Goal: Task Accomplishment & Management: Use online tool/utility

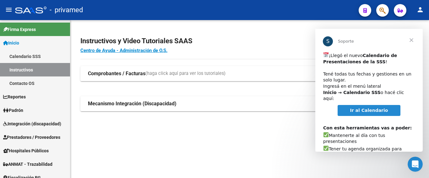
click at [186, 131] on div "Instructivos y Video Tutoriales SAAS Centro de Ayuda - Administración de O.S. C…" at bounding box center [249, 80] width 358 height 121
click at [412, 40] on span "Cerrar" at bounding box center [411, 40] width 23 height 23
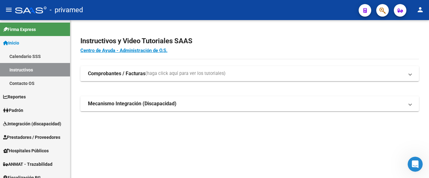
click at [284, 133] on div "Instructivos y Video Tutoriales SAAS Centro de Ayuda - Administración de O.S. C…" at bounding box center [249, 80] width 358 height 121
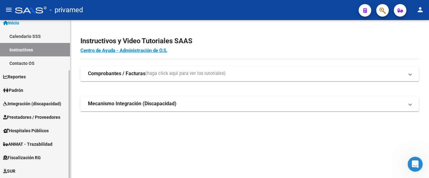
scroll to position [31, 0]
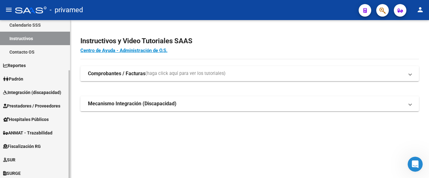
click at [32, 93] on span "Integración (discapacidad)" at bounding box center [32, 92] width 58 height 7
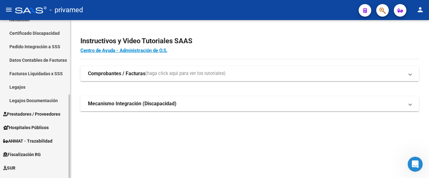
scroll to position [94, 0]
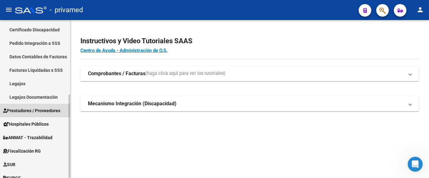
click at [40, 110] on span "Prestadores / Proveedores" at bounding box center [31, 110] width 57 height 7
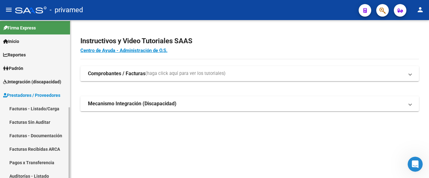
scroll to position [0, 0]
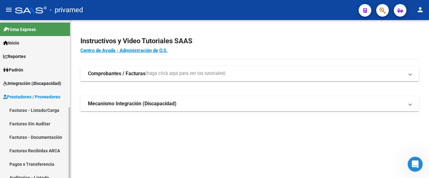
click at [18, 83] on span "Integración (discapacidad)" at bounding box center [32, 83] width 58 height 7
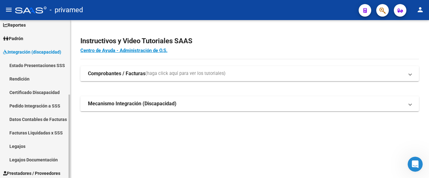
scroll to position [63, 0]
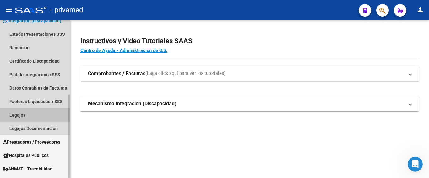
click at [21, 117] on link "Legajos" at bounding box center [35, 114] width 70 height 13
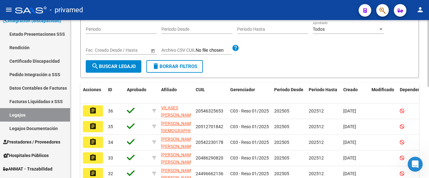
scroll to position [59, 0]
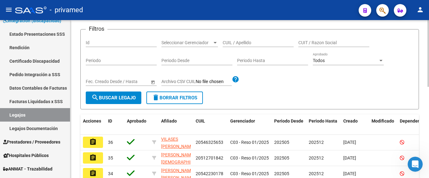
click at [385, 97] on form "Filtros Id Seleccionar Gerenciador Seleccionar Gerenciador CUIL / Apellido CUIT…" at bounding box center [249, 69] width 338 height 80
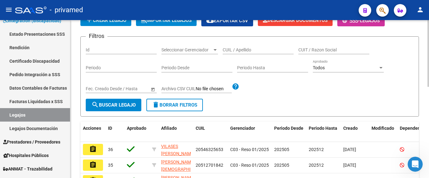
scroll to position [0, 0]
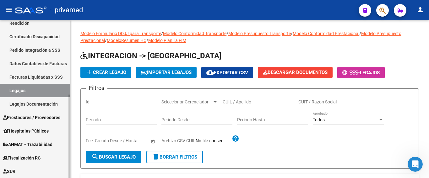
scroll to position [94, 0]
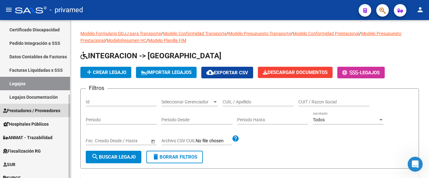
click at [36, 111] on span "Prestadores / Proveedores" at bounding box center [31, 110] width 57 height 7
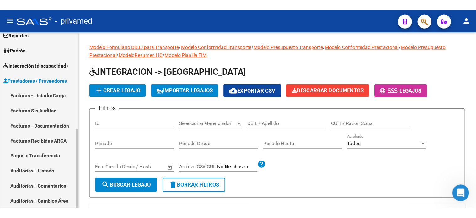
scroll to position [31, 0]
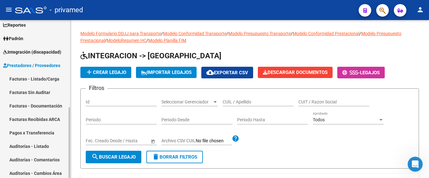
click at [38, 79] on link "Facturas - Listado/Carga" at bounding box center [35, 78] width 70 height 13
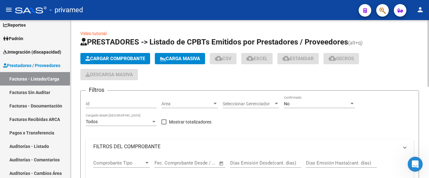
click at [403, 60] on div "Cargar Comprobante Carga Masiva cloud_download CSV cloud_download EXCEL cloud_d…" at bounding box center [249, 66] width 338 height 27
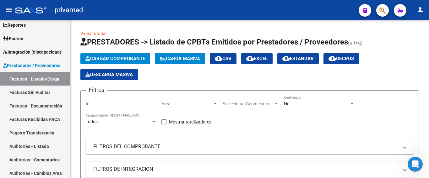
click at [420, 11] on mat-icon "person" at bounding box center [420, 10] width 8 height 8
click at [364, 30] on div at bounding box center [214, 89] width 429 height 178
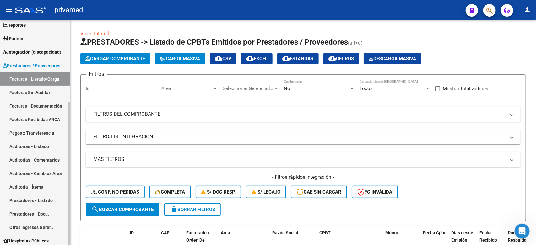
scroll to position [128, 0]
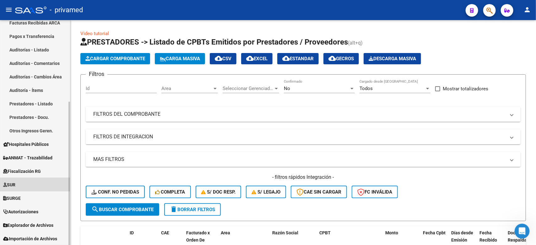
click at [15, 178] on span "SUR" at bounding box center [9, 184] width 12 height 7
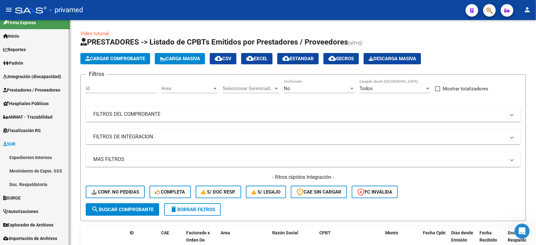
scroll to position [7, 0]
click at [37, 88] on span "Prestadores / Proveedores" at bounding box center [31, 90] width 57 height 7
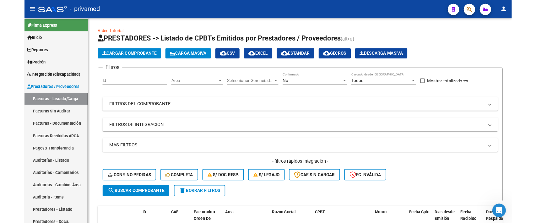
scroll to position [0, 0]
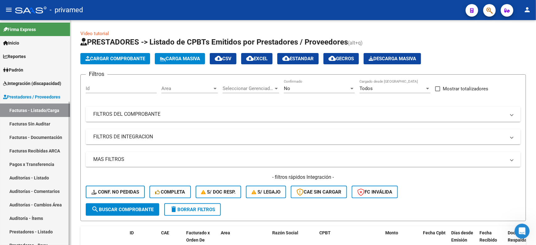
click at [39, 83] on span "Integración (discapacidad)" at bounding box center [32, 83] width 58 height 7
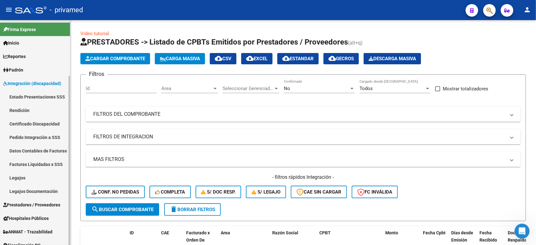
click at [30, 178] on link "Legajos" at bounding box center [35, 177] width 70 height 13
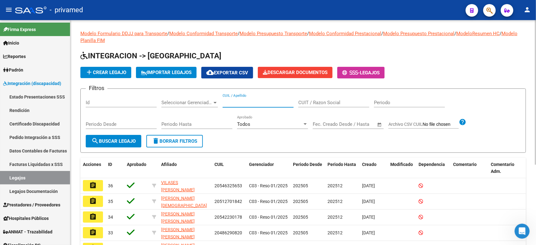
click at [264, 101] on input "CUIL / Apellido" at bounding box center [257, 103] width 71 height 6
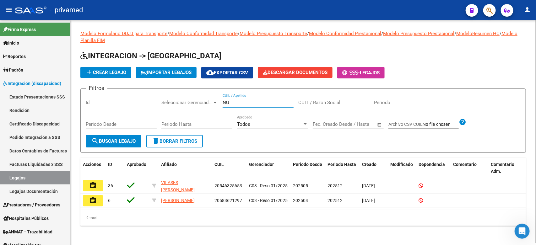
drag, startPoint x: 240, startPoint y: 101, endPoint x: 152, endPoint y: 100, distance: 87.9
click at [152, 100] on div "Filtros Id Seleccionar Gerenciador Seleccionar Gerenciador NU CUIL / Apellido C…" at bounding box center [303, 114] width 434 height 41
paste input "27543813171"
type input "27543813171"
click at [115, 141] on span "search Buscar Legajo" at bounding box center [113, 141] width 44 height 6
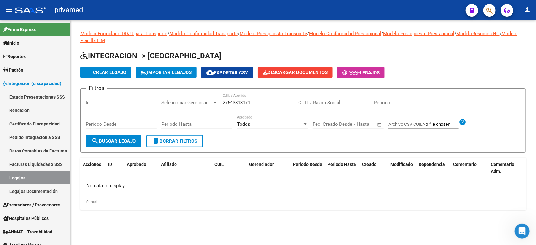
click at [428, 72] on div "add Crear Legajo IMPORTAR LEGAJOS cloud_download Exportar CSV Descargar Documen…" at bounding box center [302, 73] width 445 height 12
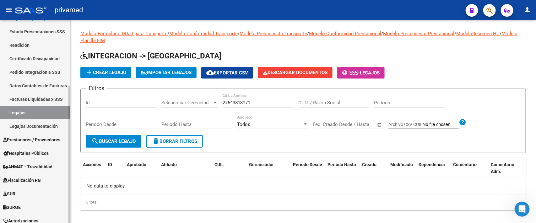
scroll to position [78, 0]
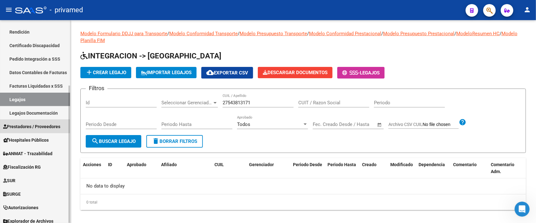
click at [33, 129] on span "Prestadores / Proveedores" at bounding box center [31, 126] width 57 height 7
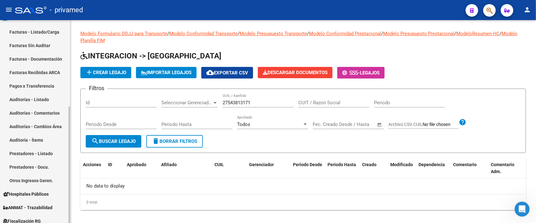
click at [37, 32] on link "Facturas - Listado/Carga" at bounding box center [35, 31] width 70 height 13
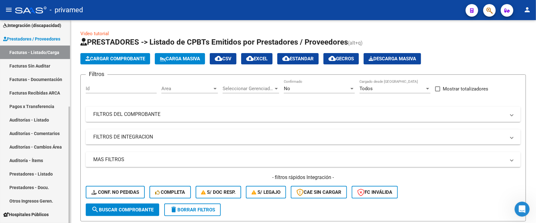
scroll to position [72, 0]
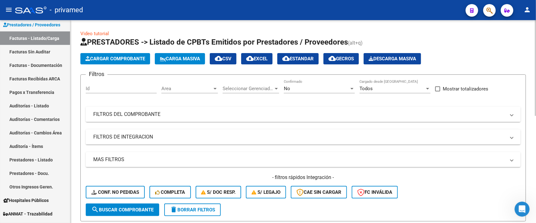
click at [188, 116] on mat-panel-title "FILTROS DEL COMPROBANTE" at bounding box center [299, 114] width 412 height 7
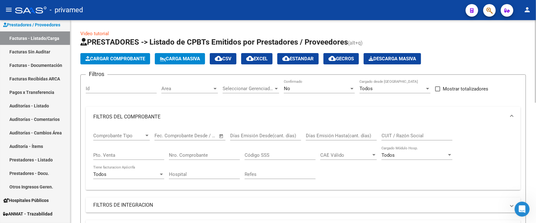
click at [392, 133] on input "CUIT / Razón Social" at bounding box center [416, 136] width 71 height 6
paste input "30707573690"
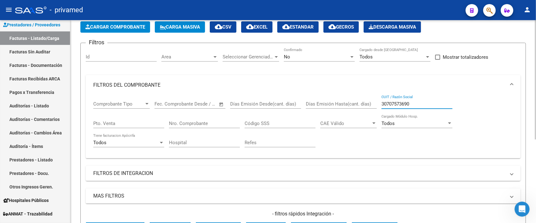
scroll to position [0, 0]
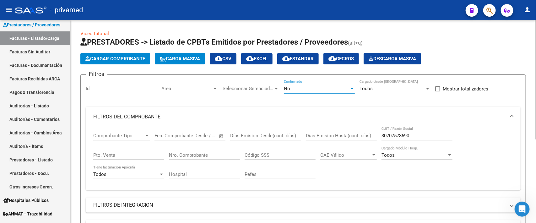
click at [338, 90] on div "No" at bounding box center [316, 89] width 65 height 6
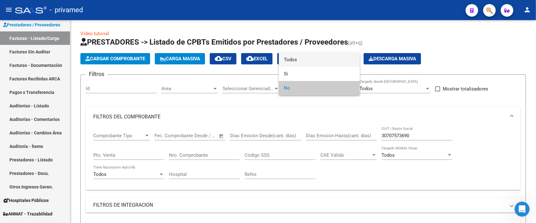
click at [322, 63] on span "Todos" at bounding box center [319, 60] width 71 height 14
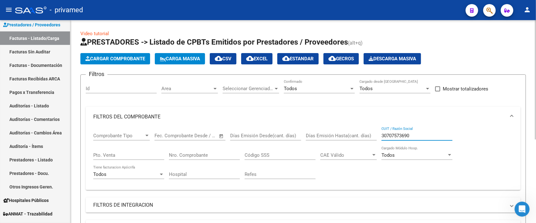
click at [428, 133] on input "30707573690" at bounding box center [416, 136] width 71 height 6
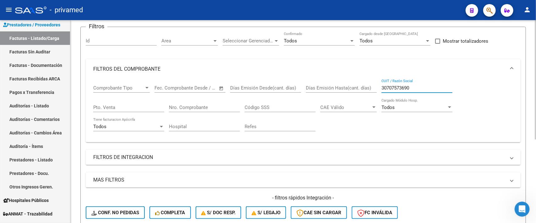
scroll to position [78, 0]
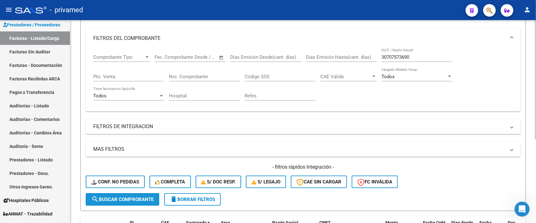
click at [135, 178] on span "search Buscar Comprobante" at bounding box center [122, 199] width 62 height 6
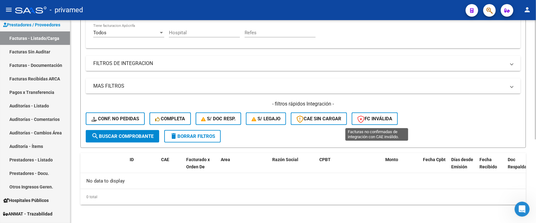
scroll to position [0, 0]
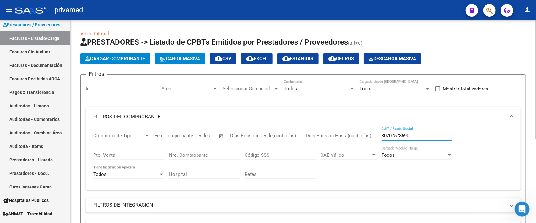
drag, startPoint x: 415, startPoint y: 132, endPoint x: 350, endPoint y: 135, distance: 64.4
click at [350, 135] on div "Comprobante Tipo Comprobante Tipo Fecha inicio – Fecha fin Fec. Comprobante Des…" at bounding box center [302, 156] width 419 height 58
paste input "14155446"
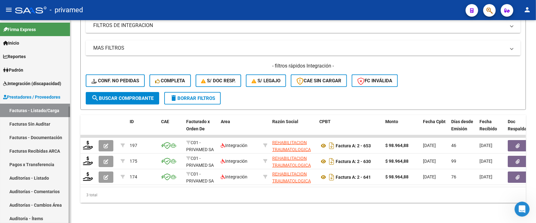
type input "30714155446"
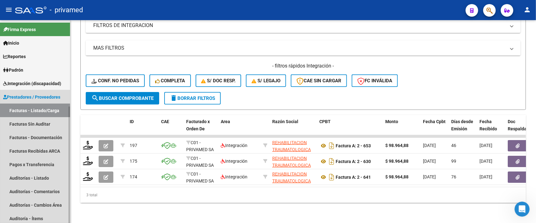
click at [35, 112] on link "Facturas - Listado/Carga" at bounding box center [35, 110] width 70 height 13
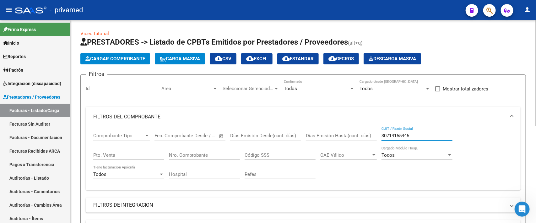
click at [428, 136] on input "30714155446" at bounding box center [416, 136] width 71 height 6
click at [428, 43] on h1 "PRESTADORES -> Listado de CPBTs Emitidos por Prestadores / Proveedores (alt+q)" at bounding box center [302, 42] width 445 height 11
click at [184, 59] on span "Carga Masiva" at bounding box center [180, 59] width 40 height 6
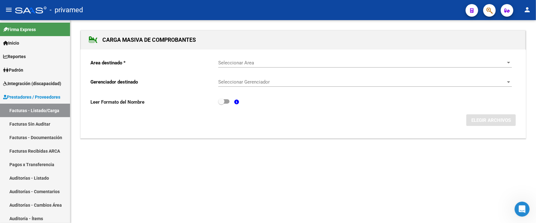
click at [253, 64] on span "Seleccionar Area" at bounding box center [362, 63] width 288 height 6
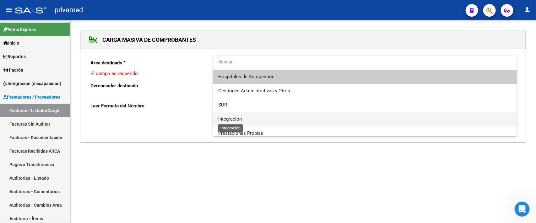
click at [240, 116] on span "Integración" at bounding box center [230, 119] width 24 height 6
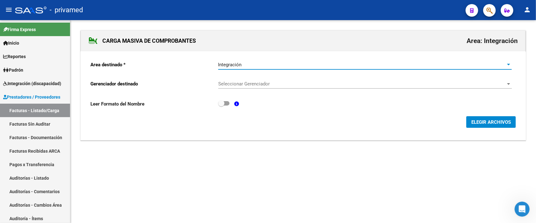
click at [257, 86] on span "Seleccionar Gerenciador" at bounding box center [362, 84] width 288 height 6
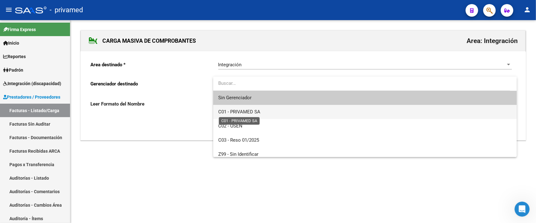
click at [246, 110] on span "C01 - PRIVAMED SA" at bounding box center [239, 112] width 42 height 6
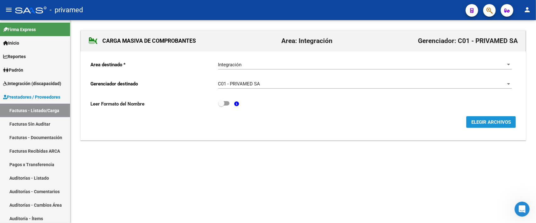
click at [428, 123] on span "ELEGIR ARCHIVOS" at bounding box center [491, 122] width 40 height 6
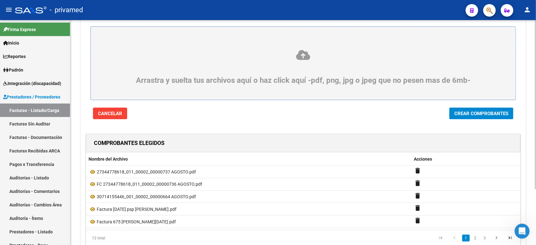
scroll to position [74, 0]
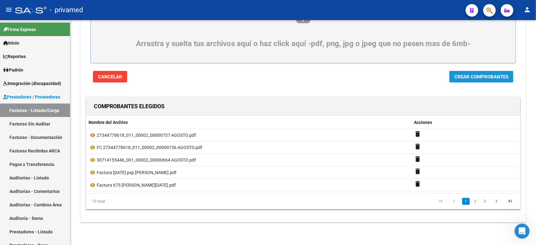
click at [428, 74] on span "Crear Comprobantes" at bounding box center [481, 77] width 54 height 6
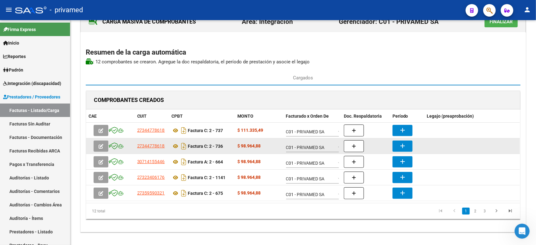
scroll to position [30, 0]
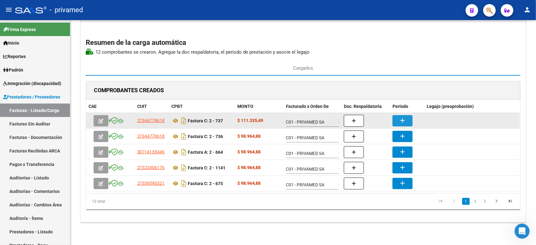
click at [401, 121] on mat-icon "add" at bounding box center [402, 121] width 8 height 8
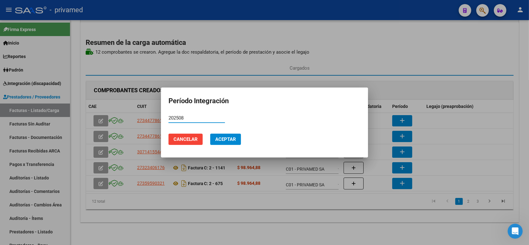
drag, startPoint x: 192, startPoint y: 118, endPoint x: 152, endPoint y: 118, distance: 39.2
click at [152, 118] on div "Período Integración 202508 Período (AAAAMM) Cancelar Aceptar" at bounding box center [264, 122] width 529 height 245
type input "202508"
click at [228, 141] on span "Aceptar" at bounding box center [225, 139] width 21 height 6
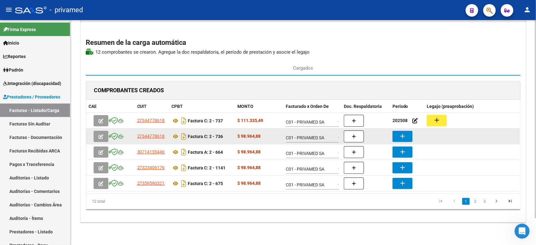
click at [402, 136] on mat-icon "add" at bounding box center [402, 136] width 8 height 8
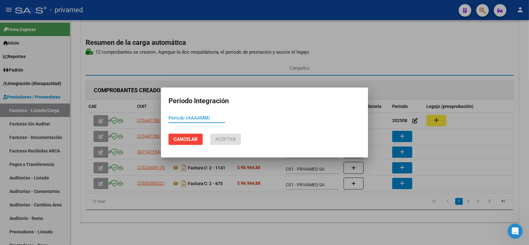
paste input "202508"
type input "202508"
click at [225, 137] on span "Aceptar" at bounding box center [225, 139] width 21 height 6
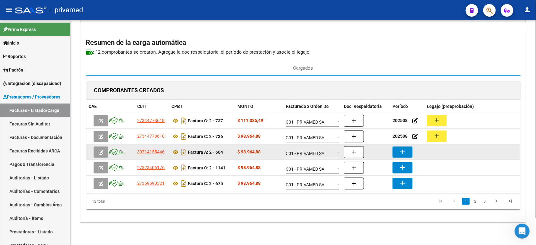
click at [402, 152] on mat-icon "add" at bounding box center [402, 152] width 8 height 8
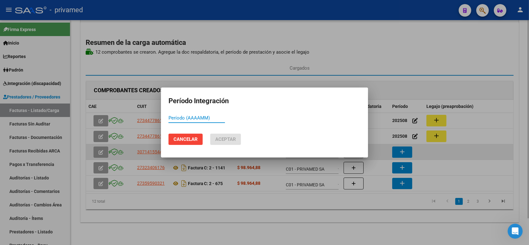
paste input "202508"
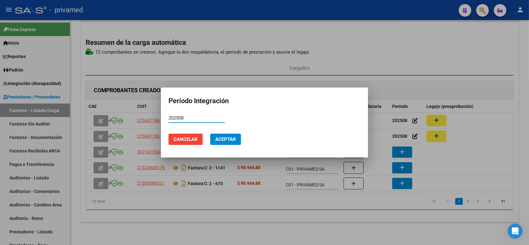
type input "202508"
click at [218, 136] on span "Aceptar" at bounding box center [225, 139] width 21 height 6
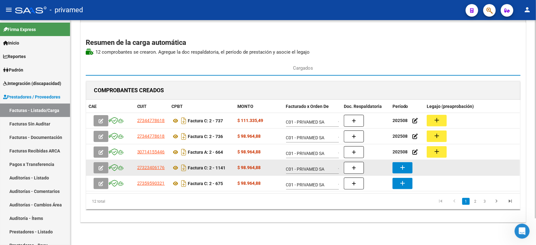
click at [401, 167] on mat-icon "add" at bounding box center [402, 168] width 8 height 8
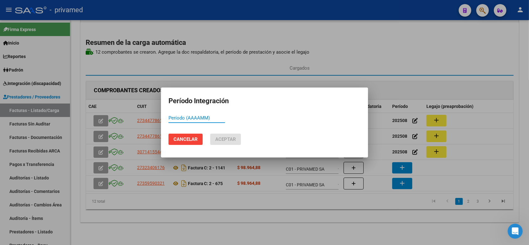
paste input "202508"
type input "202508"
click at [225, 137] on span "Aceptar" at bounding box center [225, 139] width 21 height 6
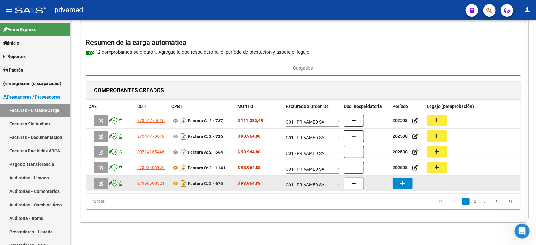
click at [403, 178] on mat-icon "add" at bounding box center [402, 183] width 8 height 8
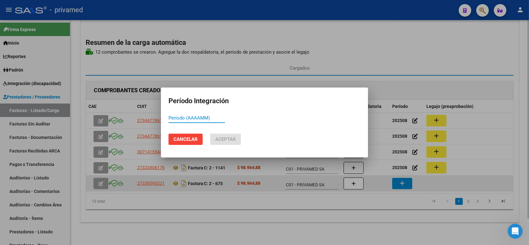
paste input "202508"
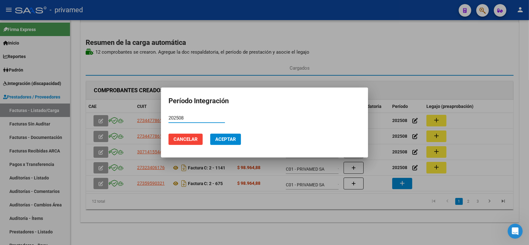
type input "202508"
click at [234, 139] on span "Aceptar" at bounding box center [225, 139] width 21 height 6
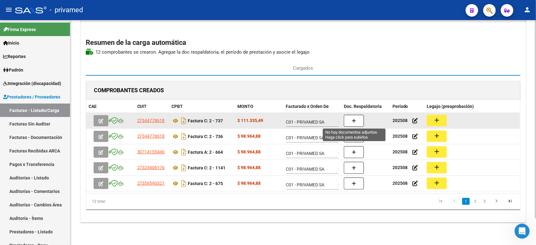
click at [355, 121] on icon "button" at bounding box center [353, 121] width 4 height 5
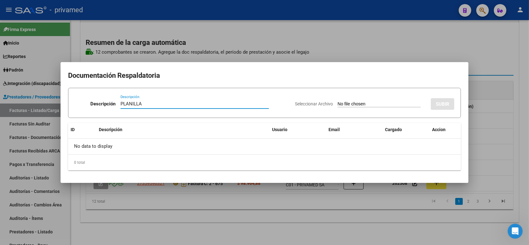
drag, startPoint x: 154, startPoint y: 103, endPoint x: 104, endPoint y: 97, distance: 49.5
click at [104, 97] on div "Descripción PLANILLA Descripción" at bounding box center [182, 105] width 215 height 19
type input "PLANILLA"
type input "C:\fakepath\planilla [PERSON_NAME] 737 AGOSTO.pdf"
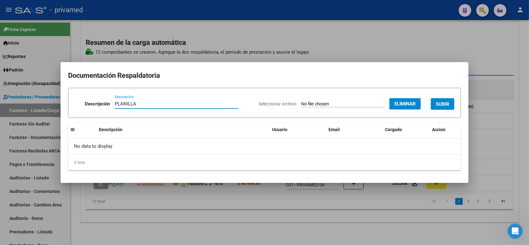
click at [428, 102] on span "SUBIR" at bounding box center [442, 104] width 13 height 6
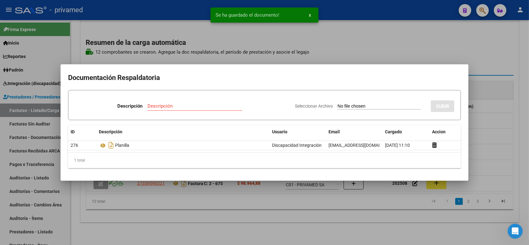
click at [428, 50] on div at bounding box center [264, 122] width 529 height 245
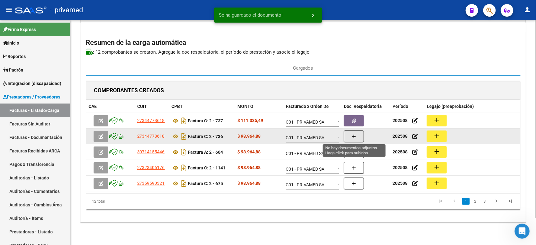
click at [355, 136] on icon "button" at bounding box center [353, 136] width 4 height 5
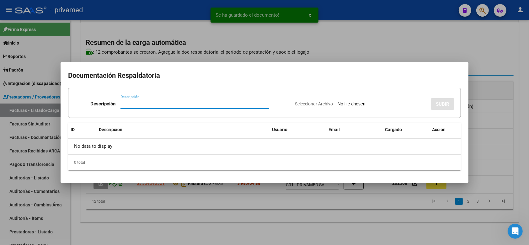
paste input "PLANILLA"
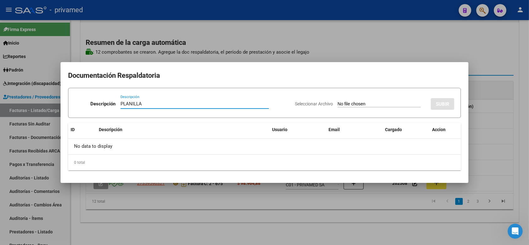
type input "PLANILLA"
type input "C:\fakepath\planilla [GEOGRAPHIC_DATA] 736 AGOSTO.pdf"
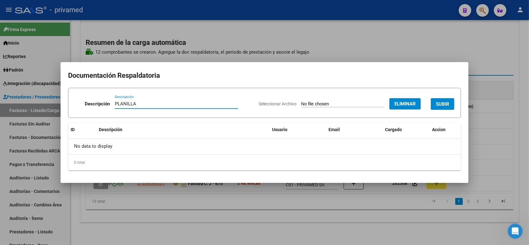
click at [428, 100] on button "SUBIR" at bounding box center [443, 104] width 24 height 12
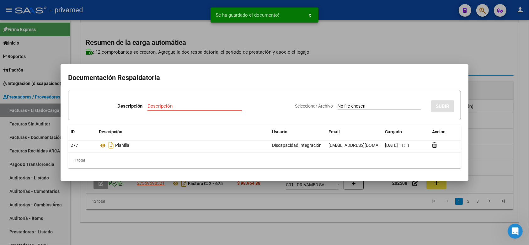
click at [428, 48] on div at bounding box center [264, 122] width 529 height 245
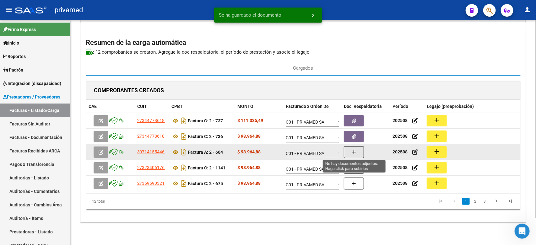
click at [358, 153] on button "button" at bounding box center [354, 152] width 20 height 12
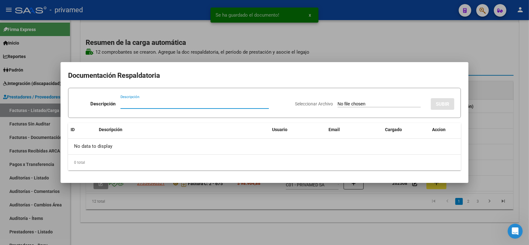
paste input "PLANILLA"
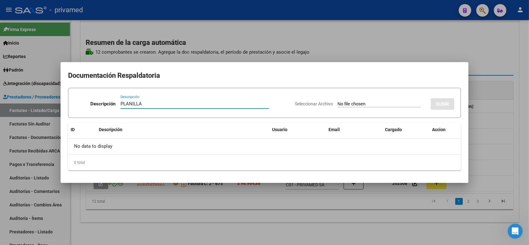
type input "PLANILLA"
type input "C:\fakepath\Planilla Asistencia Agosto Vilases 664.pdf"
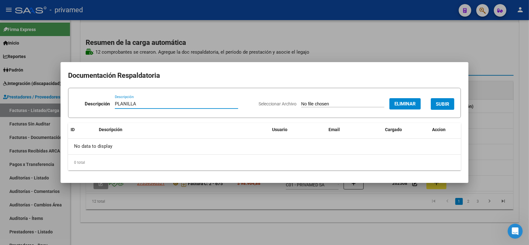
click at [428, 104] on span "SUBIR" at bounding box center [442, 104] width 13 height 6
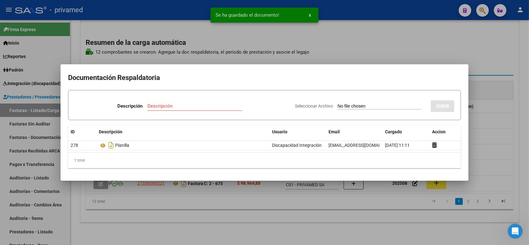
click at [428, 55] on div at bounding box center [264, 122] width 529 height 245
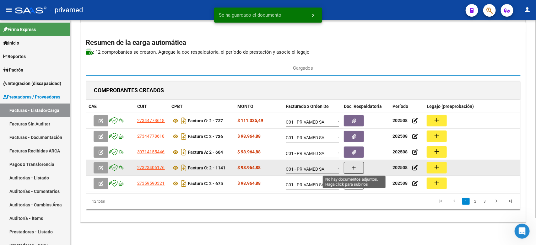
click at [354, 169] on icon "button" at bounding box center [353, 168] width 4 height 5
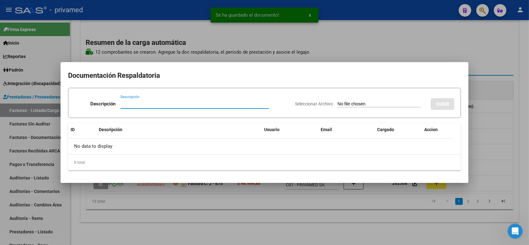
paste input "PLANILLA"
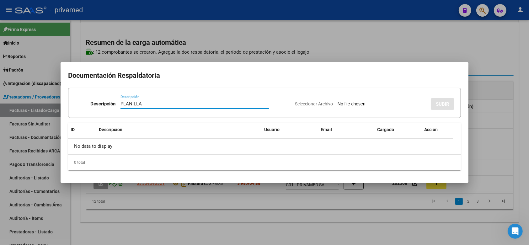
type input "PLANILLA"
type input "C:\fakepath\Asistencia [DATE] [PERSON_NAME] psp F1141.pdf"
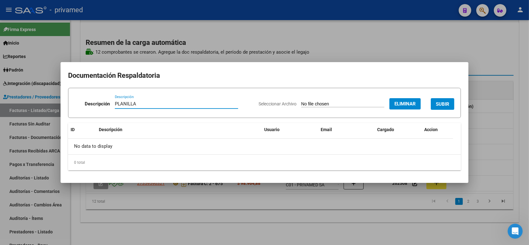
click at [428, 100] on button "SUBIR" at bounding box center [443, 104] width 24 height 12
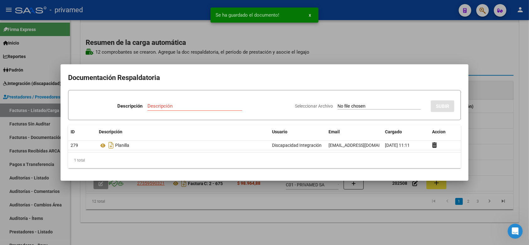
click at [428, 56] on div at bounding box center [264, 122] width 529 height 245
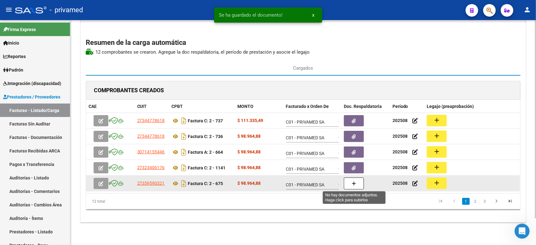
click at [355, 178] on icon "button" at bounding box center [353, 183] width 4 height 5
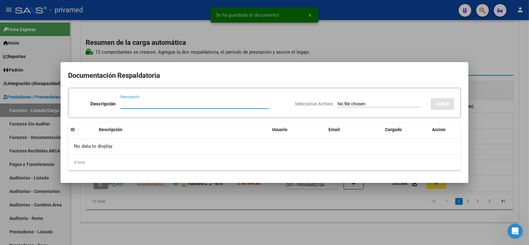
paste input "PLANILLA"
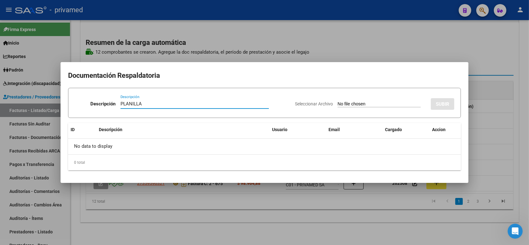
type input "PLANILLA"
type input "C:\fakepath\Asistencia [PERSON_NAME] 675.pdf"
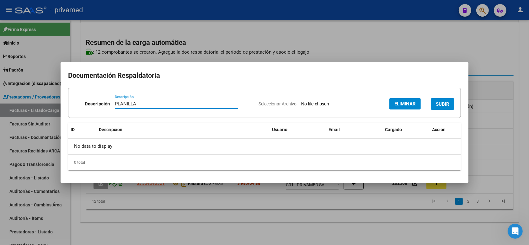
click at [428, 104] on span "SUBIR" at bounding box center [442, 104] width 13 height 6
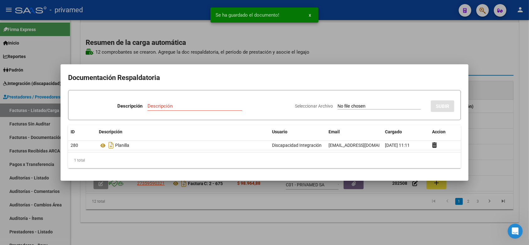
click at [428, 38] on div at bounding box center [264, 122] width 529 height 245
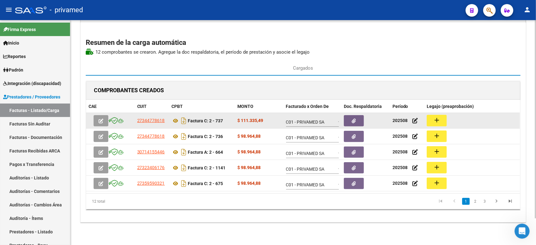
click at [428, 119] on button "add" at bounding box center [436, 121] width 20 height 12
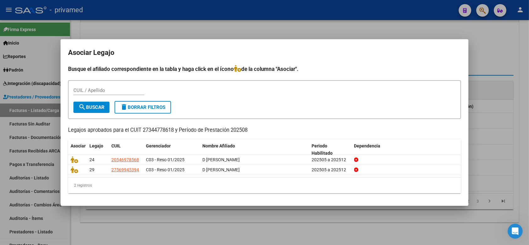
click at [428, 57] on div at bounding box center [264, 122] width 529 height 245
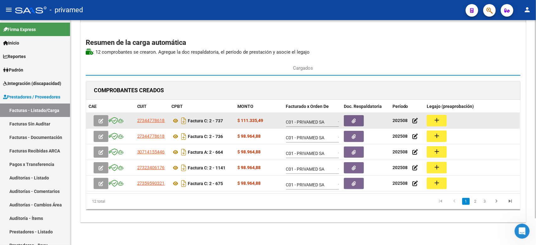
click at [428, 125] on button "add" at bounding box center [436, 121] width 20 height 12
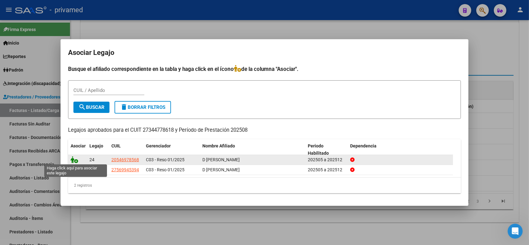
click at [75, 159] on icon at bounding box center [75, 159] width 8 height 7
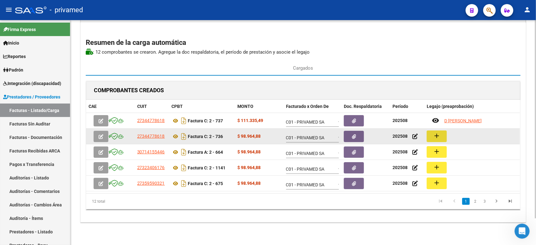
click at [428, 138] on button "add" at bounding box center [436, 137] width 20 height 12
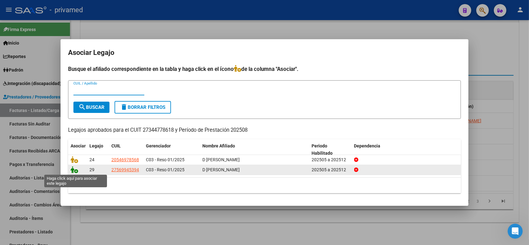
click at [72, 170] on icon at bounding box center [75, 169] width 8 height 7
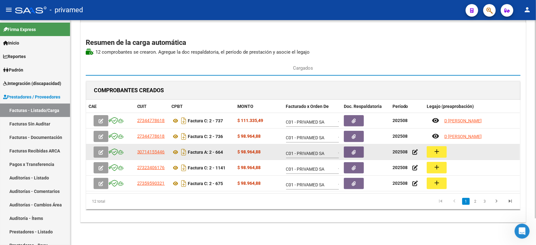
click at [428, 154] on mat-icon "add" at bounding box center [437, 152] width 8 height 8
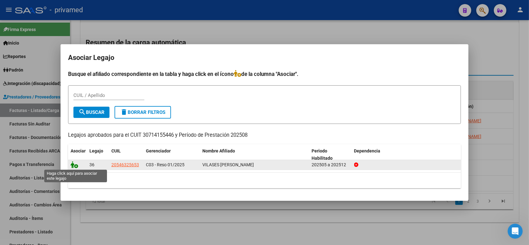
click at [72, 165] on icon at bounding box center [75, 164] width 8 height 7
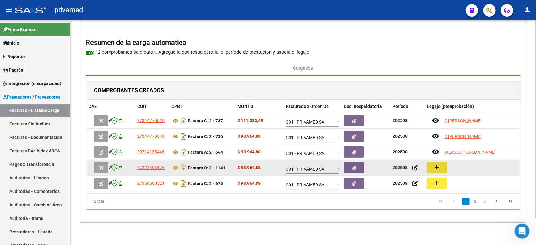
click at [428, 170] on button "add" at bounding box center [436, 168] width 20 height 12
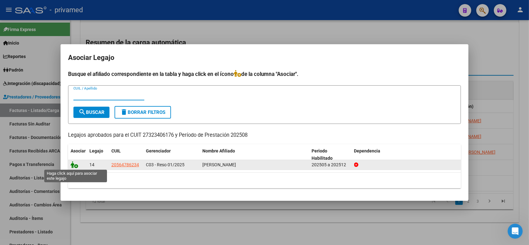
click at [74, 165] on icon at bounding box center [75, 164] width 8 height 7
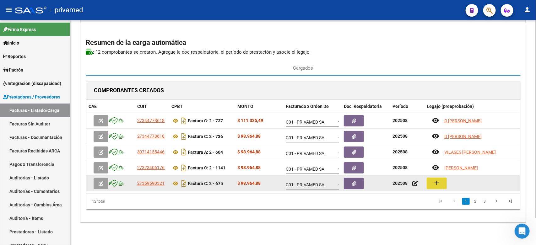
click at [428, 178] on mat-icon "add" at bounding box center [437, 183] width 8 height 8
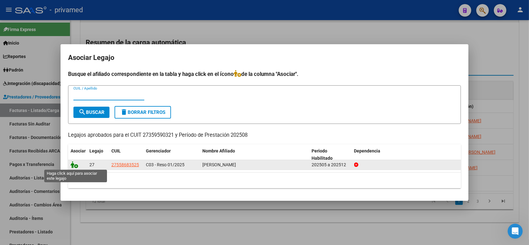
click at [71, 164] on icon at bounding box center [75, 164] width 8 height 7
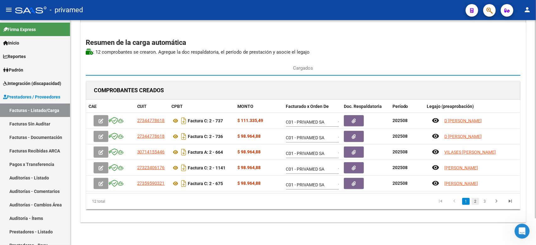
click at [428, 178] on link "2" at bounding box center [475, 201] width 8 height 7
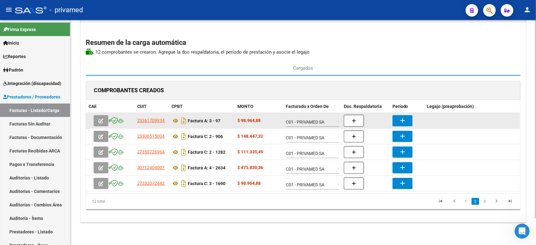
click at [399, 119] on mat-icon "add" at bounding box center [402, 121] width 8 height 8
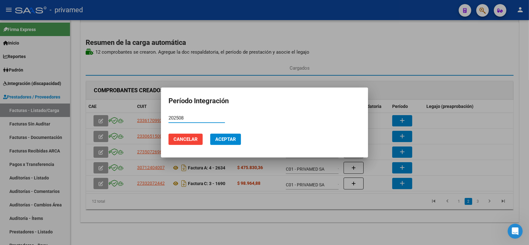
click at [204, 119] on input "202508" at bounding box center [196, 118] width 56 height 6
type input "202508"
click at [230, 139] on span "Aceptar" at bounding box center [225, 139] width 21 height 6
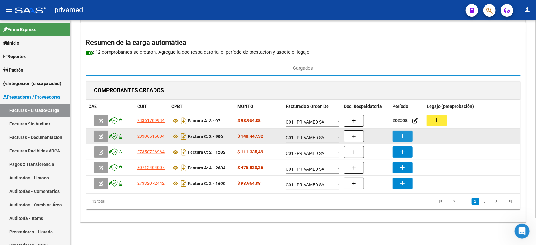
click at [406, 138] on mat-icon "add" at bounding box center [402, 136] width 8 height 8
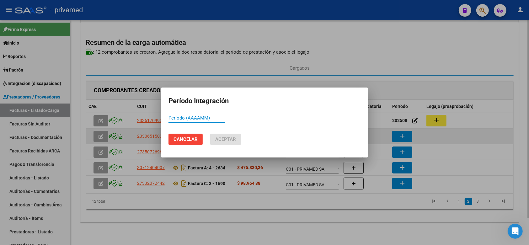
paste input "202508"
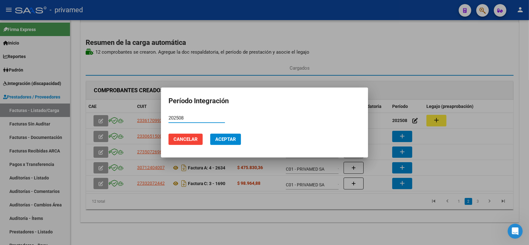
type input "202508"
click at [216, 134] on button "Aceptar" at bounding box center [225, 139] width 31 height 11
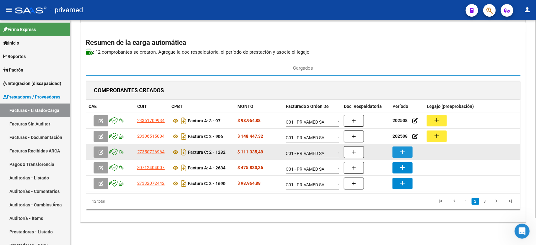
click at [402, 154] on mat-icon "add" at bounding box center [402, 152] width 8 height 8
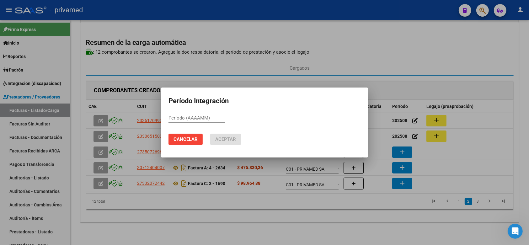
paste input "202508"
type input "202508"
click at [233, 140] on span "Aceptar" at bounding box center [225, 139] width 21 height 6
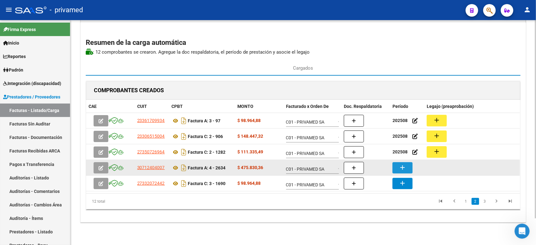
click at [397, 167] on button "add" at bounding box center [402, 167] width 20 height 11
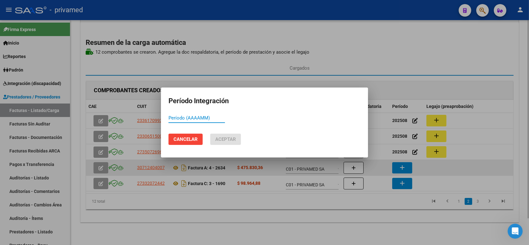
paste input "202508"
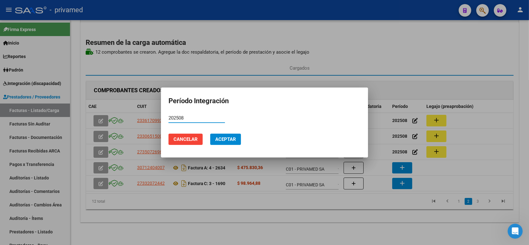
type input "202508"
click at [232, 141] on span "Aceptar" at bounding box center [225, 139] width 21 height 6
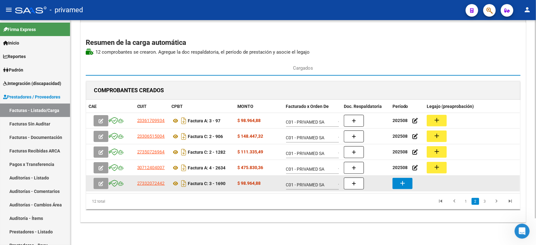
click at [400, 178] on mat-icon "add" at bounding box center [402, 183] width 8 height 8
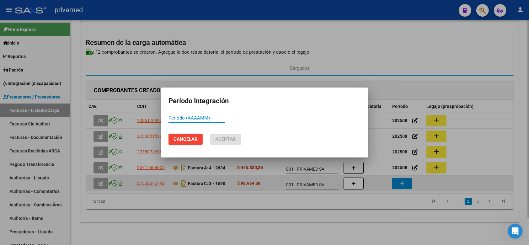
paste input "202508"
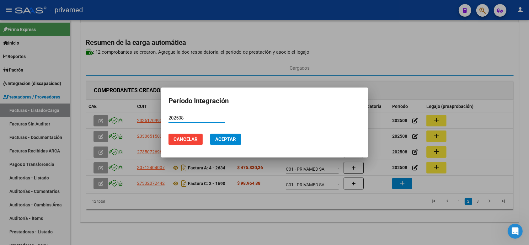
type input "202508"
click at [222, 141] on span "Aceptar" at bounding box center [225, 139] width 21 height 6
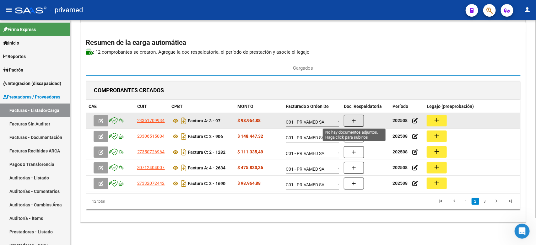
click at [359, 118] on button "button" at bounding box center [354, 121] width 20 height 12
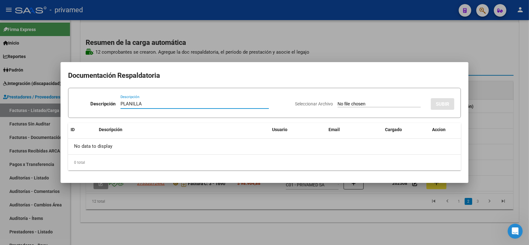
type input "PLANILLA"
click at [370, 38] on div at bounding box center [264, 122] width 529 height 245
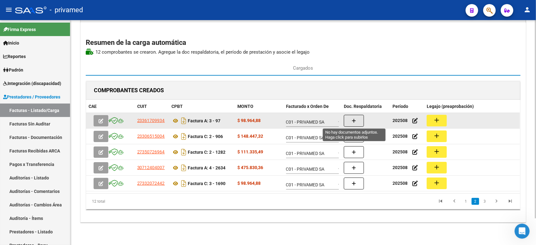
click at [347, 121] on button "button" at bounding box center [354, 121] width 20 height 12
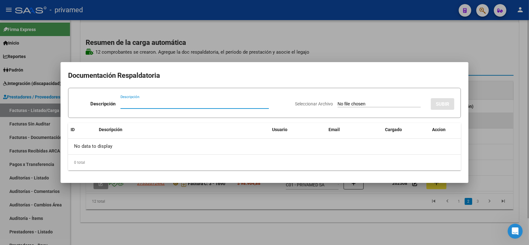
paste input "PLANILLA"
type input "PLANILLA"
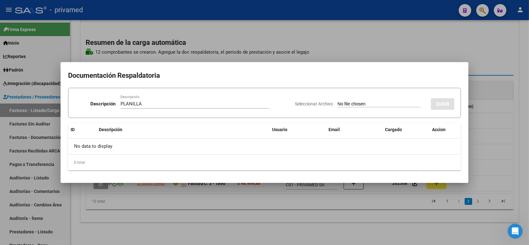
type input "C:\fakepath\[PERSON_NAME] psicologiìa agost 97.pdf"
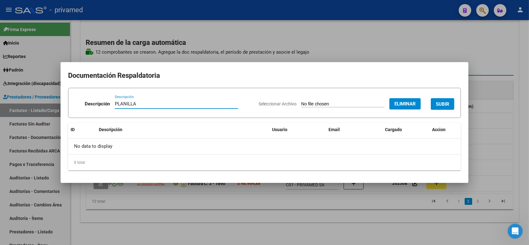
click at [428, 103] on span "SUBIR" at bounding box center [442, 104] width 13 height 6
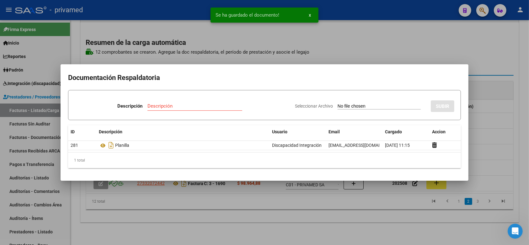
click at [428, 51] on div at bounding box center [264, 122] width 529 height 245
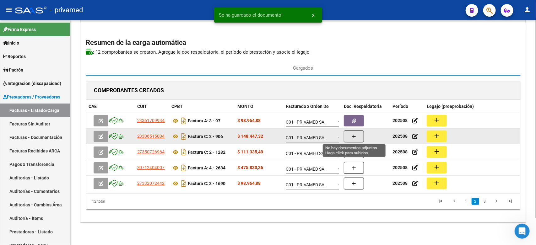
click at [360, 137] on button "button" at bounding box center [354, 137] width 20 height 12
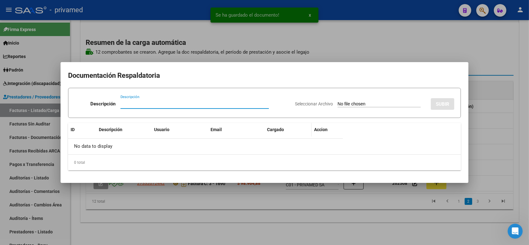
paste input "PLANILLA"
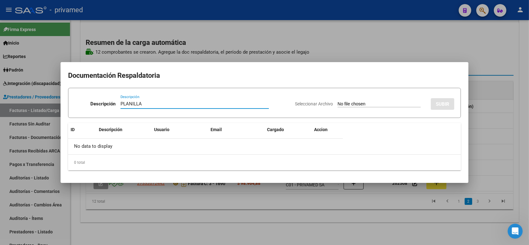
type input "PLANILLA"
click at [360, 27] on div at bounding box center [264, 122] width 529 height 245
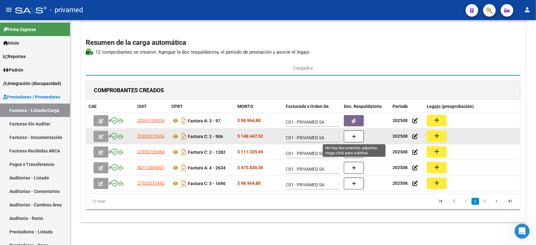
click at [355, 137] on icon "button" at bounding box center [353, 136] width 4 height 5
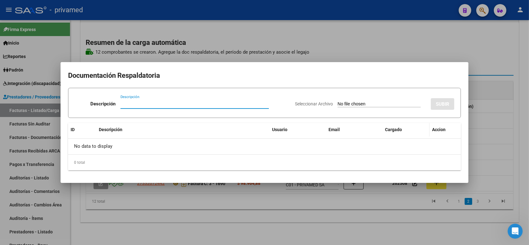
paste input "PLANILLA"
type input "PLANILLA"
type input "C:\fakepath\plan [PERSON_NAME] 906.pdf"
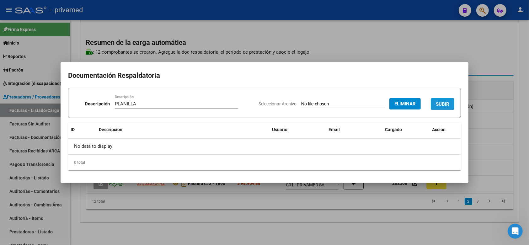
click at [428, 102] on span "SUBIR" at bounding box center [442, 104] width 13 height 6
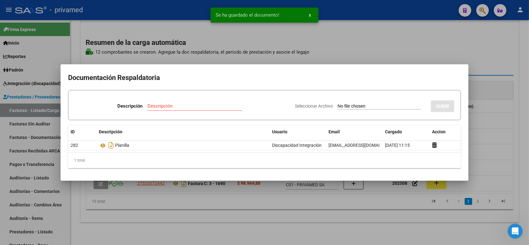
click at [428, 53] on div at bounding box center [264, 122] width 529 height 245
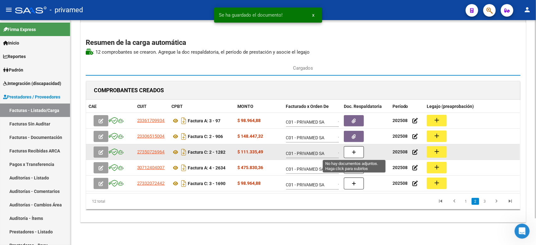
click at [353, 151] on icon "button" at bounding box center [353, 152] width 4 height 5
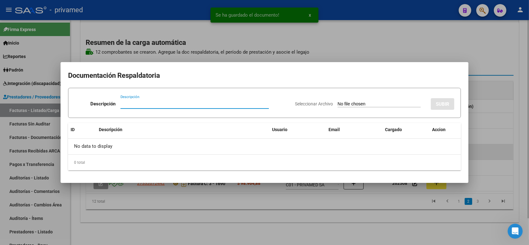
paste input "PLANILLA"
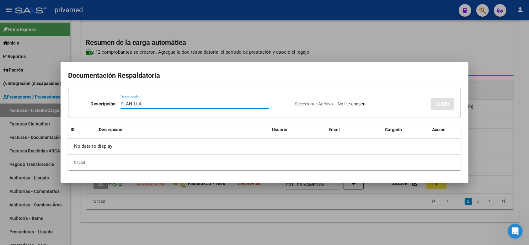
type input "PLANILLA"
type input "C:\fakepath\PLANILLA [DATE].pdf"
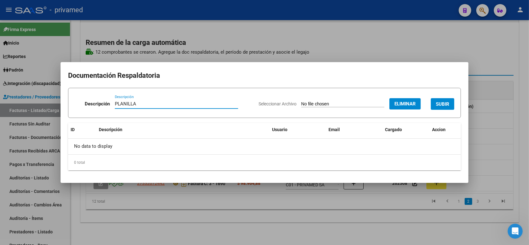
click at [428, 101] on span "SUBIR" at bounding box center [442, 104] width 13 height 6
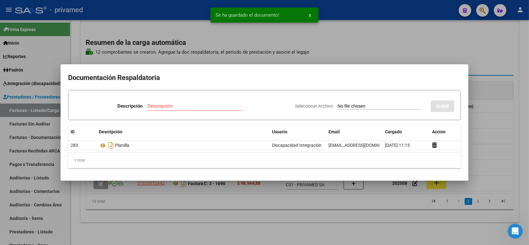
click at [428, 66] on div at bounding box center [264, 122] width 529 height 245
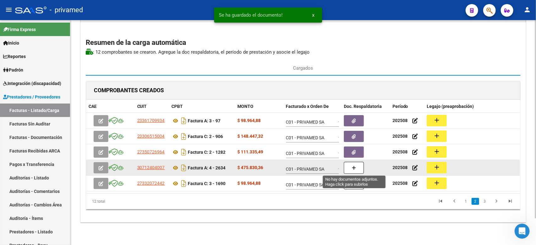
click at [357, 165] on button "button" at bounding box center [354, 168] width 20 height 12
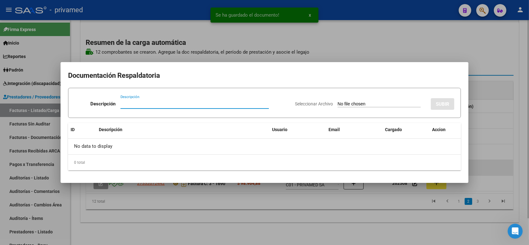
paste input "PLANILLA"
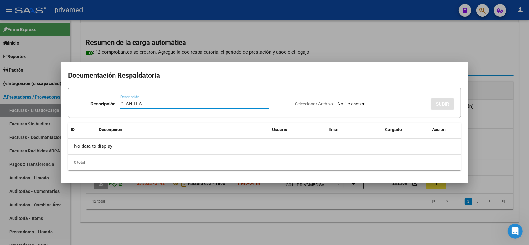
type input "PLANILLA"
type input "C:\fakepath\PLANILLA DE ASISTENCIA [DATE].pdf"
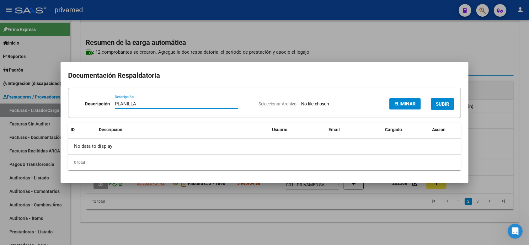
click at [428, 104] on span "SUBIR" at bounding box center [442, 104] width 13 height 6
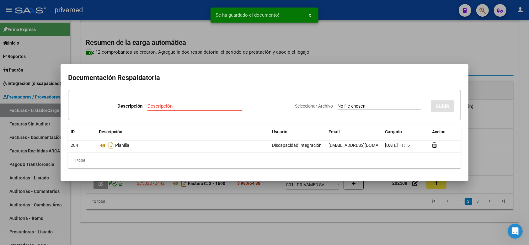
click at [428, 56] on div at bounding box center [264, 122] width 529 height 245
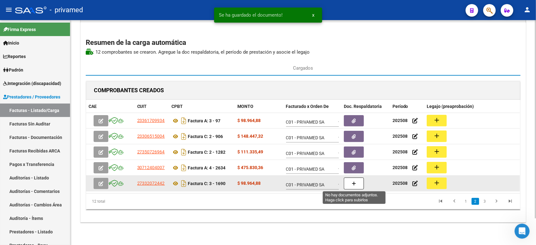
click at [359, 178] on button "button" at bounding box center [354, 184] width 20 height 12
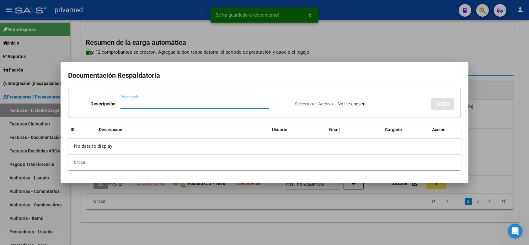
paste input "PLANILLA"
type input "PLANILLA"
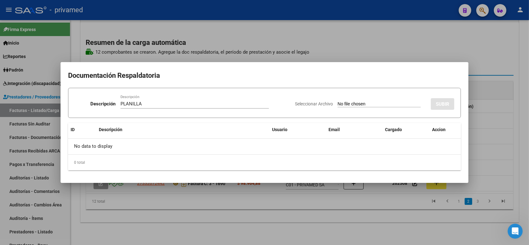
type input "C:\fakepath\ASISTENCIA [DATE].pdf"
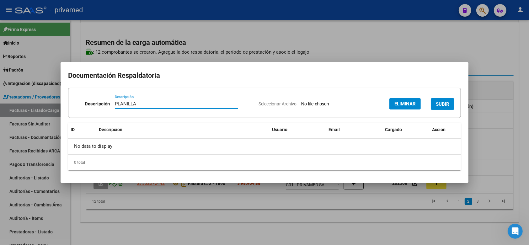
click at [428, 104] on span "SUBIR" at bounding box center [442, 104] width 13 height 6
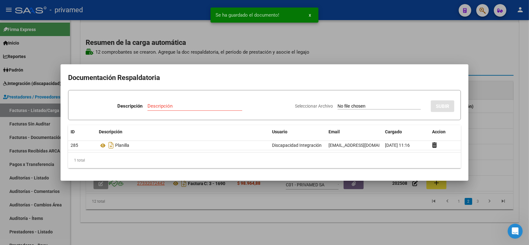
click at [428, 56] on div at bounding box center [264, 122] width 529 height 245
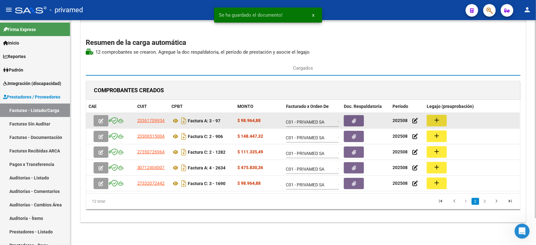
click at [428, 118] on mat-icon "add" at bounding box center [437, 120] width 8 height 8
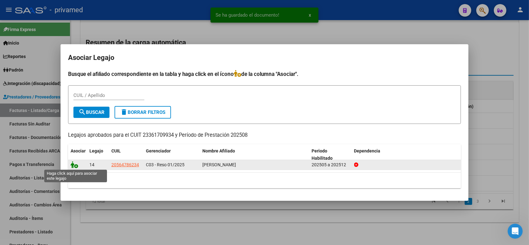
click at [72, 166] on icon at bounding box center [75, 164] width 8 height 7
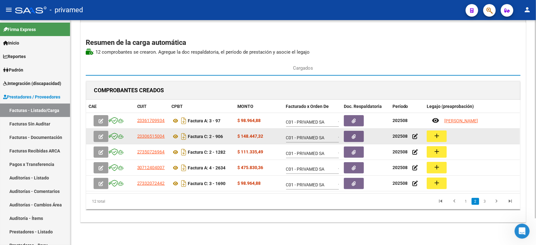
click at [428, 136] on mat-icon "add" at bounding box center [437, 136] width 8 height 8
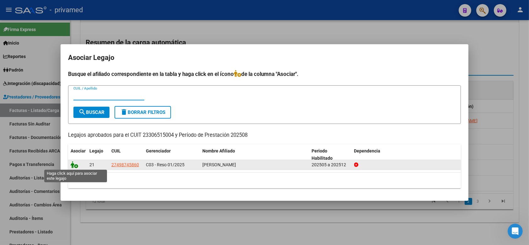
click at [77, 163] on icon at bounding box center [75, 164] width 8 height 7
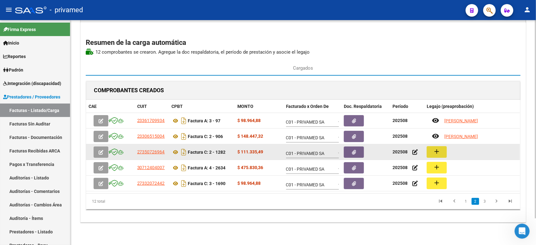
click at [428, 152] on button "add" at bounding box center [436, 152] width 20 height 12
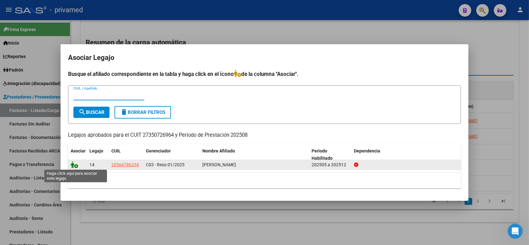
click at [75, 165] on icon at bounding box center [75, 164] width 8 height 7
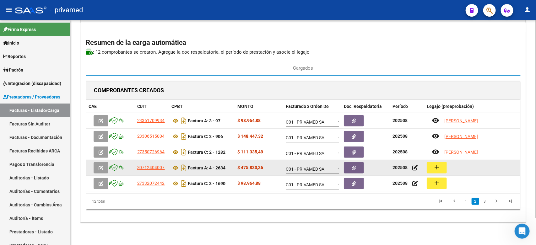
click at [428, 166] on mat-icon "add" at bounding box center [437, 167] width 8 height 8
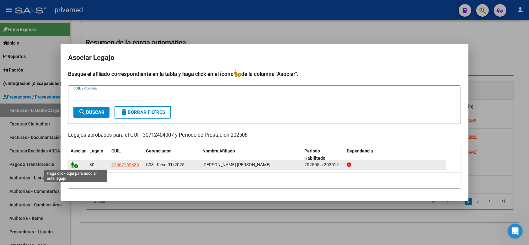
click at [74, 163] on icon at bounding box center [75, 164] width 8 height 7
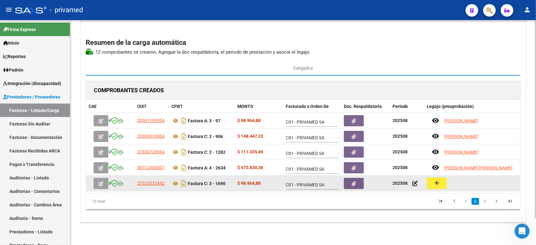
click at [428, 178] on mat-icon "add" at bounding box center [437, 183] width 8 height 8
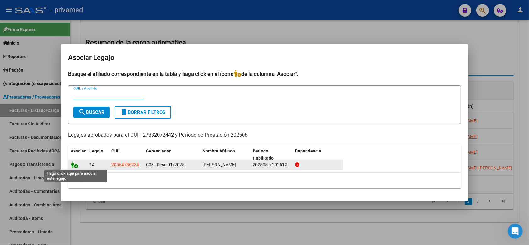
click at [73, 163] on icon at bounding box center [75, 164] width 8 height 7
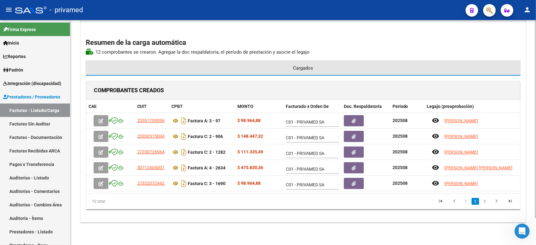
click at [428, 61] on div "Cargados" at bounding box center [303, 68] width 434 height 15
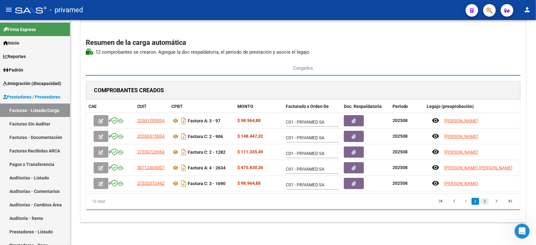
click at [428, 178] on link "3" at bounding box center [485, 201] width 8 height 7
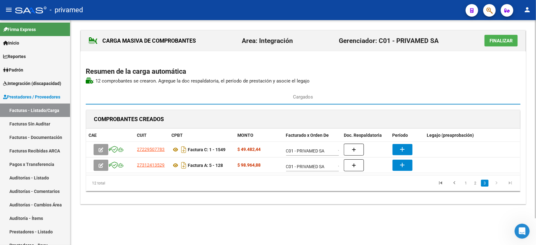
scroll to position [0, 0]
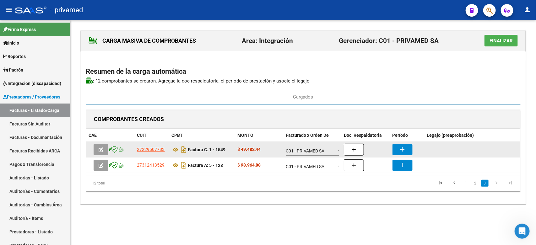
click at [402, 150] on mat-icon "add" at bounding box center [402, 150] width 8 height 8
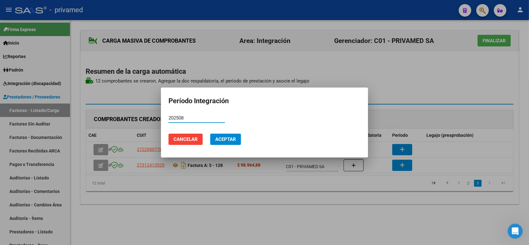
click at [205, 116] on input "202508" at bounding box center [196, 118] width 56 height 6
type input "202508"
click at [217, 138] on span "Aceptar" at bounding box center [225, 139] width 21 height 6
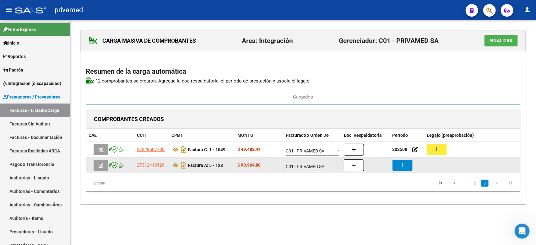
click at [403, 165] on mat-icon "add" at bounding box center [402, 165] width 8 height 8
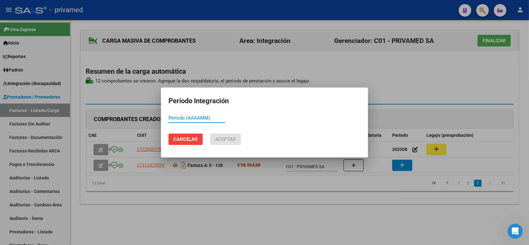
paste input "202508"
type input "202508"
click at [217, 134] on button "Aceptar" at bounding box center [225, 139] width 31 height 11
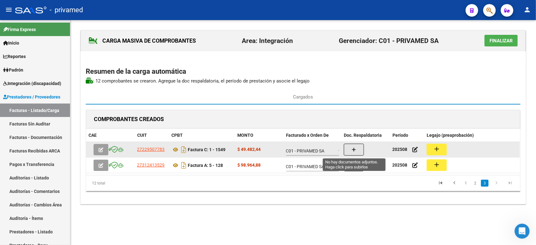
click at [353, 151] on icon "button" at bounding box center [353, 149] width 4 height 5
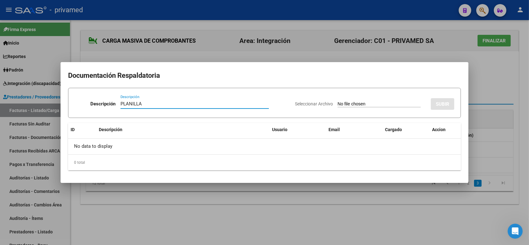
type input "PLANILLA"
type input "C:\fakepath\Asistencia [PERSON_NAME] 1549 [DATE].pdf"
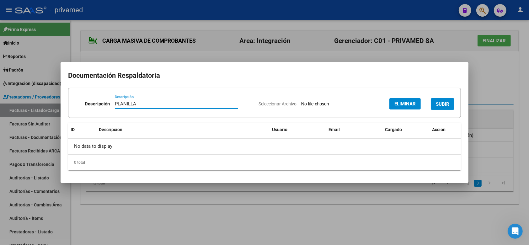
click at [428, 101] on span "SUBIR" at bounding box center [442, 104] width 13 height 6
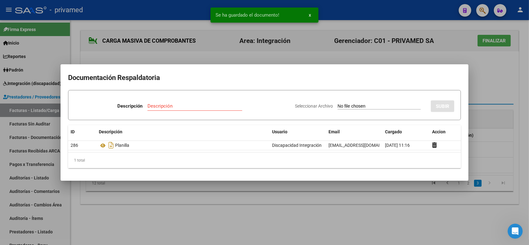
click at [428, 94] on div at bounding box center [264, 122] width 529 height 245
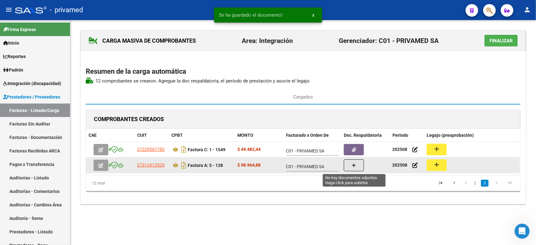
click at [350, 166] on button "button" at bounding box center [354, 165] width 20 height 12
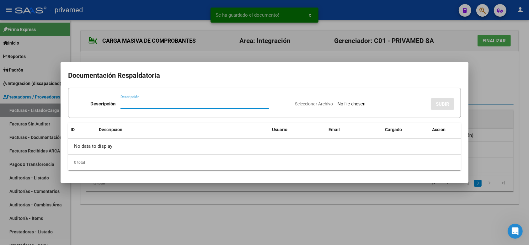
paste input "PLANILLA"
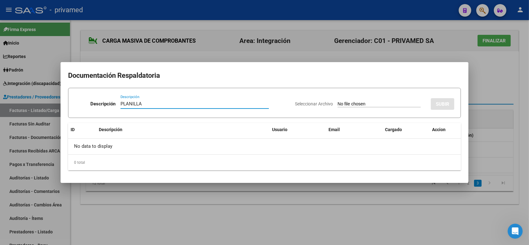
type input "PLANILLA"
type input "C:\fakepath\ASISTENCIA [PERSON_NAME] AGOSTO 128.pdf"
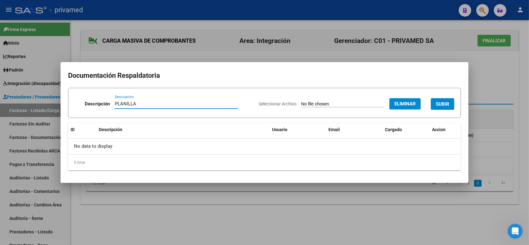
click at [428, 101] on span "SUBIR" at bounding box center [442, 104] width 13 height 6
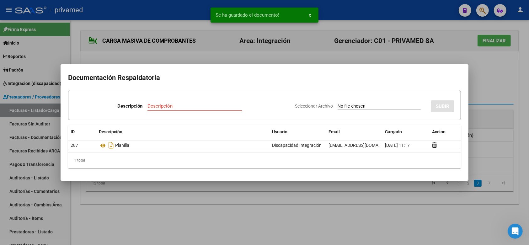
click at [428, 88] on div at bounding box center [264, 122] width 529 height 245
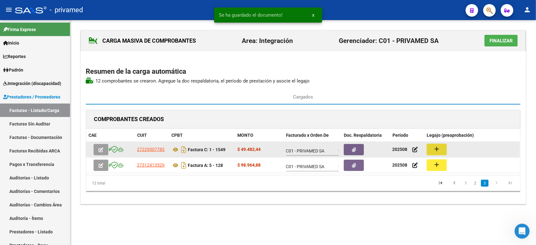
click at [428, 149] on mat-icon "add" at bounding box center [437, 149] width 8 height 8
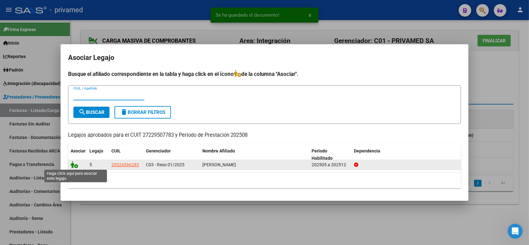
click at [74, 163] on icon at bounding box center [75, 164] width 8 height 7
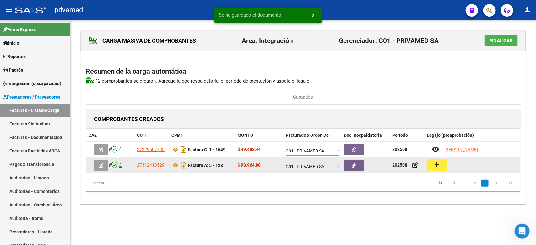
click at [428, 166] on mat-icon "add" at bounding box center [437, 165] width 8 height 8
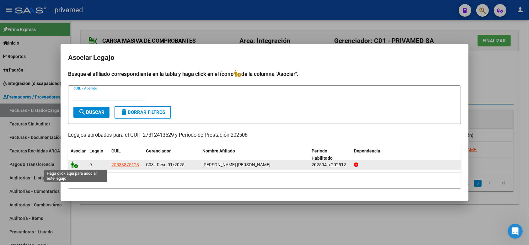
click at [72, 165] on icon at bounding box center [75, 164] width 8 height 7
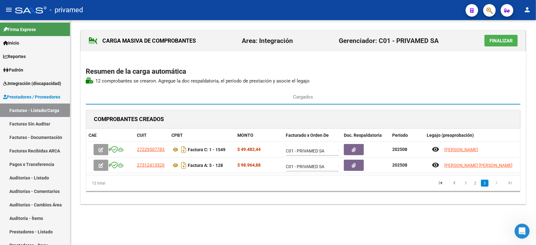
click at [428, 99] on div "CARGA MASIVA DE COMPROBANTES Area: Integración Gerenciador: C01 - PRIVAMED SA F…" at bounding box center [302, 117] width 445 height 174
click at [428, 43] on button "Finalizar" at bounding box center [500, 41] width 33 height 12
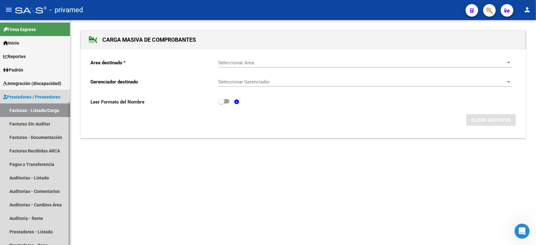
click at [35, 110] on link "Facturas - Listado/Carga" at bounding box center [35, 110] width 70 height 13
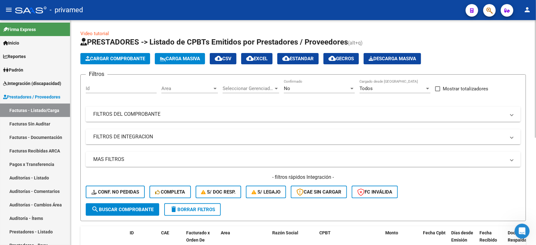
click at [304, 85] on div "No Confirmado" at bounding box center [319, 86] width 71 height 13
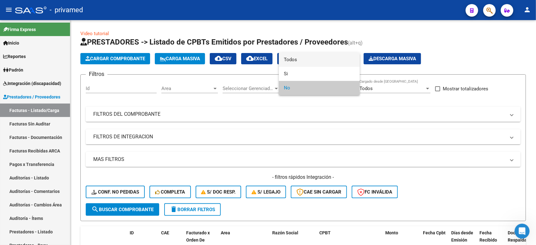
click at [294, 60] on span "Todos" at bounding box center [319, 60] width 71 height 14
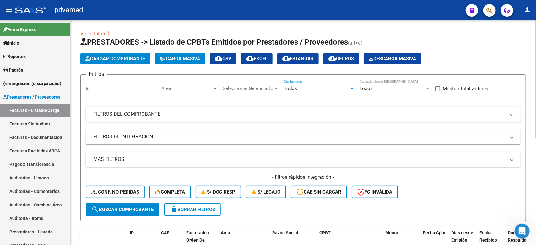
click at [275, 116] on mat-panel-title "FILTROS DEL COMPROBANTE" at bounding box center [299, 114] width 412 height 7
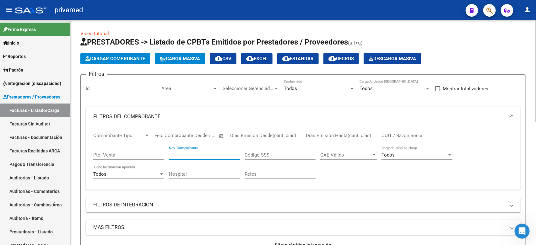
click at [188, 156] on input "Nro. Comprobante" at bounding box center [204, 155] width 71 height 6
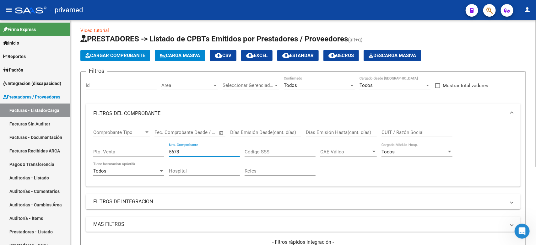
scroll to position [2, 0]
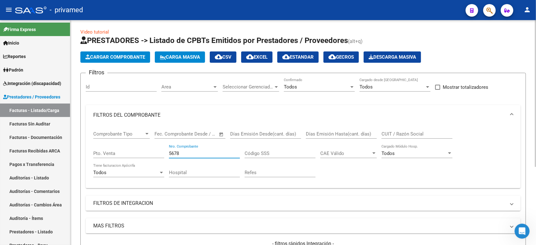
drag, startPoint x: 194, startPoint y: 152, endPoint x: 108, endPoint y: 155, distance: 85.7
click at [108, 155] on div "Comprobante Tipo Comprobante Tipo Fecha inicio – Fecha fin Fec. Comprobante Des…" at bounding box center [302, 154] width 419 height 58
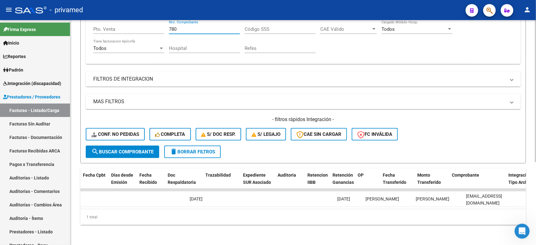
scroll to position [0, 0]
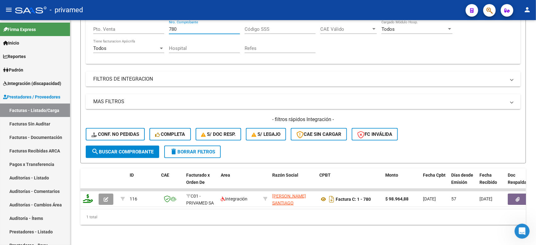
type input "780"
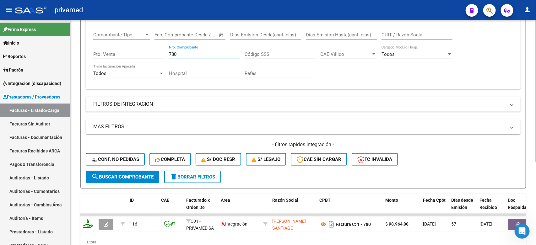
scroll to position [92, 0]
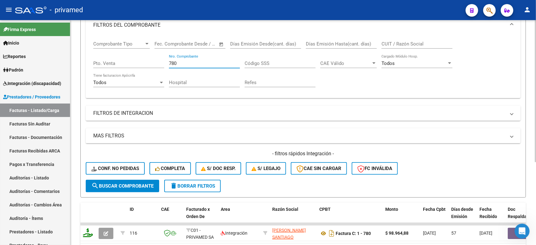
drag, startPoint x: 188, startPoint y: 62, endPoint x: 148, endPoint y: 61, distance: 39.5
click at [148, 61] on div "Comprobante Tipo Comprobante Tipo Fecha inicio – Fecha fin Fec. Comprobante Des…" at bounding box center [302, 64] width 419 height 58
click at [428, 64] on div "Comprobante Tipo Comprobante Tipo Fecha inicio – Fecha fin Fec. Comprobante Des…" at bounding box center [302, 64] width 419 height 58
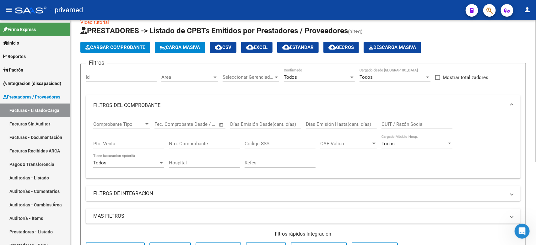
scroll to position [0, 0]
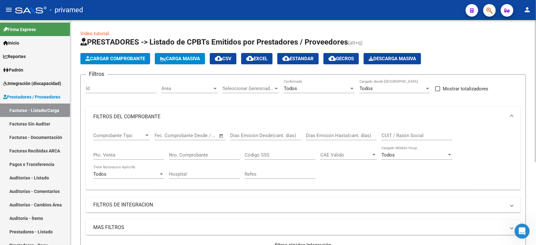
drag, startPoint x: 497, startPoint y: 60, endPoint x: 500, endPoint y: 62, distance: 3.5
click at [428, 60] on div "Cargar Comprobante Carga Masiva cloud_download CSV cloud_download EXCEL cloud_d…" at bounding box center [302, 58] width 445 height 11
click at [189, 60] on span "Carga Masiva" at bounding box center [180, 59] width 40 height 6
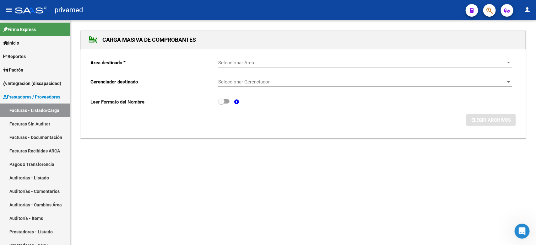
click at [267, 62] on span "Seleccionar Area" at bounding box center [362, 63] width 288 height 6
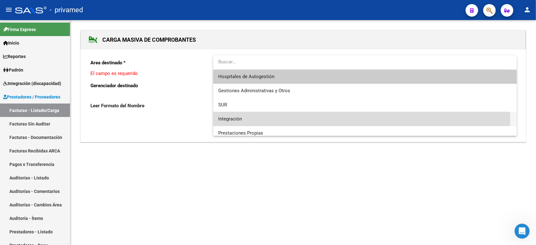
click at [250, 118] on span "Integración" at bounding box center [364, 119] width 293 height 14
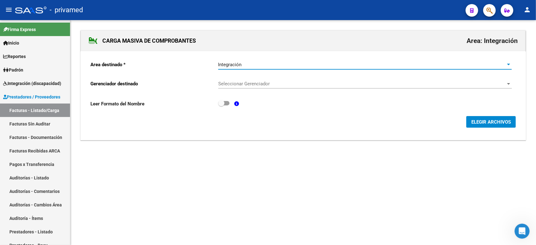
click at [270, 84] on span "Seleccionar Gerenciador" at bounding box center [362, 84] width 288 height 6
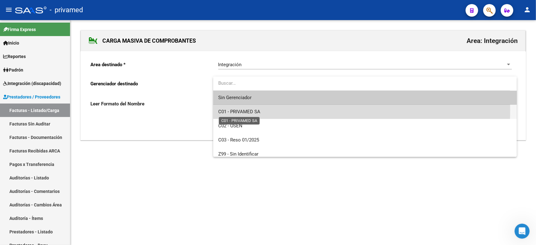
click at [259, 109] on span "C01 - PRIVAMED SA" at bounding box center [239, 112] width 42 height 6
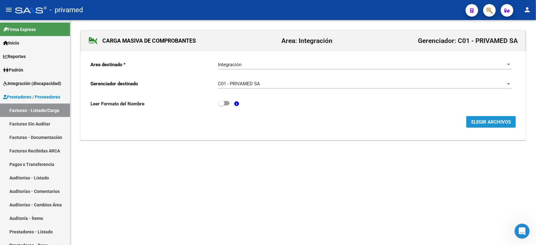
click at [428, 125] on button "ELEGIR ARCHIVOS" at bounding box center [491, 122] width 50 height 12
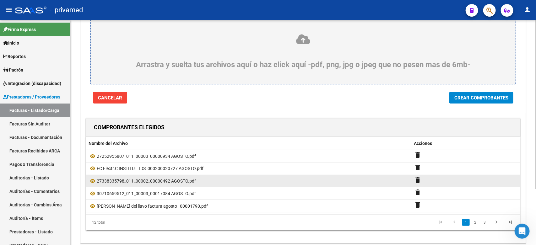
scroll to position [74, 0]
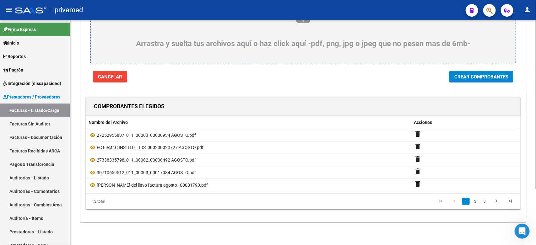
click at [428, 74] on span "Crear Comprobantes" at bounding box center [481, 77] width 54 height 6
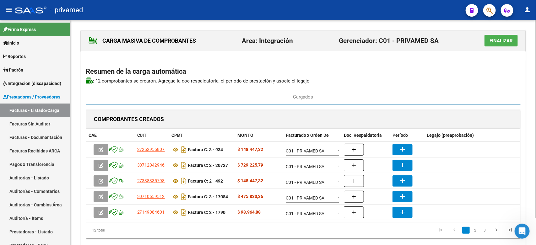
scroll to position [30, 0]
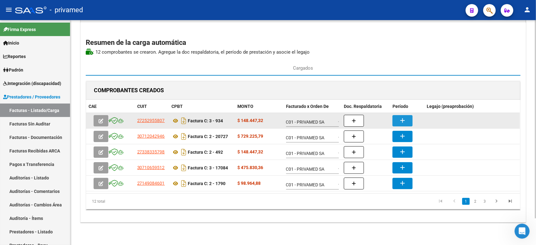
click at [402, 121] on mat-icon "add" at bounding box center [402, 121] width 8 height 8
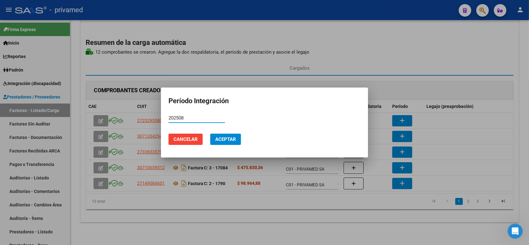
drag, startPoint x: 210, startPoint y: 119, endPoint x: 144, endPoint y: 118, distance: 65.9
click at [144, 118] on div "Período Integración 202508 Período (AAAAMM) Cancelar Aceptar" at bounding box center [264, 122] width 529 height 245
type input "202508"
click at [232, 137] on span "Aceptar" at bounding box center [225, 139] width 21 height 6
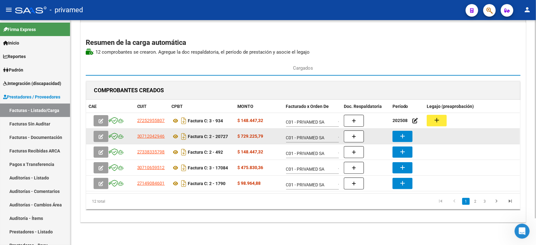
click at [407, 134] on button "add" at bounding box center [402, 136] width 20 height 11
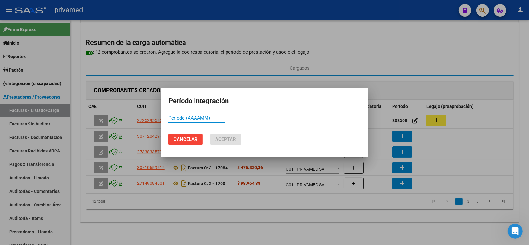
paste input "202508"
type input "202508"
click at [225, 138] on span "Aceptar" at bounding box center [225, 139] width 21 height 6
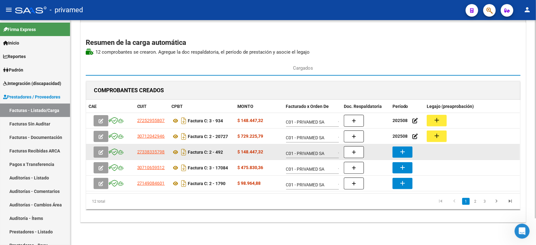
click at [408, 150] on button "add" at bounding box center [402, 152] width 20 height 11
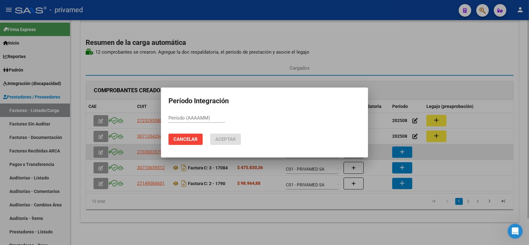
paste input "202508"
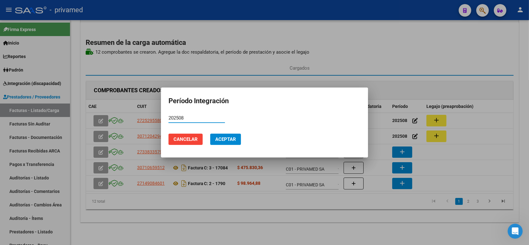
type input "202508"
click at [226, 139] on span "Aceptar" at bounding box center [225, 139] width 21 height 6
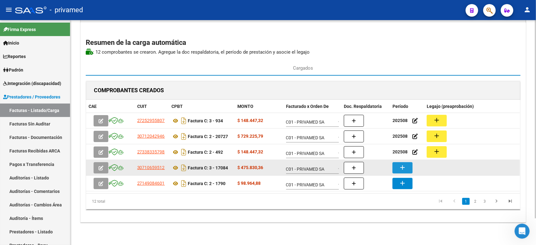
click at [407, 165] on button "add" at bounding box center [402, 167] width 20 height 11
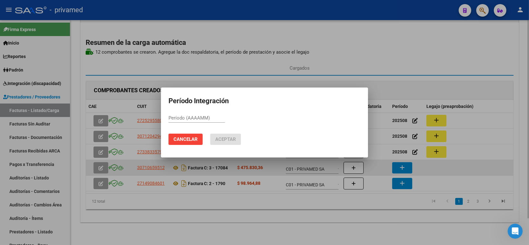
paste input "202508"
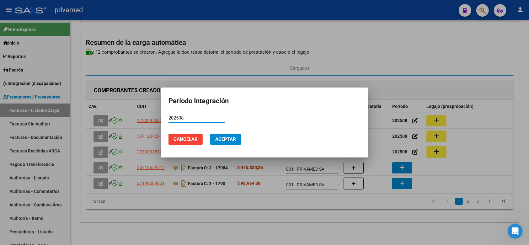
type input "202508"
click at [224, 140] on span "Aceptar" at bounding box center [225, 139] width 21 height 6
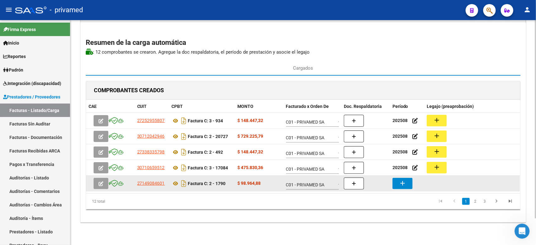
click at [403, 178] on mat-icon "add" at bounding box center [402, 183] width 8 height 8
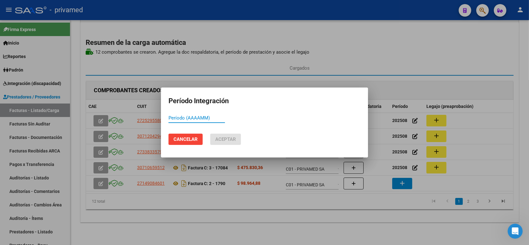
paste input "202508"
type input "202508"
click at [230, 138] on span "Aceptar" at bounding box center [225, 139] width 21 height 6
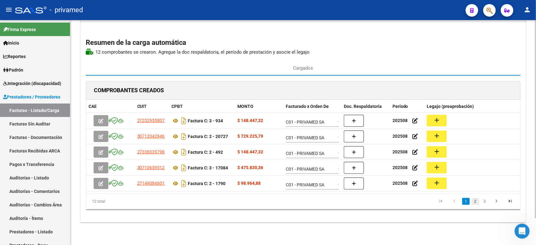
click at [428, 178] on link "2" at bounding box center [475, 201] width 8 height 7
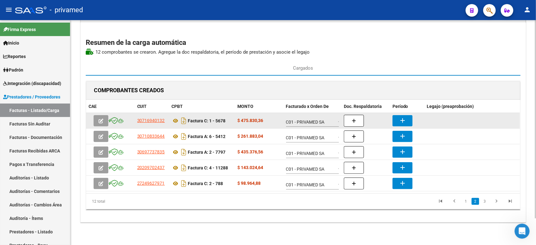
click at [400, 119] on mat-icon "add" at bounding box center [402, 121] width 8 height 8
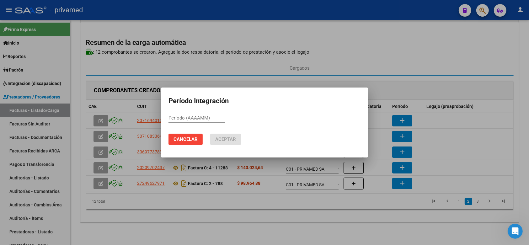
paste input "202508"
type input "202508"
click at [229, 139] on span "Aceptar" at bounding box center [225, 139] width 21 height 6
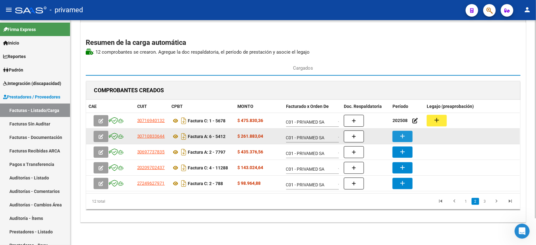
click at [402, 134] on mat-icon "add" at bounding box center [402, 136] width 8 height 8
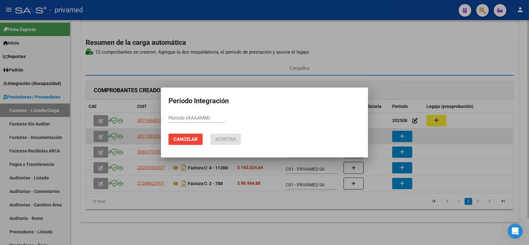
paste input "202508"
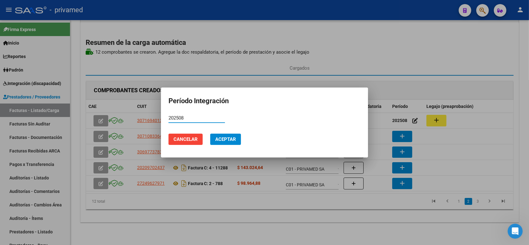
type input "202508"
click at [232, 139] on span "Aceptar" at bounding box center [225, 139] width 21 height 6
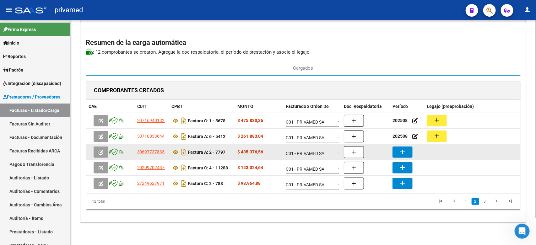
click at [402, 149] on mat-icon "add" at bounding box center [402, 152] width 8 height 8
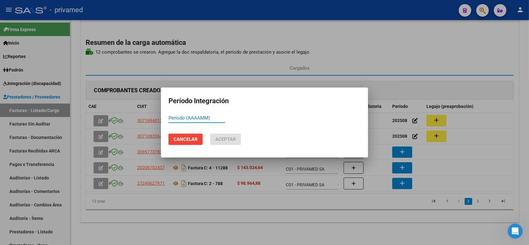
paste input "202508"
type input "202508"
click at [234, 140] on span "Aceptar" at bounding box center [225, 139] width 21 height 6
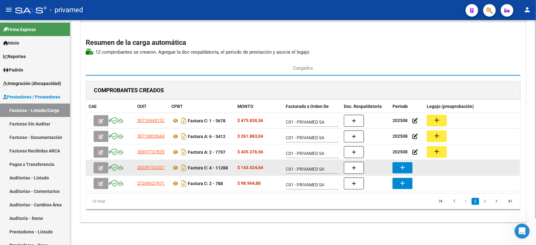
click at [397, 166] on button "add" at bounding box center [402, 167] width 20 height 11
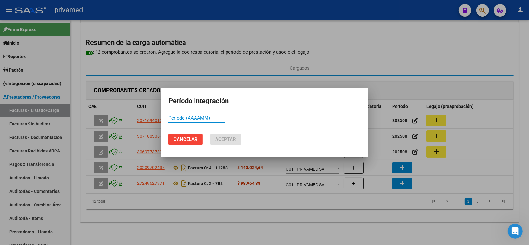
paste input "202508"
type input "202508"
click at [234, 137] on span "Aceptar" at bounding box center [225, 139] width 21 height 6
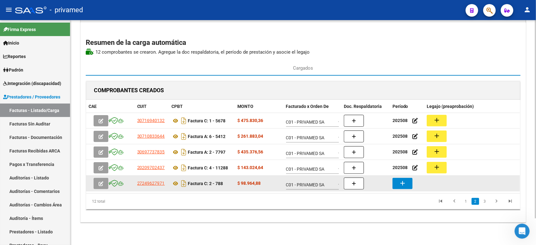
click at [402, 178] on mat-icon "add" at bounding box center [402, 183] width 8 height 8
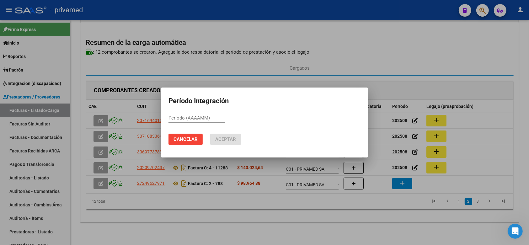
paste input "202508"
type input "202508"
click at [228, 137] on span "Aceptar" at bounding box center [225, 139] width 21 height 6
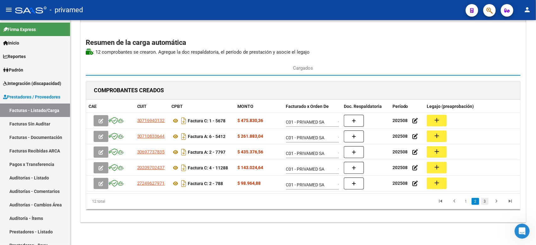
click at [428, 178] on link "3" at bounding box center [485, 201] width 8 height 7
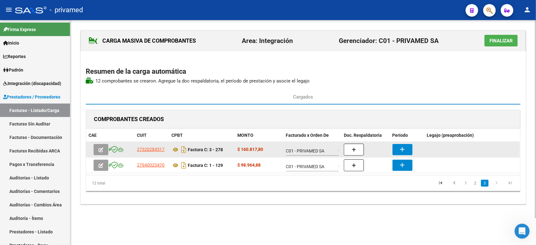
scroll to position [0, 0]
click at [398, 147] on button "add" at bounding box center [402, 149] width 20 height 11
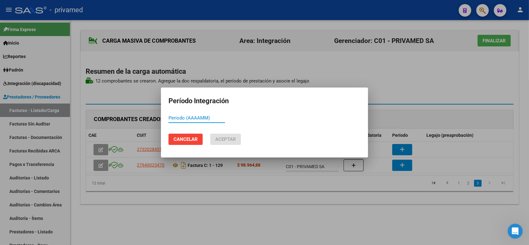
paste input "202508"
type input "202508"
click at [235, 140] on span "Aceptar" at bounding box center [225, 139] width 21 height 6
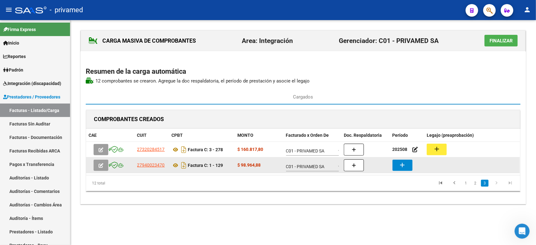
click at [403, 165] on mat-icon "add" at bounding box center [402, 165] width 8 height 8
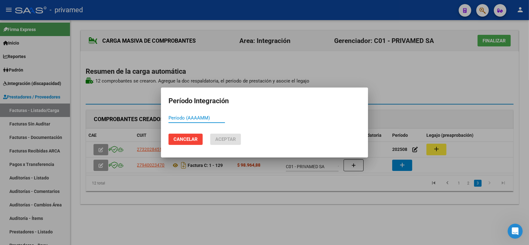
paste input "202508"
type input "202508"
click at [225, 135] on button "Aceptar" at bounding box center [225, 139] width 31 height 11
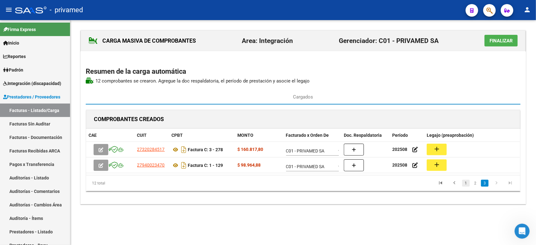
click at [428, 178] on link "1" at bounding box center [466, 183] width 8 height 7
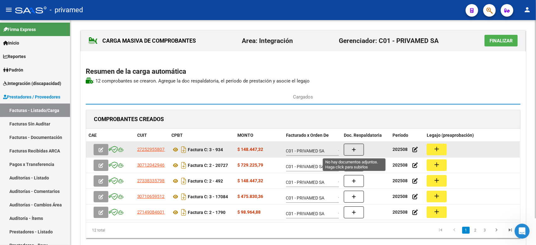
click at [355, 149] on icon "button" at bounding box center [353, 149] width 4 height 5
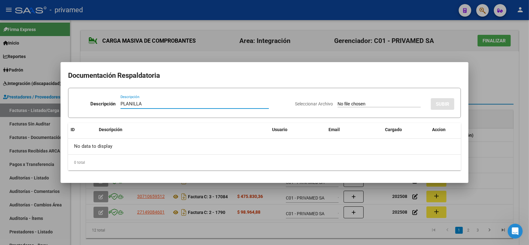
click at [149, 102] on input "PLANILLA" at bounding box center [194, 104] width 148 height 6
type input "PLANILLA"
type input "C:\fakepath\planilla [PERSON_NAME] 934 AGOSTO.pdf"
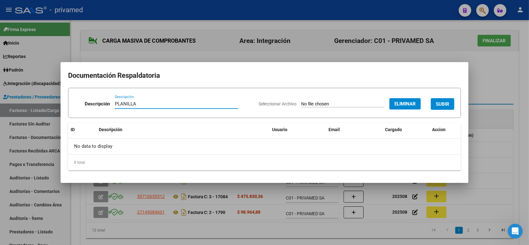
click at [428, 100] on button "SUBIR" at bounding box center [443, 104] width 24 height 12
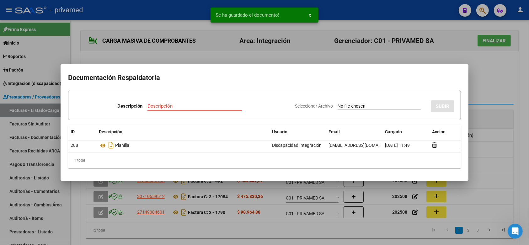
click at [428, 93] on div at bounding box center [264, 122] width 529 height 245
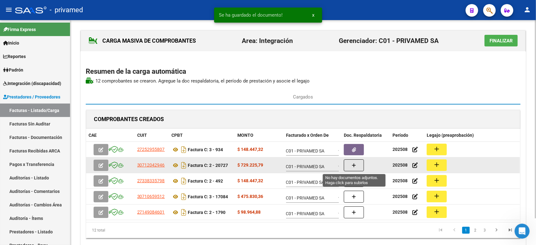
click at [349, 164] on button "button" at bounding box center [354, 165] width 20 height 12
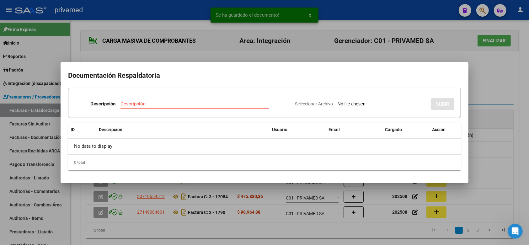
click at [428, 96] on div at bounding box center [264, 122] width 529 height 245
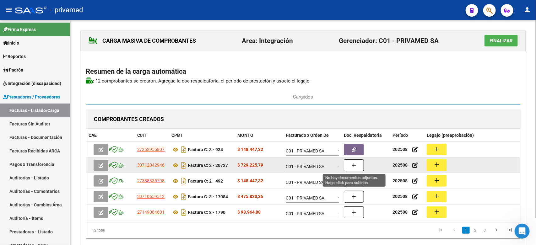
click at [352, 166] on icon "button" at bounding box center [353, 165] width 4 height 5
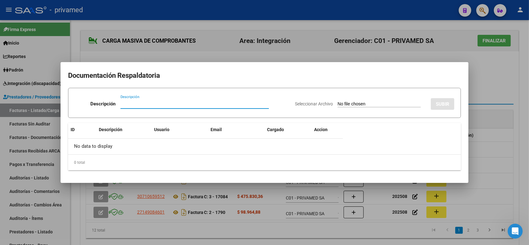
paste input "PLANILLA"
type input "PLANILLA"
type input "C:\fakepath\[PERSON_NAME] Asistencia Agosto 20727.pdf"
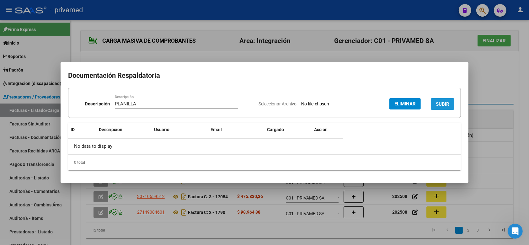
click at [428, 103] on span "SUBIR" at bounding box center [442, 104] width 13 height 6
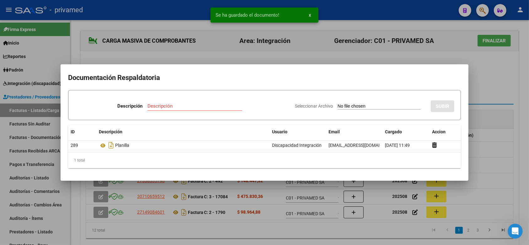
click at [428, 93] on div at bounding box center [264, 122] width 529 height 245
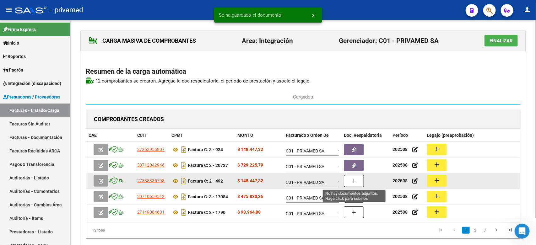
click at [356, 178] on button "button" at bounding box center [354, 181] width 20 height 12
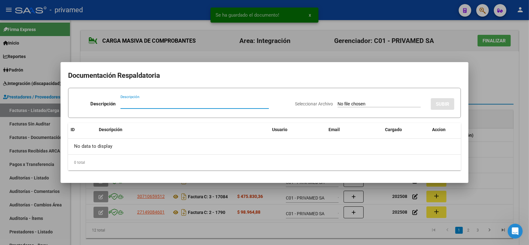
paste input "PLANILLA"
type input "PLANILLA"
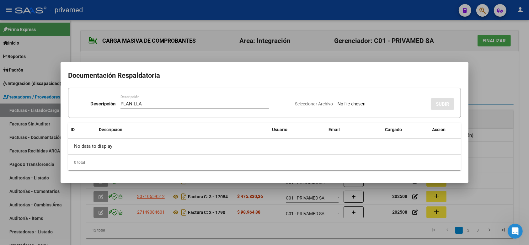
type input "C:\fakepath\planilla [PERSON_NAME] 492.pdf"
click at [428, 100] on button "SUBIR" at bounding box center [443, 104] width 24 height 12
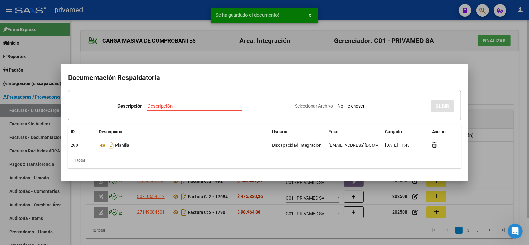
click at [428, 106] on div at bounding box center [264, 122] width 529 height 245
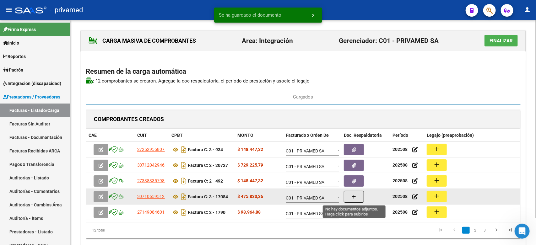
click at [354, 178] on icon "button" at bounding box center [353, 197] width 4 height 5
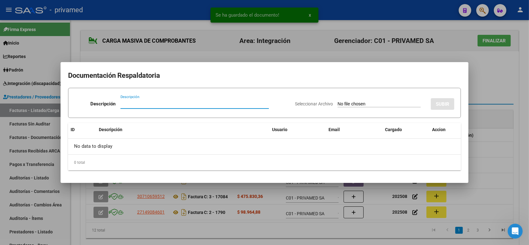
paste input "PLANILLA"
type input "PLANILLA"
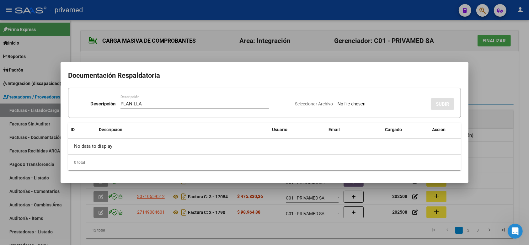
type input "C:\fakepath\[PERSON_NAME] asist 17084 Agosto.pdf"
click at [428, 103] on span "SUBIR" at bounding box center [442, 104] width 13 height 6
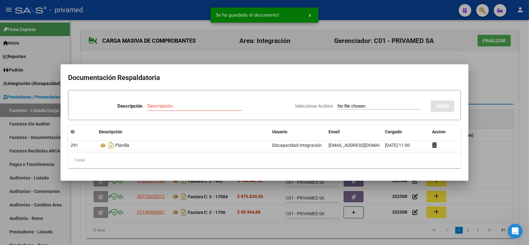
click at [428, 121] on div at bounding box center [264, 122] width 529 height 245
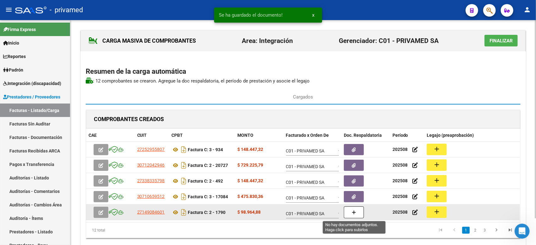
click at [357, 178] on button "button" at bounding box center [354, 212] width 20 height 12
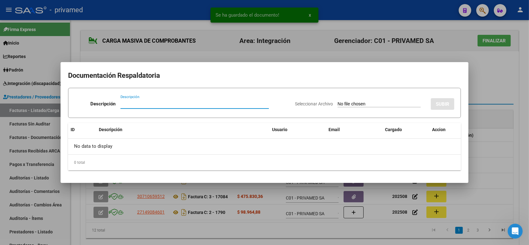
paste input "PLANILLA"
type input "PLANILLA"
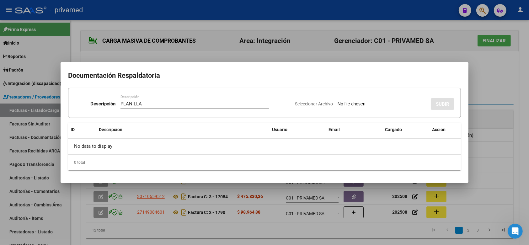
type input "C:\fakepath\[PERSON_NAME] del llavo planilla [DATE].pdf"
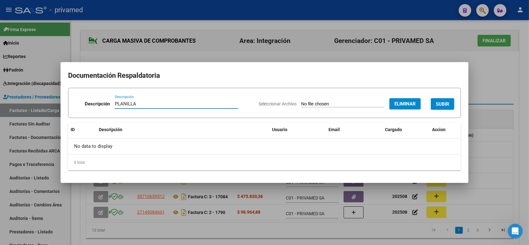
click at [428, 100] on button "SUBIR" at bounding box center [443, 104] width 24 height 12
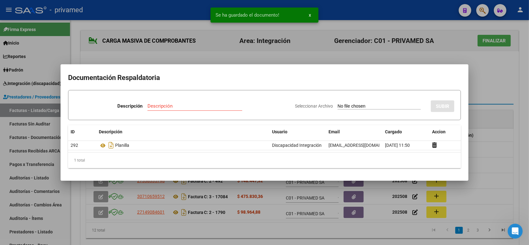
click at [428, 96] on div at bounding box center [264, 122] width 529 height 245
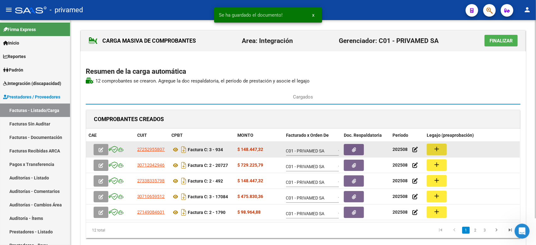
click at [428, 148] on button "add" at bounding box center [436, 150] width 20 height 12
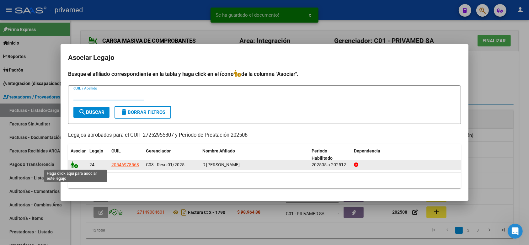
click at [75, 165] on icon at bounding box center [75, 164] width 8 height 7
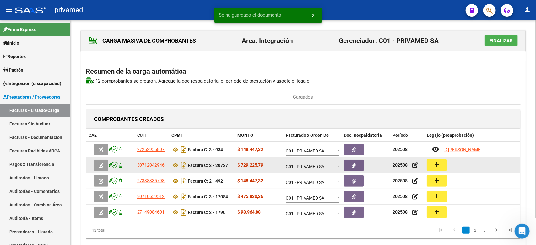
click at [428, 165] on button "add" at bounding box center [436, 165] width 20 height 12
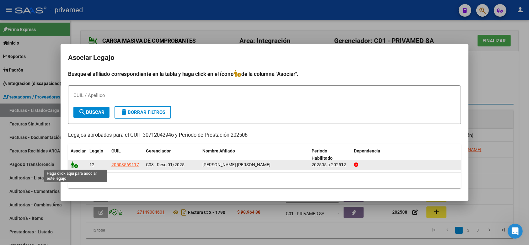
click at [74, 166] on icon at bounding box center [75, 164] width 8 height 7
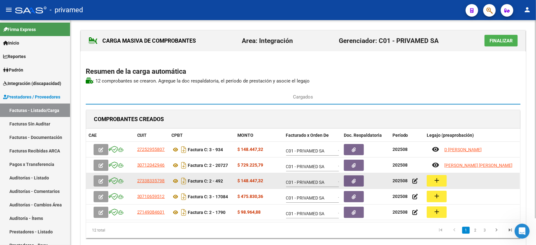
click at [428, 178] on mat-icon "add" at bounding box center [437, 181] width 8 height 8
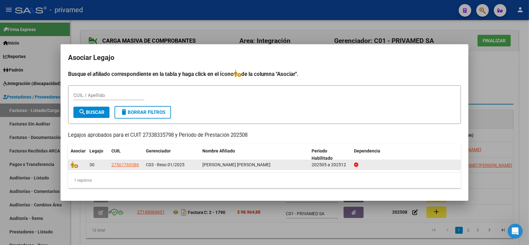
click at [70, 165] on datatable-body-cell at bounding box center [77, 165] width 19 height 10
click at [76, 166] on icon at bounding box center [75, 164] width 8 height 7
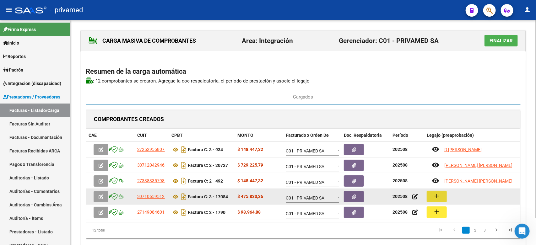
click at [428, 178] on mat-icon "add" at bounding box center [437, 196] width 8 height 8
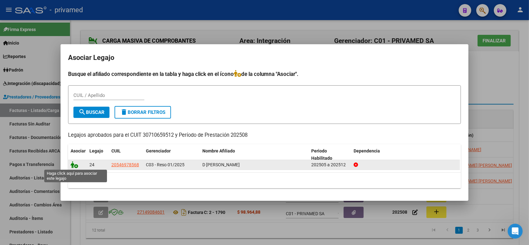
click at [75, 166] on icon at bounding box center [75, 164] width 8 height 7
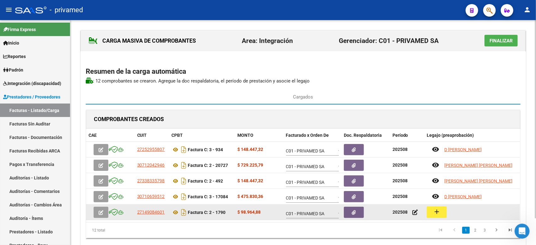
click at [428, 178] on mat-icon "add" at bounding box center [437, 212] width 8 height 8
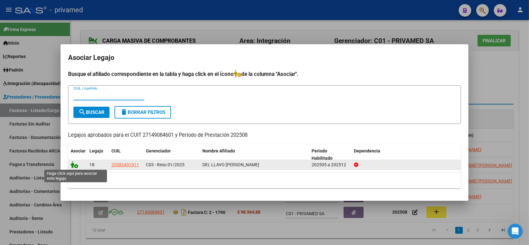
click at [71, 165] on icon at bounding box center [75, 164] width 8 height 7
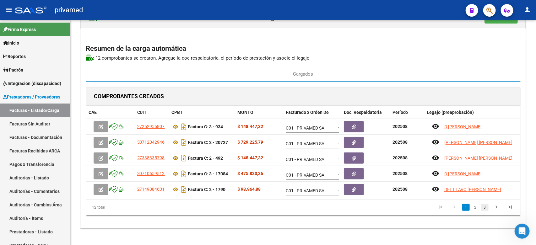
scroll to position [30, 0]
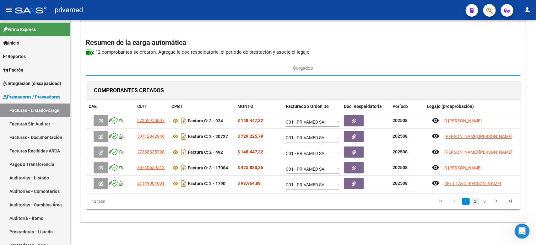
click at [428, 178] on link "2" at bounding box center [475, 201] width 8 height 7
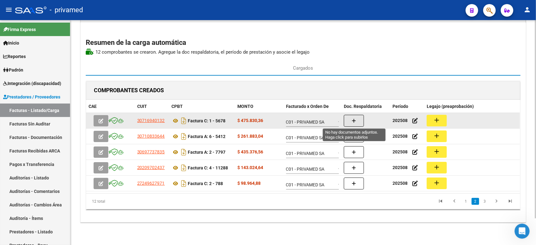
click at [359, 118] on button "button" at bounding box center [354, 121] width 20 height 12
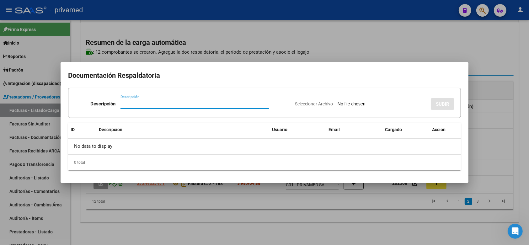
paste input "PLANILLA"
type input "PLANILLA"
type input "C:\fakepath\[PERSON_NAME] 5678 ASIST AGOSTO.pdf"
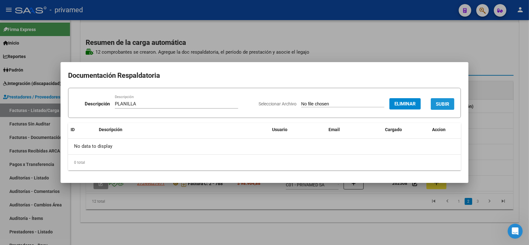
click at [428, 102] on span "SUBIR" at bounding box center [442, 104] width 13 height 6
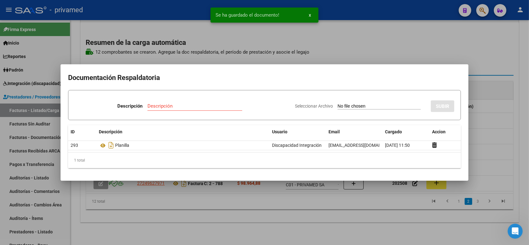
click at [428, 84] on div at bounding box center [264, 122] width 529 height 245
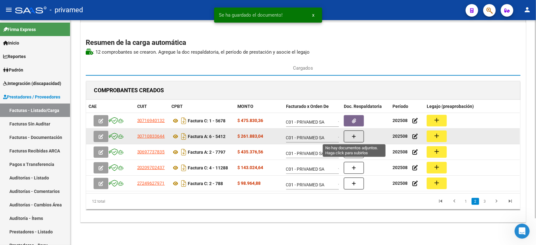
click at [353, 137] on icon "button" at bounding box center [353, 136] width 4 height 5
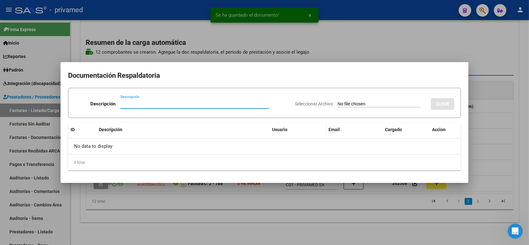
paste input "PLANILLA"
type input "PLANILLA"
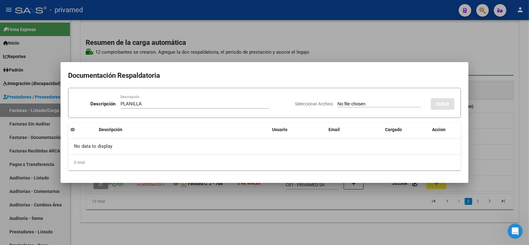
type input "C:\fakepath\[PERSON_NAME] [PERSON_NAME] 5412 ASIST.pdf"
click at [428, 105] on span "SUBIR" at bounding box center [442, 104] width 13 height 6
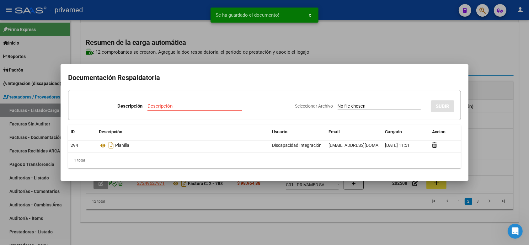
click at [428, 66] on div at bounding box center [264, 122] width 529 height 245
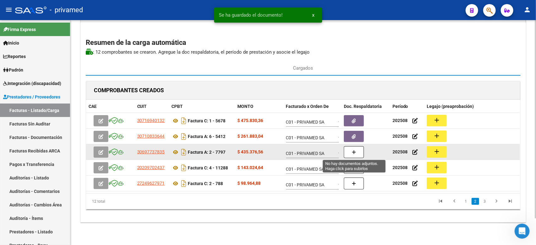
click at [354, 153] on icon "button" at bounding box center [353, 152] width 4 height 5
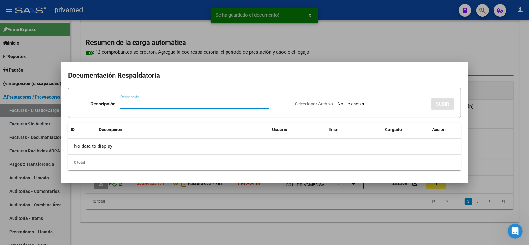
paste input "PLANILLA"
type input "PLANILLA"
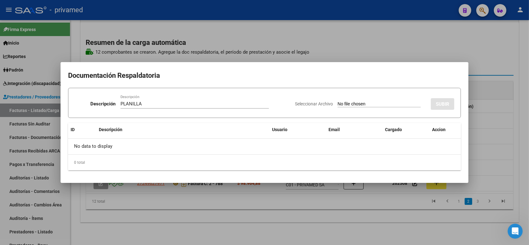
type input "C:\fakepath\[PERSON_NAME] - Planilla Agosto 7797.pdf"
click at [428, 102] on span "SUBIR" at bounding box center [442, 104] width 13 height 6
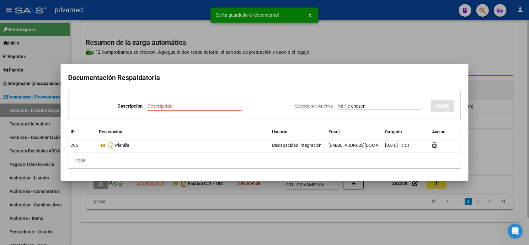
click at [428, 67] on div at bounding box center [264, 122] width 529 height 245
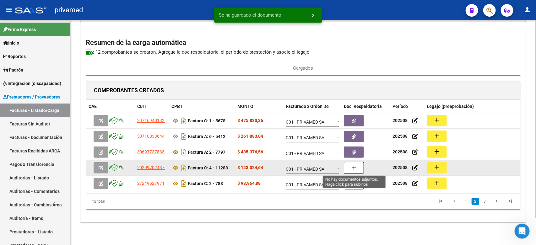
click at [349, 168] on button "button" at bounding box center [354, 168] width 20 height 12
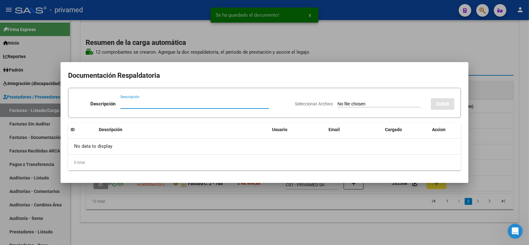
paste input "PLANILLA"
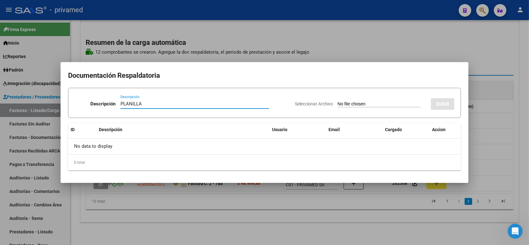
type input "PLANILLA"
type input "C:\fakepath\[PERSON_NAME] AGOSTO 11288.pdf"
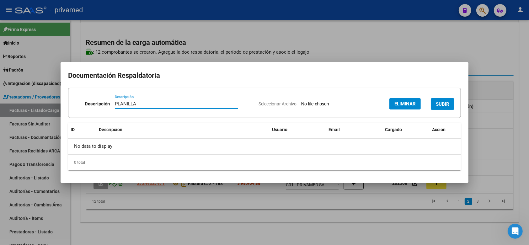
click at [428, 103] on span "SUBIR" at bounding box center [442, 104] width 13 height 6
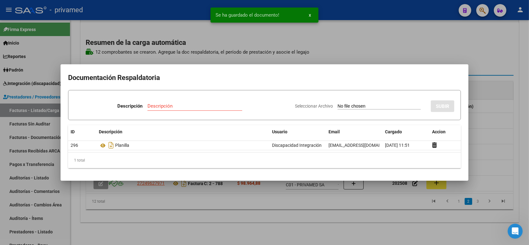
click at [428, 62] on div at bounding box center [264, 122] width 529 height 245
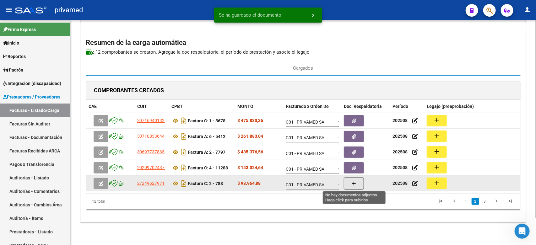
click at [355, 178] on icon "button" at bounding box center [353, 183] width 4 height 5
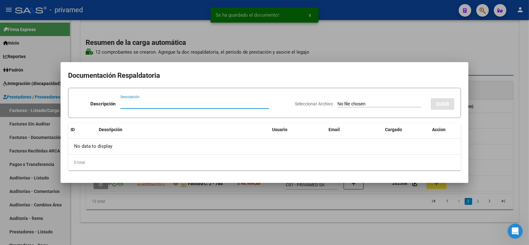
paste input "PLANILLA"
type input "PLANILLA"
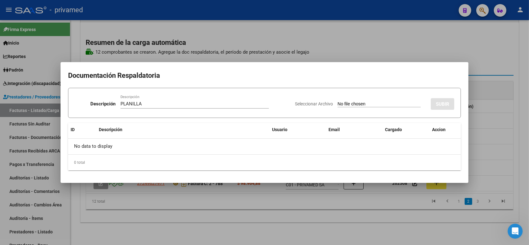
type input "C:\fakepath\ASISTENCIA 788 AGOSTO.pdf"
click at [428, 103] on span "SUBIR" at bounding box center [442, 104] width 13 height 6
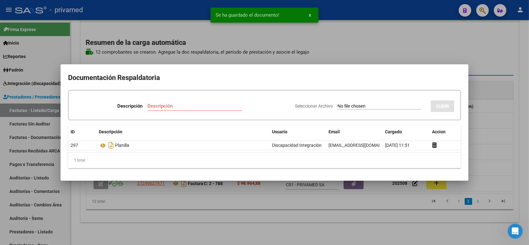
click at [428, 65] on div at bounding box center [264, 122] width 529 height 245
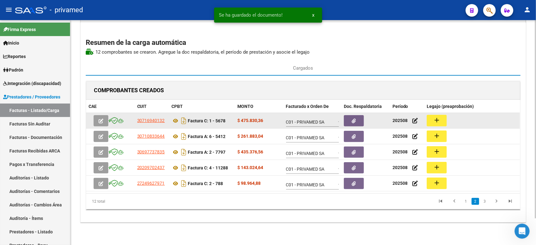
click at [428, 118] on mat-icon "add" at bounding box center [437, 120] width 8 height 8
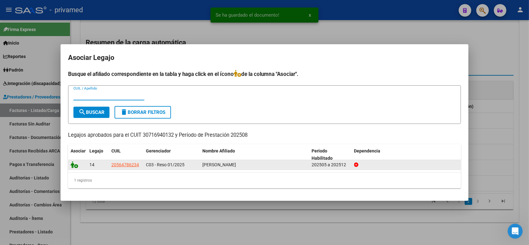
click at [71, 165] on datatable-body-cell at bounding box center [77, 165] width 19 height 10
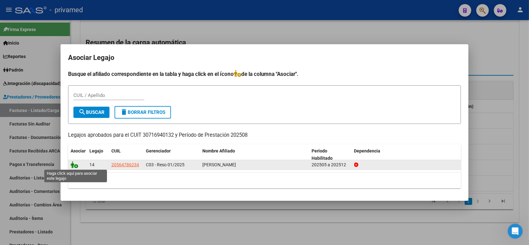
click at [75, 165] on icon at bounding box center [75, 164] width 8 height 7
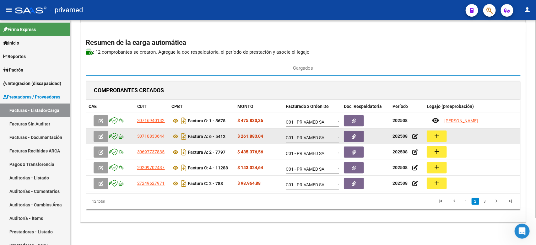
click at [428, 134] on mat-icon "add" at bounding box center [437, 136] width 8 height 8
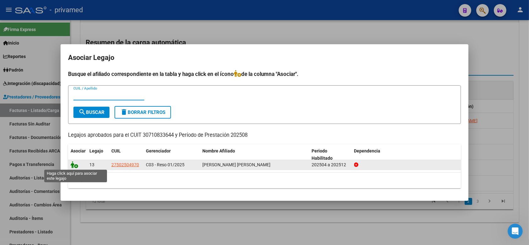
click at [74, 166] on icon at bounding box center [75, 164] width 8 height 7
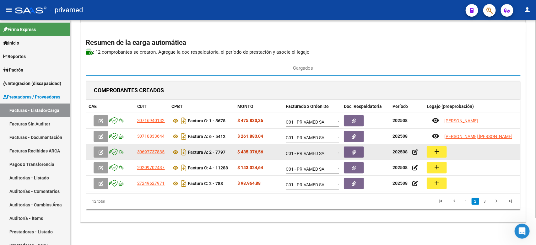
click at [428, 152] on button "add" at bounding box center [436, 152] width 20 height 12
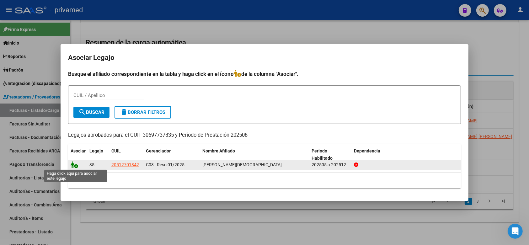
click at [73, 166] on icon at bounding box center [75, 164] width 8 height 7
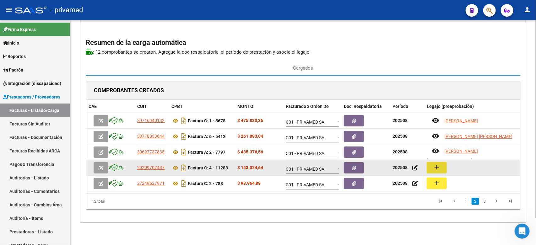
click at [428, 167] on button "add" at bounding box center [436, 168] width 20 height 12
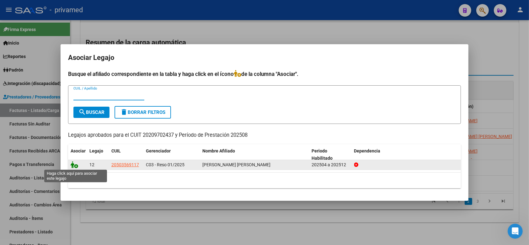
click at [75, 164] on icon at bounding box center [75, 164] width 8 height 7
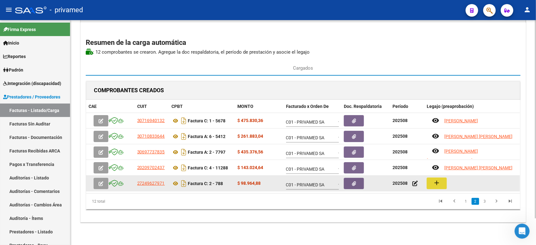
click at [428, 178] on mat-icon "add" at bounding box center [437, 183] width 8 height 8
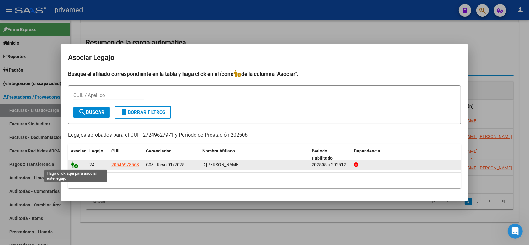
click at [73, 166] on icon at bounding box center [75, 164] width 8 height 7
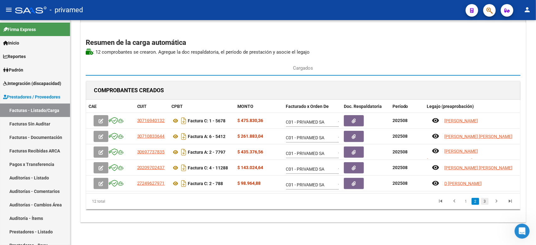
click at [428, 178] on link "3" at bounding box center [485, 201] width 8 height 7
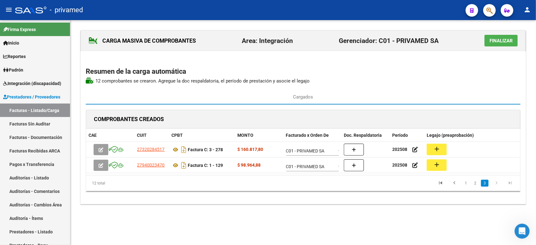
scroll to position [0, 0]
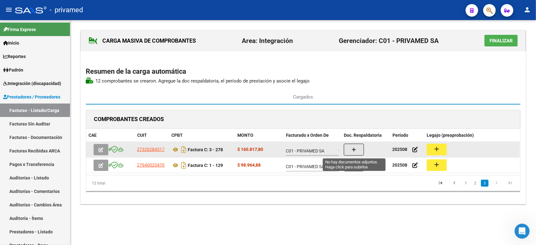
click at [352, 148] on icon "button" at bounding box center [353, 149] width 4 height 5
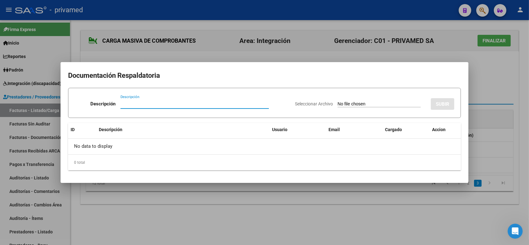
paste input "PLANILLA"
type input "PLANILLA"
type input "C:\fakepath\[PERSON_NAME] 278.pdf"
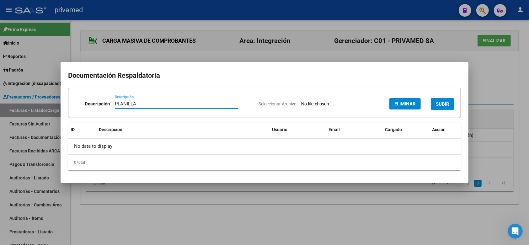
click at [428, 102] on span "SUBIR" at bounding box center [442, 104] width 13 height 6
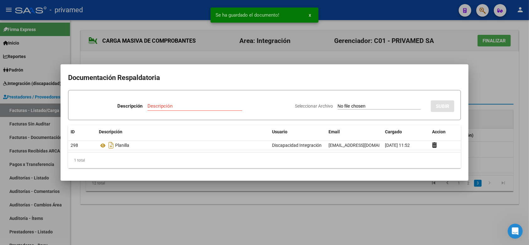
click at [428, 94] on div at bounding box center [264, 122] width 529 height 245
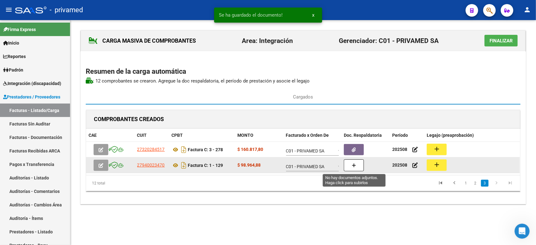
click at [355, 163] on icon "button" at bounding box center [353, 165] width 4 height 5
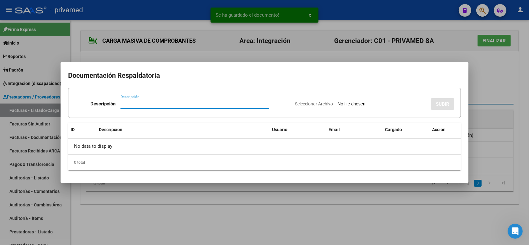
paste input "PLANILLA"
type input "PLANILLA"
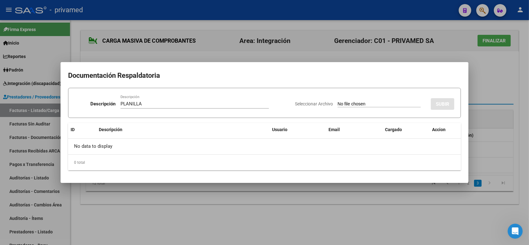
type input "C:\fakepath\Planilla de asistencia [PERSON_NAME] 129.pdf"
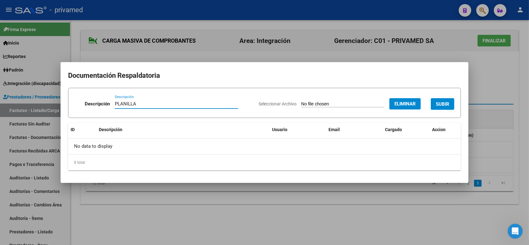
click at [428, 103] on span "SUBIR" at bounding box center [442, 104] width 13 height 6
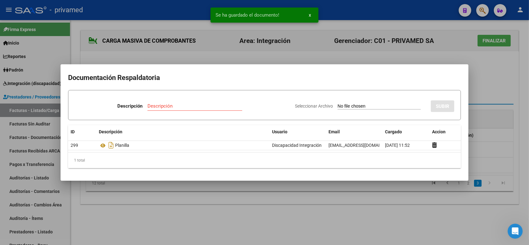
click at [428, 116] on div at bounding box center [264, 122] width 529 height 245
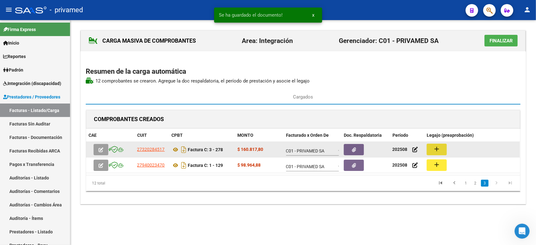
click at [428, 148] on mat-icon "add" at bounding box center [437, 149] width 8 height 8
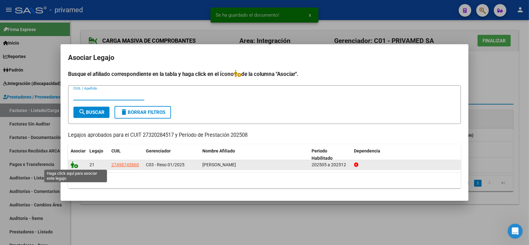
click at [74, 165] on icon at bounding box center [75, 164] width 8 height 7
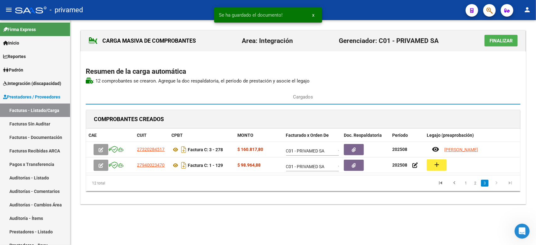
click at [428, 117] on div "CARGA MASIVA DE COMPROBANTES Area: Integración Gerenciador: C01 - PRIVAMED SA F…" at bounding box center [302, 117] width 445 height 174
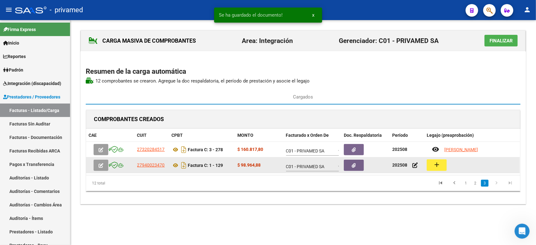
click at [428, 166] on mat-icon "add" at bounding box center [437, 165] width 8 height 8
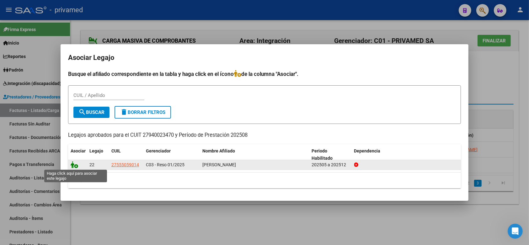
click at [72, 162] on icon at bounding box center [75, 164] width 8 height 7
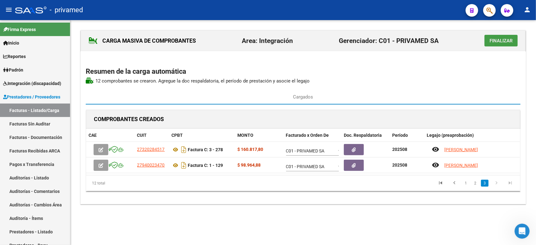
click at [428, 44] on button "Finalizar" at bounding box center [500, 41] width 33 height 12
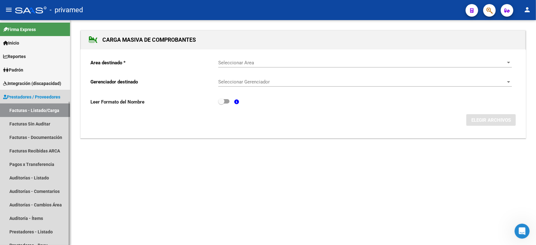
click at [27, 112] on link "Facturas - Listado/Carga" at bounding box center [35, 110] width 70 height 13
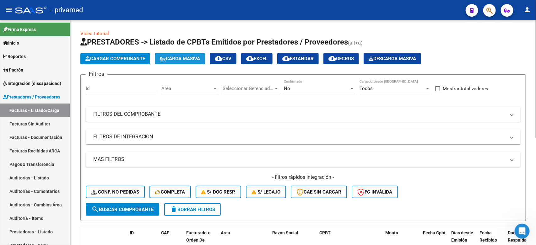
click at [189, 62] on button "Carga Masiva" at bounding box center [180, 58] width 50 height 11
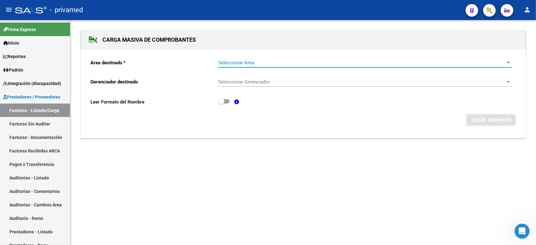
click at [261, 60] on span "Seleccionar Area" at bounding box center [362, 63] width 288 height 6
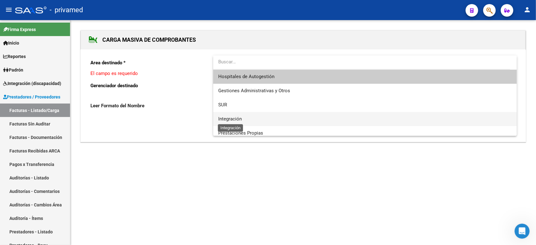
click at [240, 116] on span "Integración" at bounding box center [230, 119] width 24 height 6
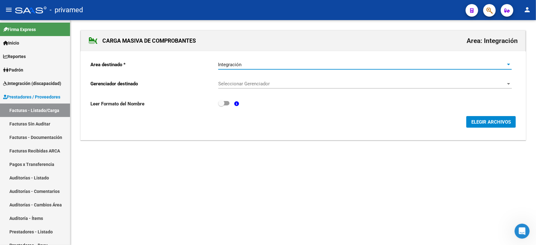
click at [257, 83] on span "Seleccionar Gerenciador" at bounding box center [362, 84] width 288 height 6
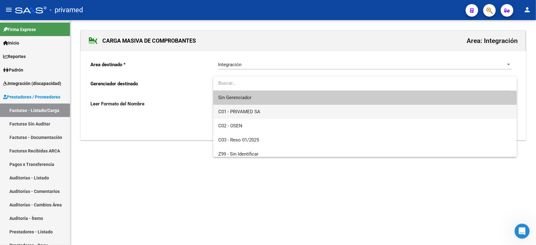
click at [254, 109] on span "C01 - PRIVAMED SA" at bounding box center [239, 112] width 42 height 6
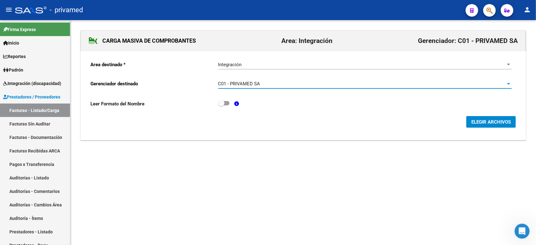
click at [428, 122] on span "ELEGIR ARCHIVOS" at bounding box center [491, 122] width 40 height 6
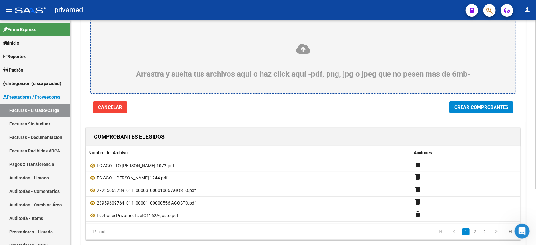
scroll to position [74, 0]
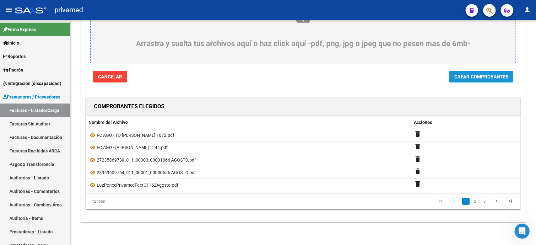
click at [428, 74] on span "Crear Comprobantes" at bounding box center [481, 77] width 54 height 6
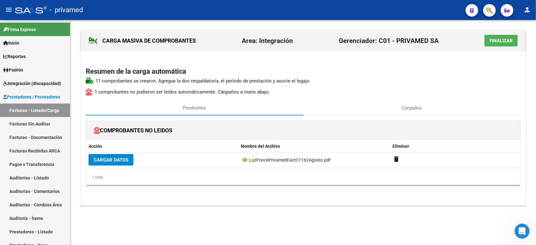
scroll to position [0, 0]
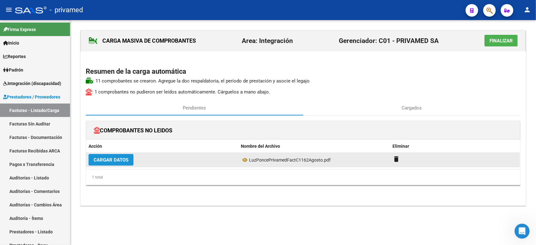
click at [112, 159] on span "Cargar Datos" at bounding box center [110, 160] width 35 height 6
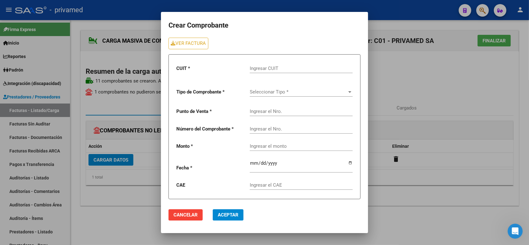
click at [262, 71] on input "Ingresar CUIT" at bounding box center [301, 69] width 103 height 6
paste input "27-10150670-9"
type input "27-10150670-9"
click at [254, 97] on div "Seleccionar Tipo * Seleccionar Tipo *" at bounding box center [301, 89] width 103 height 13
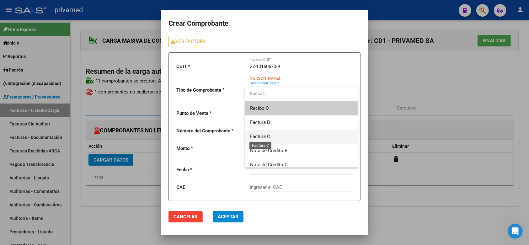
click at [263, 135] on span "Factura C" at bounding box center [260, 137] width 20 height 6
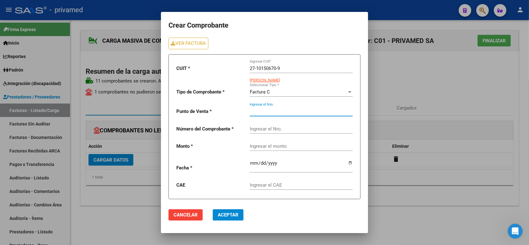
click at [268, 114] on input "Ingresar el Nro." at bounding box center [301, 112] width 103 height 6
click at [164, 104] on mat-dialog-container "Crear Comprobante VER FACTURA CUIT * 27-10150670-9 Ingresar CUIT LAVAGGI [PERSO…" at bounding box center [264, 122] width 207 height 221
click at [265, 110] on input "Ingresar el Nro." at bounding box center [301, 112] width 103 height 6
type input "7"
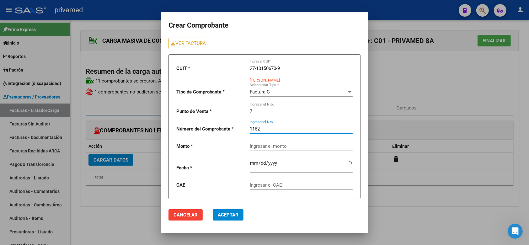
type input "1162"
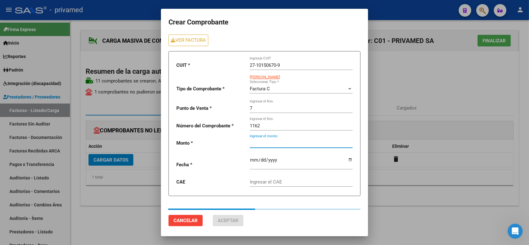
type input "98964.88"
type input "[DATE]"
type input "75359414973186"
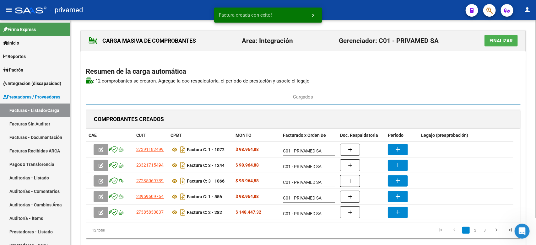
click at [428, 115] on div "CARGA MASIVA DE COMPROBANTES Area: Integración Gerenciador: C01 - PRIVAMED SA F…" at bounding box center [302, 140] width 445 height 221
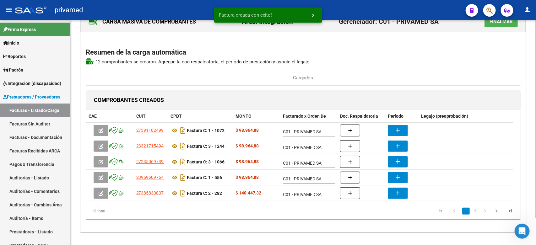
scroll to position [30, 0]
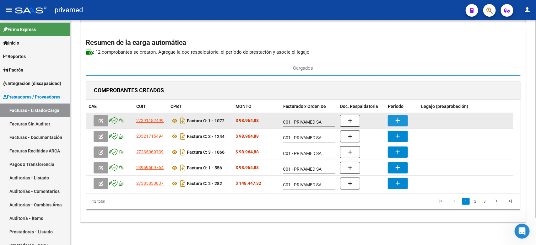
click at [393, 122] on button "add" at bounding box center [397, 120] width 20 height 11
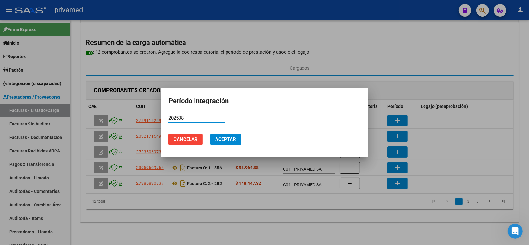
click at [203, 117] on input "202508" at bounding box center [196, 118] width 56 height 6
type input "202508"
click at [227, 138] on span "Aceptar" at bounding box center [225, 139] width 21 height 6
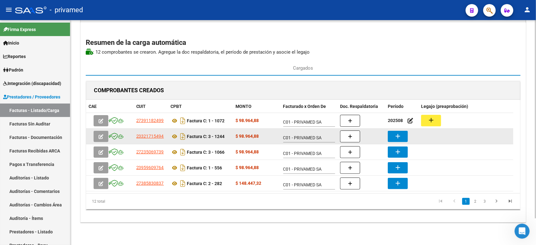
click at [394, 135] on mat-icon "add" at bounding box center [398, 136] width 8 height 8
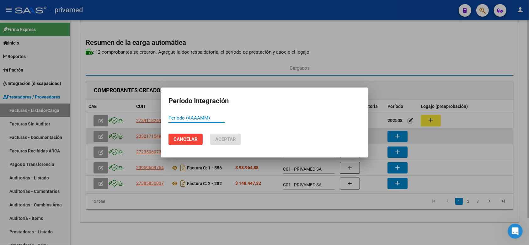
paste input "202508"
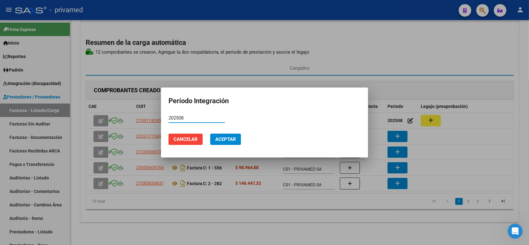
type input "202508"
click at [225, 140] on span "Aceptar" at bounding box center [225, 139] width 21 height 6
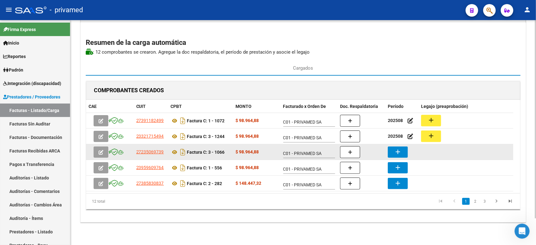
click at [402, 150] on button "add" at bounding box center [397, 152] width 20 height 11
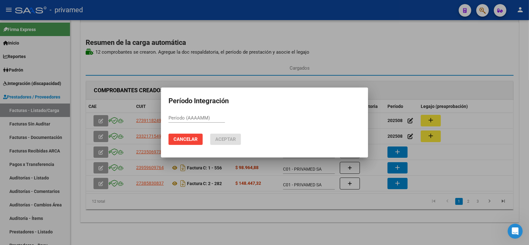
paste input "202508"
type input "202508"
click at [226, 140] on span "Aceptar" at bounding box center [225, 139] width 21 height 6
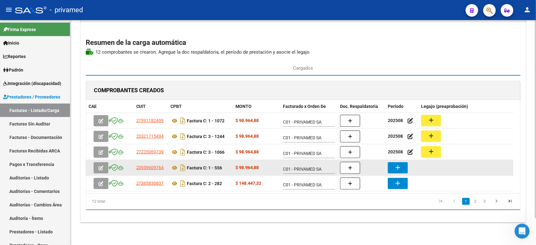
click at [403, 166] on button "add" at bounding box center [397, 167] width 20 height 11
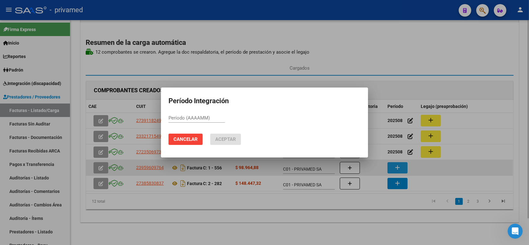
paste input "202508"
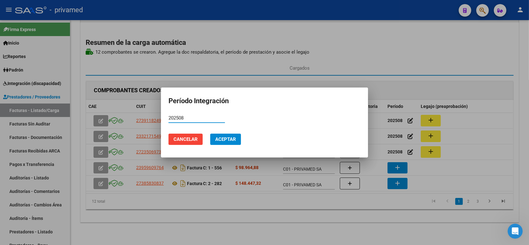
type input "202508"
click at [226, 137] on span "Aceptar" at bounding box center [225, 139] width 21 height 6
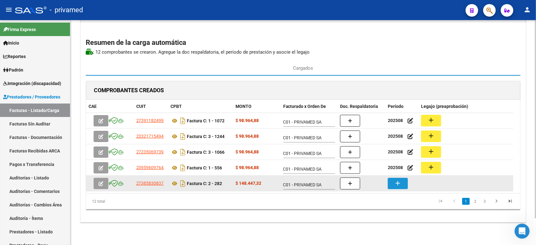
click at [402, 178] on button "add" at bounding box center [397, 183] width 20 height 11
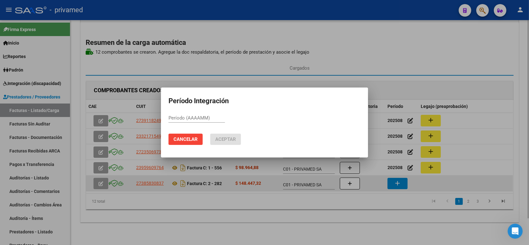
paste input "202508"
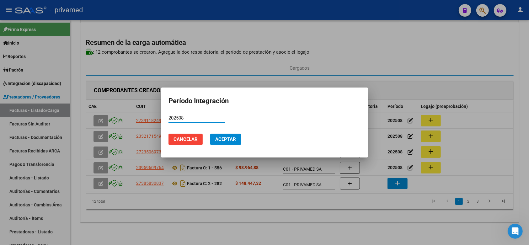
type input "202508"
click at [231, 137] on span "Aceptar" at bounding box center [225, 139] width 21 height 6
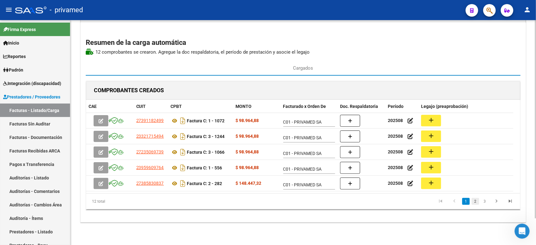
click at [428, 178] on link "2" at bounding box center [475, 201] width 8 height 7
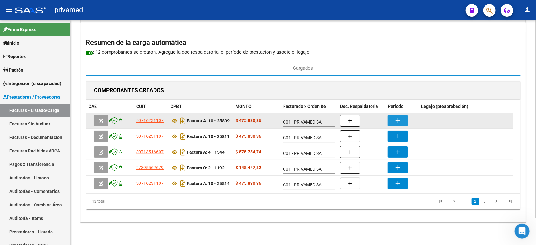
click at [396, 122] on mat-icon "add" at bounding box center [398, 121] width 8 height 8
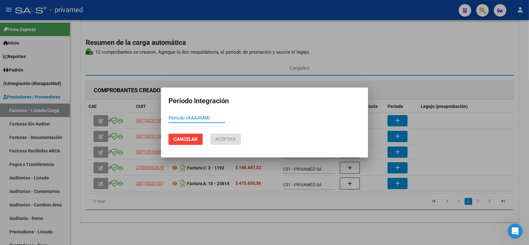
paste input "202508"
type input "202508"
click at [229, 140] on span "Aceptar" at bounding box center [225, 139] width 21 height 6
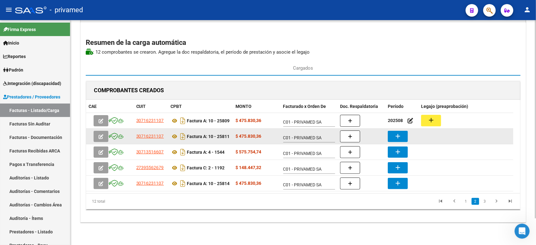
click at [396, 134] on mat-icon "add" at bounding box center [398, 136] width 8 height 8
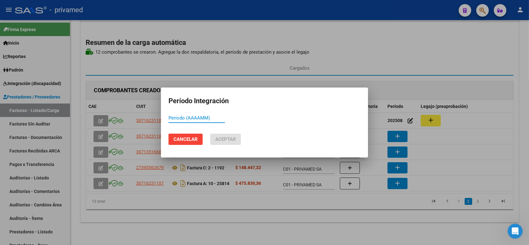
paste input "202508"
type input "202508"
click at [232, 140] on span "Aceptar" at bounding box center [225, 139] width 21 height 6
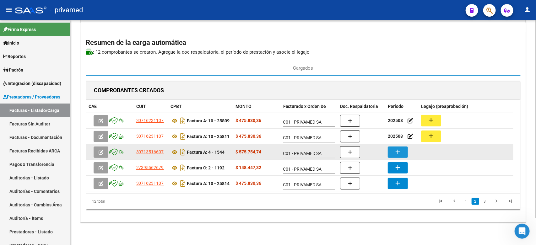
click at [397, 152] on mat-icon "add" at bounding box center [398, 152] width 8 height 8
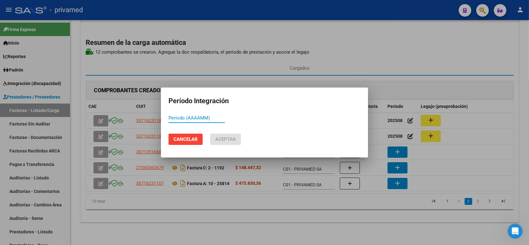
paste input "202508"
type input "202508"
click at [231, 140] on span "Aceptar" at bounding box center [225, 139] width 21 height 6
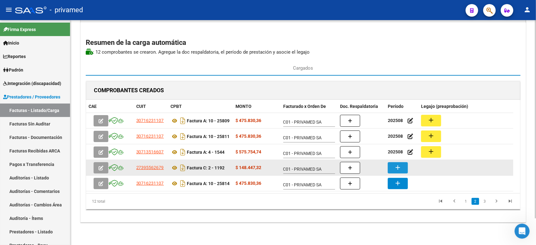
click at [400, 166] on mat-icon "add" at bounding box center [398, 168] width 8 height 8
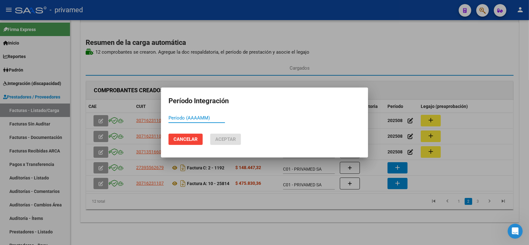
paste input "202508"
type input "202508"
click at [236, 136] on button "Aceptar" at bounding box center [225, 139] width 31 height 11
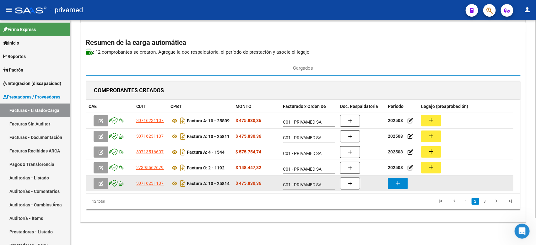
click at [397, 178] on mat-icon "add" at bounding box center [398, 183] width 8 height 8
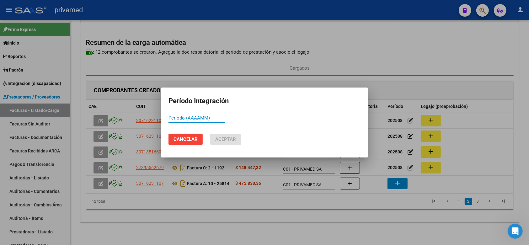
paste input "202508"
type input "202508"
click at [234, 141] on span "Aceptar" at bounding box center [225, 139] width 21 height 6
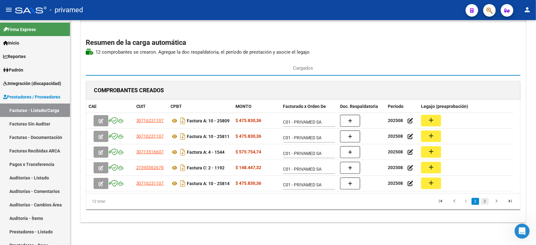
click at [428, 178] on link "3" at bounding box center [485, 201] width 8 height 7
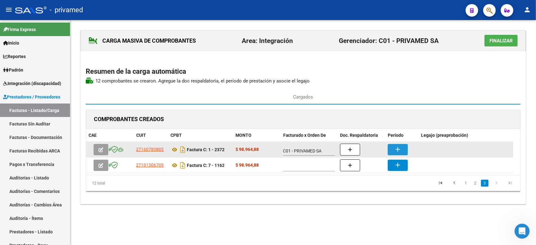
click at [397, 151] on mat-icon "add" at bounding box center [398, 150] width 8 height 8
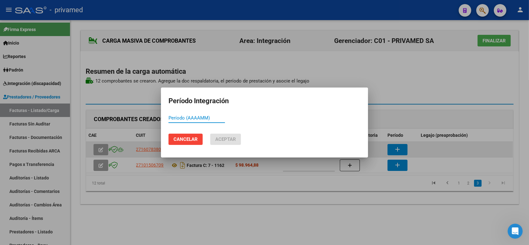
paste input "202508"
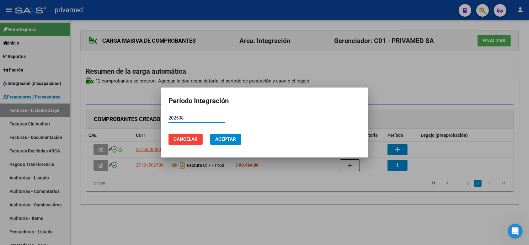
type input "202508"
click at [229, 143] on button "Aceptar" at bounding box center [225, 139] width 31 height 11
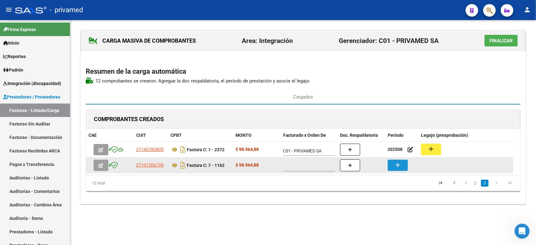
click at [399, 168] on mat-icon "add" at bounding box center [398, 165] width 8 height 8
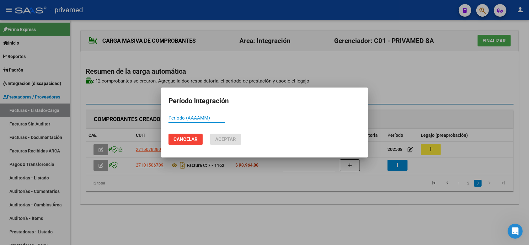
paste input "202508"
type input "202508"
click at [238, 142] on button "Aceptar" at bounding box center [225, 139] width 31 height 11
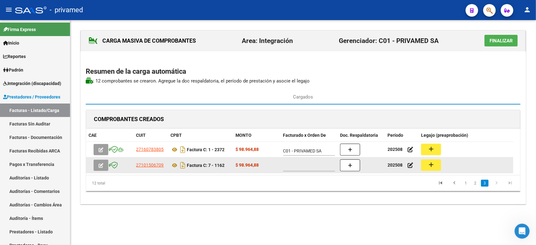
click at [295, 165] on span at bounding box center [308, 166] width 51 height 5
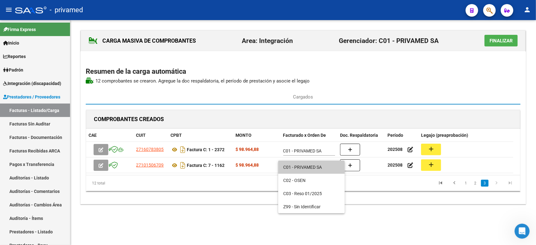
click at [296, 167] on span "C01 - PRIVAMED SA" at bounding box center [311, 167] width 56 height 13
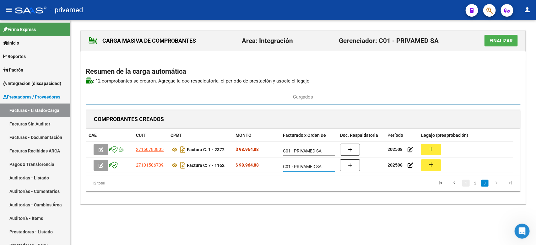
click at [428, 178] on link "1" at bounding box center [466, 183] width 8 height 7
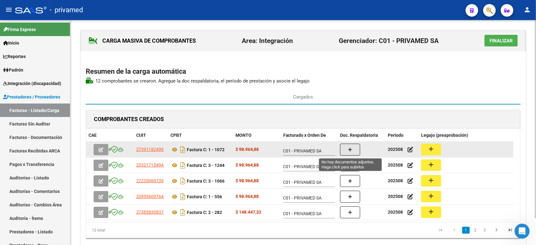
click at [353, 152] on button "button" at bounding box center [350, 150] width 20 height 12
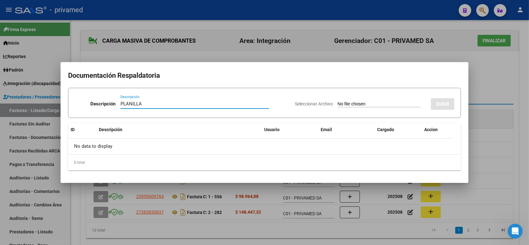
click at [153, 105] on input "PLANILLA" at bounding box center [194, 104] width 148 height 6
type input "PLANILLA"
type input "C:\fakepath\AS AGO - TO [PERSON_NAME] 1072.pdf"
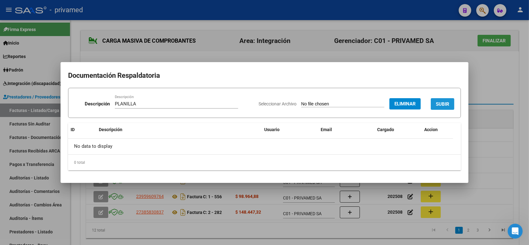
click at [428, 101] on span "SUBIR" at bounding box center [442, 104] width 13 height 6
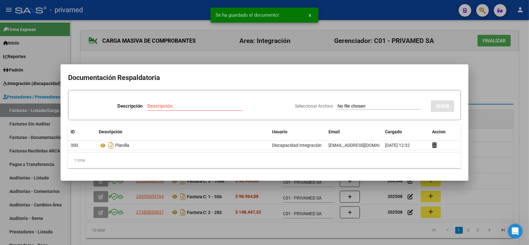
click at [428, 94] on div at bounding box center [264, 122] width 529 height 245
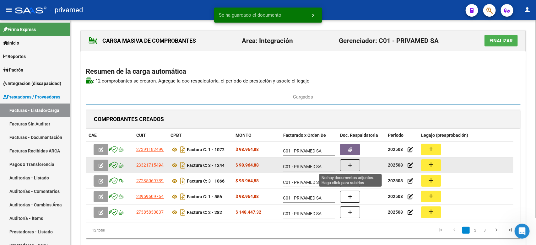
click at [347, 166] on button "button" at bounding box center [350, 165] width 20 height 12
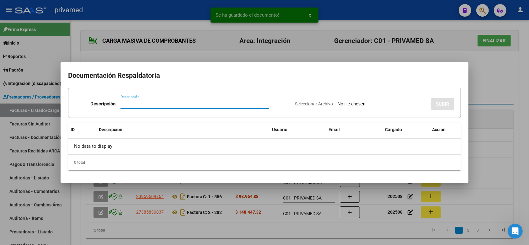
paste input "PLANILLA"
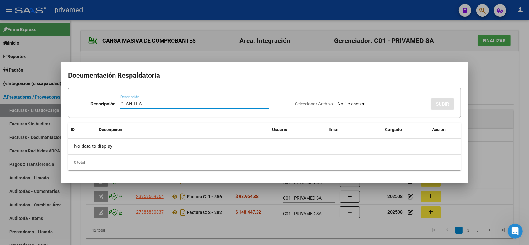
type input "PLANILLA"
type input "C:\fakepath\AS AGO - [PERSON_NAME] 1244.pdf"
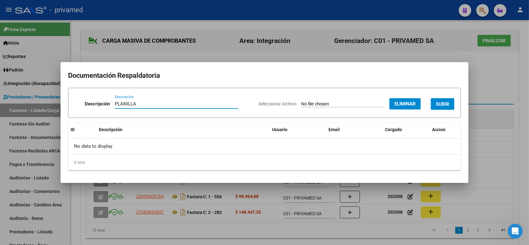
click at [428, 101] on span "SUBIR" at bounding box center [442, 104] width 13 height 6
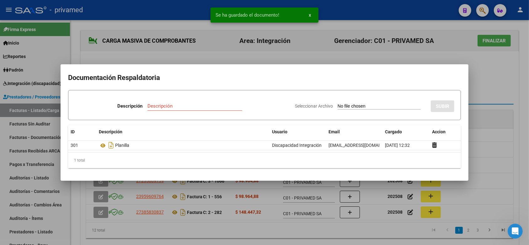
click at [428, 96] on div at bounding box center [264, 122] width 529 height 245
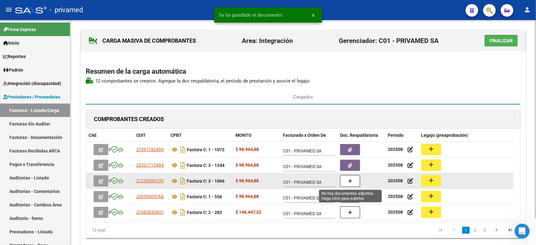
click at [354, 178] on button "button" at bounding box center [350, 181] width 20 height 12
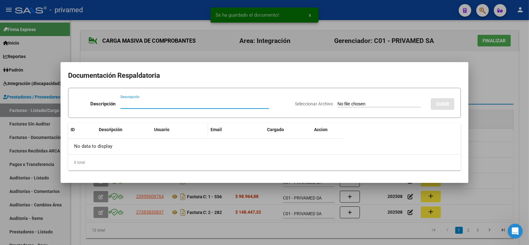
paste input "PLANILLA"
type input "PLANILLA"
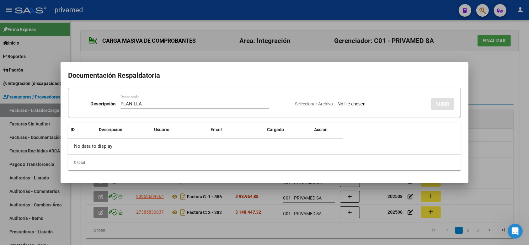
type input "C:\fakepath\planilla [PERSON_NAME][DATE].pdf"
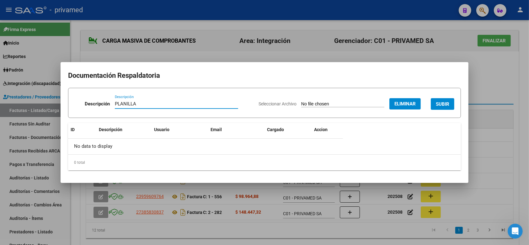
click at [428, 100] on button "SUBIR" at bounding box center [443, 104] width 24 height 12
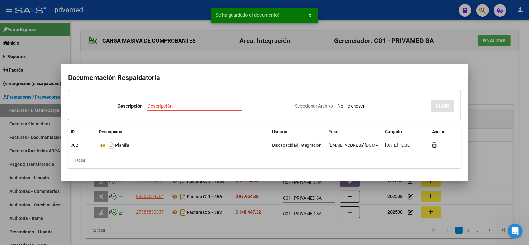
click at [428, 91] on div at bounding box center [264, 122] width 529 height 245
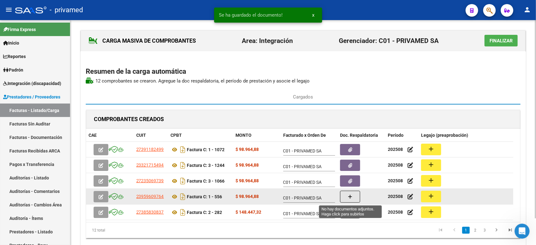
click at [350, 178] on icon "button" at bounding box center [350, 197] width 4 height 5
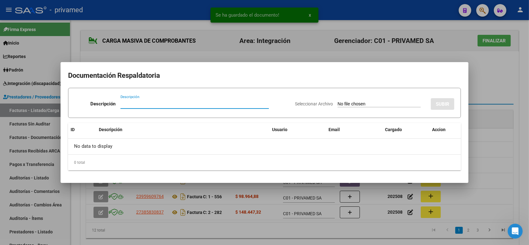
paste input "PLANILLA"
type input "PLANILLA"
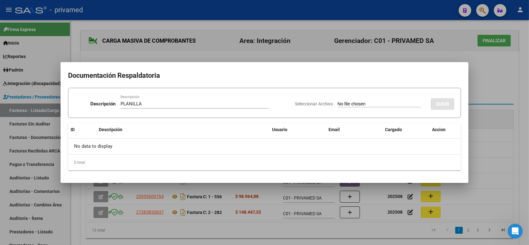
type input "C:\fakepath\planilla AGOSTO 556.pdf"
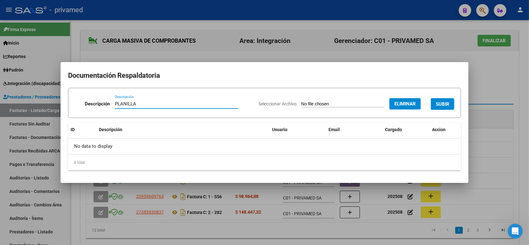
click at [428, 105] on span "SUBIR" at bounding box center [442, 104] width 13 height 6
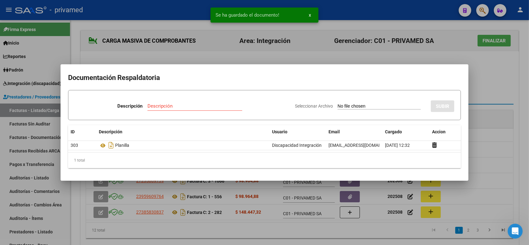
click at [428, 96] on div at bounding box center [264, 122] width 529 height 245
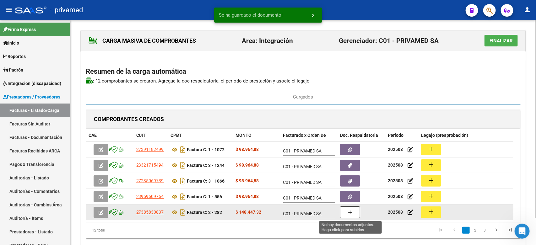
click at [351, 178] on icon "button" at bounding box center [350, 212] width 4 height 5
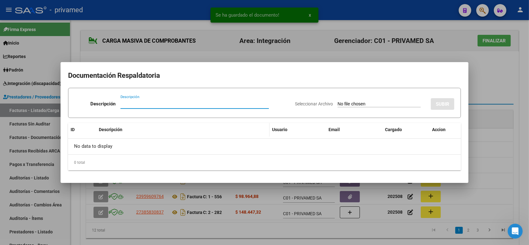
paste input "PLANILLA"
type input "PLANILLA"
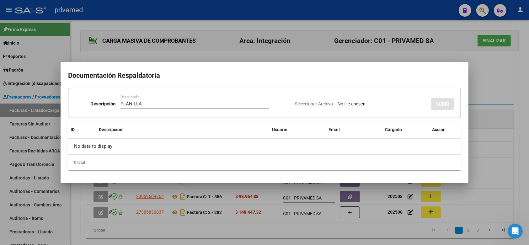
type input "C:\fakepath\[PERSON_NAME] asistencia Agosto 282.pdf"
click at [428, 103] on span "SUBIR" at bounding box center [442, 104] width 13 height 6
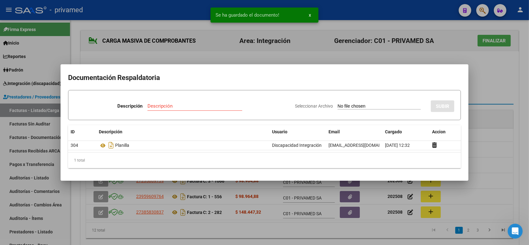
click at [428, 97] on div at bounding box center [264, 122] width 529 height 245
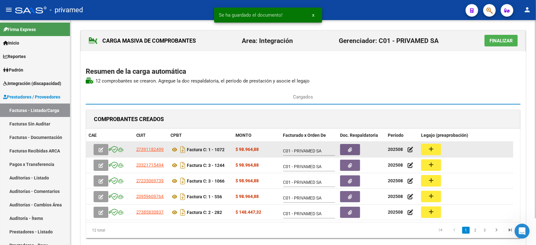
click at [428, 149] on button "add" at bounding box center [431, 150] width 20 height 12
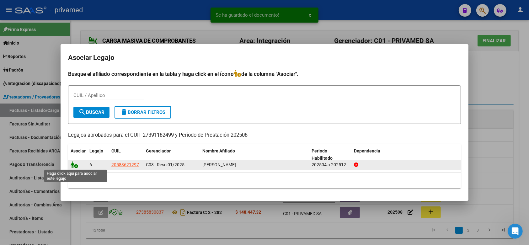
click at [75, 166] on icon at bounding box center [75, 164] width 8 height 7
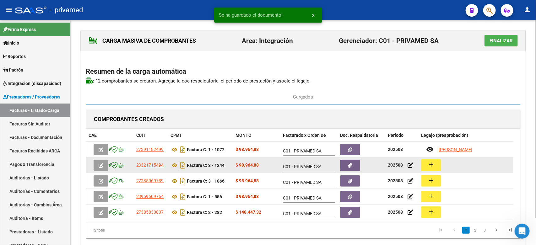
click at [428, 165] on mat-icon "add" at bounding box center [431, 165] width 8 height 8
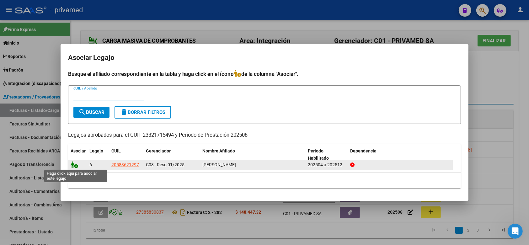
click at [76, 165] on icon at bounding box center [75, 164] width 8 height 7
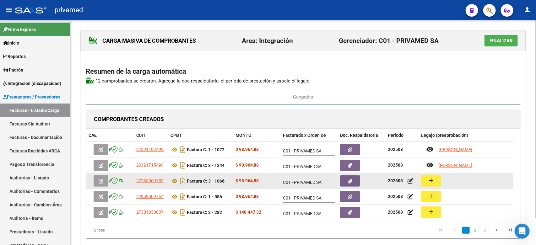
click at [428, 178] on mat-icon "add" at bounding box center [431, 181] width 8 height 8
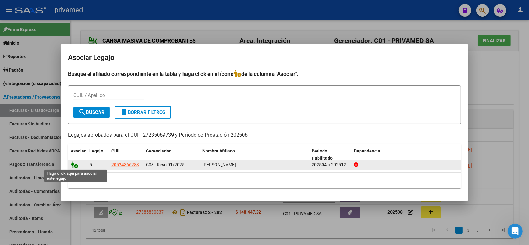
click at [74, 166] on icon at bounding box center [75, 164] width 8 height 7
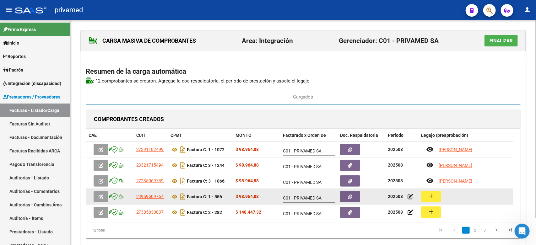
click at [428, 178] on button "add" at bounding box center [431, 197] width 20 height 12
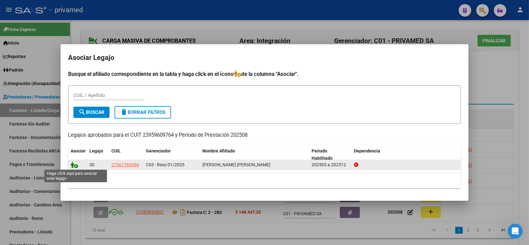
click at [74, 164] on icon at bounding box center [75, 164] width 8 height 7
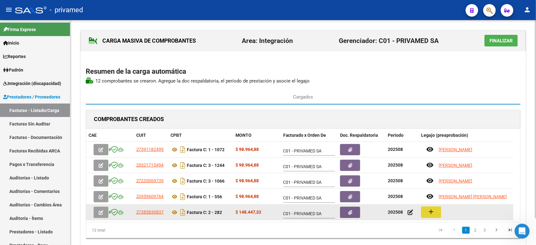
click at [428, 178] on mat-icon "add" at bounding box center [431, 212] width 8 height 8
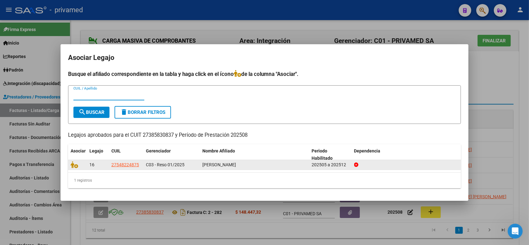
click at [74, 168] on div at bounding box center [78, 164] width 14 height 7
click at [74, 167] on icon at bounding box center [75, 164] width 8 height 7
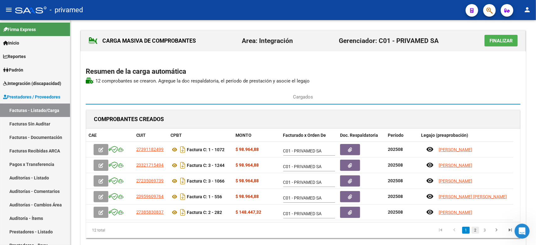
click at [428, 178] on link "2" at bounding box center [475, 230] width 8 height 7
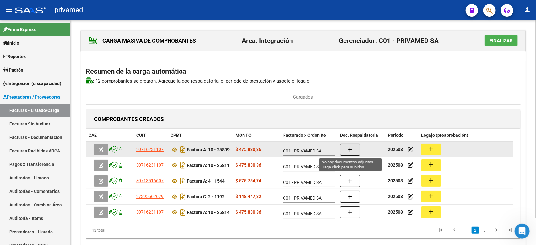
click at [353, 151] on button "button" at bounding box center [350, 150] width 20 height 12
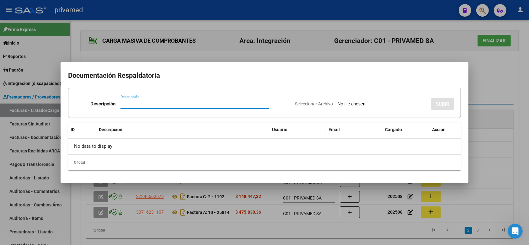
paste input "PLANILLA"
type input "PLANILLA"
type input "C:\fakepath\ASISTENCIA AGOSTO 25809.pdf"
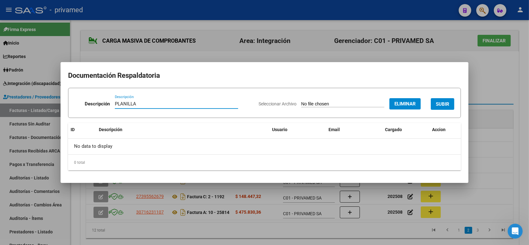
click at [428, 108] on button "SUBIR" at bounding box center [443, 104] width 24 height 12
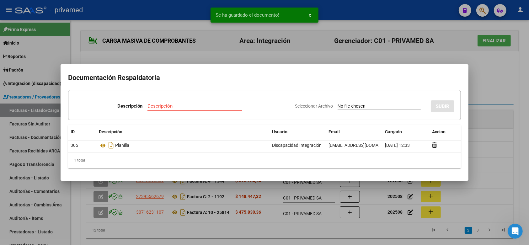
click at [428, 94] on div at bounding box center [264, 122] width 529 height 245
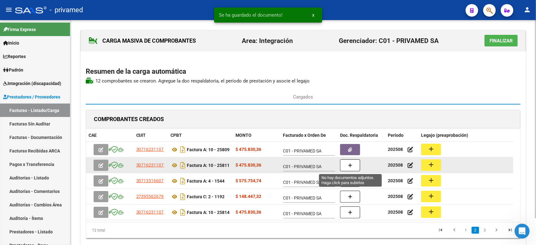
click at [350, 168] on button "button" at bounding box center [350, 165] width 20 height 12
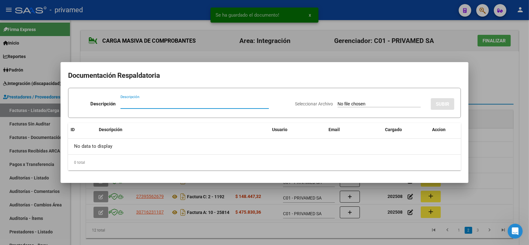
paste input "PLANILLA"
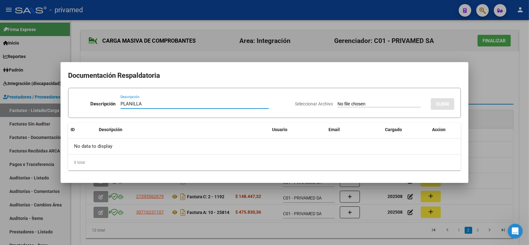
type input "PLANILLA"
type input "C:\fakepath\[PERSON_NAME] ASISTENCIA AGOSTO 25811.pdf"
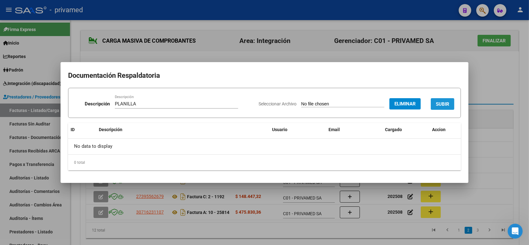
click at [428, 104] on span "SUBIR" at bounding box center [442, 104] width 13 height 6
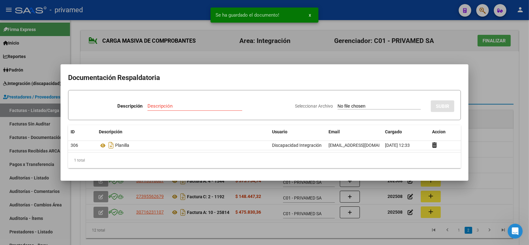
click at [428, 95] on div at bounding box center [264, 122] width 529 height 245
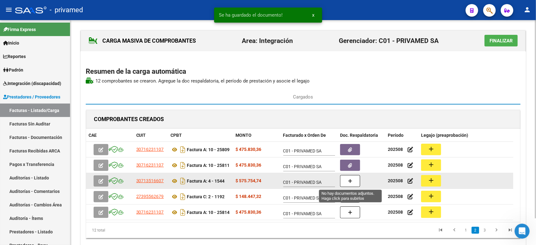
click at [350, 178] on icon "button" at bounding box center [350, 181] width 4 height 5
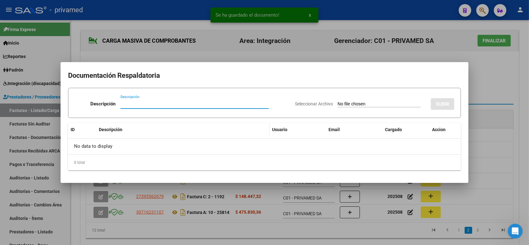
paste input "PLANILLA"
type input "PLANILLA"
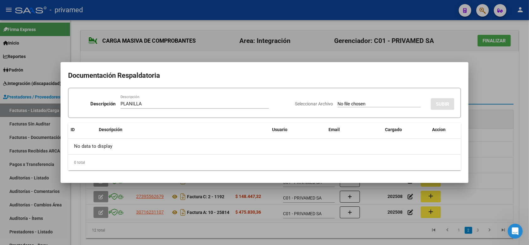
type input "C:\fakepath\[DATE] ASIST.pdf"
click at [428, 105] on span "SUBIR" at bounding box center [442, 104] width 13 height 6
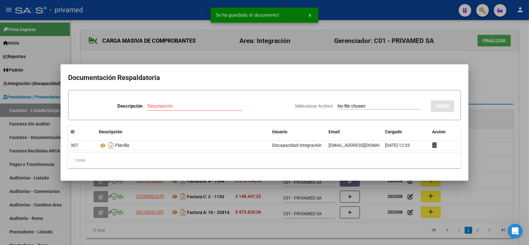
click at [428, 93] on div at bounding box center [264, 122] width 529 height 245
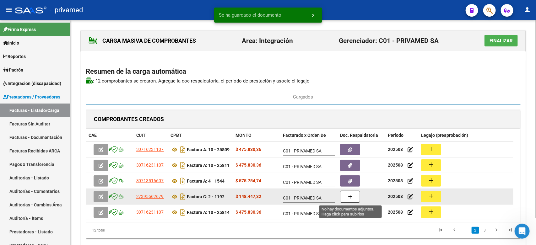
click at [351, 178] on icon "button" at bounding box center [350, 197] width 4 height 5
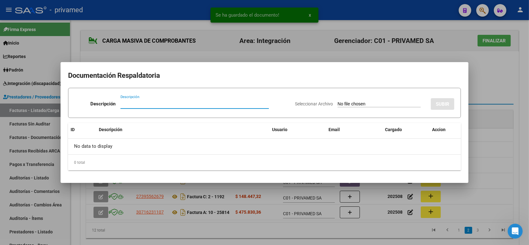
paste input "PLANILLA"
type input "PLANILLA"
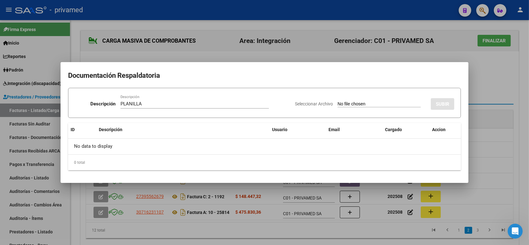
type input "C:\fakepath\[PERSON_NAME] ASIST [DATE].pdf"
click at [428, 104] on span "SUBIR" at bounding box center [442, 104] width 13 height 6
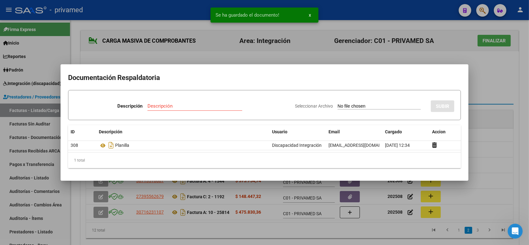
click at [428, 93] on div at bounding box center [264, 122] width 529 height 245
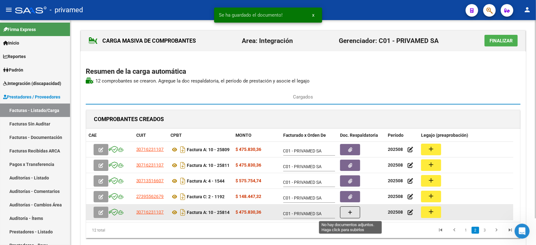
click at [348, 178] on icon "button" at bounding box center [350, 212] width 4 height 5
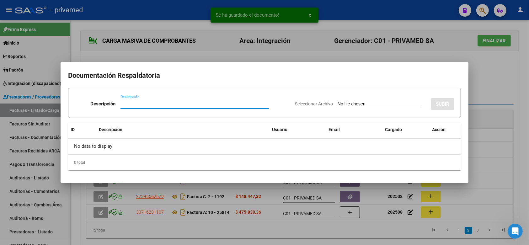
paste input "PLANILLA"
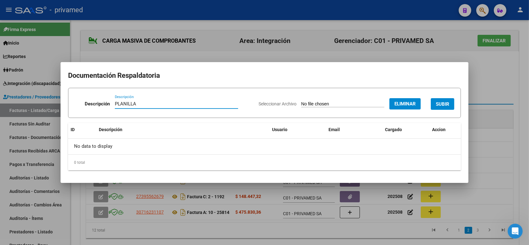
click at [428, 104] on span "SUBIR" at bounding box center [442, 104] width 13 height 6
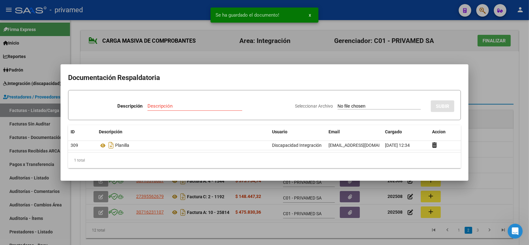
click at [428, 98] on div at bounding box center [264, 122] width 529 height 245
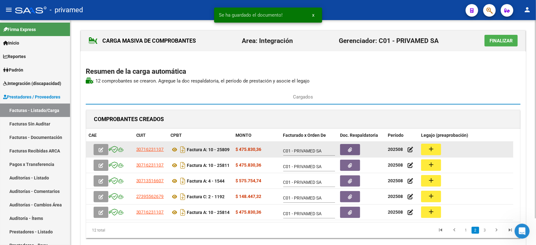
click at [428, 150] on mat-icon "add" at bounding box center [431, 149] width 8 height 8
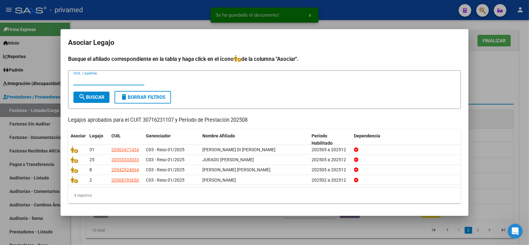
click at [428, 86] on div at bounding box center [264, 122] width 529 height 245
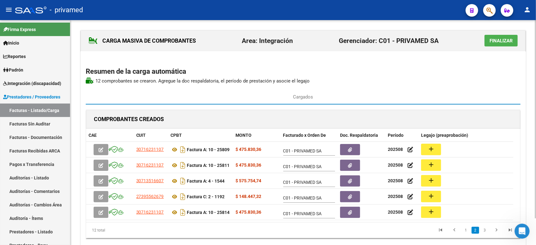
click at [428, 112] on div "CARGA MASIVA DE COMPROBANTES Area: Integración Gerenciador: C01 - PRIVAMED SA F…" at bounding box center [302, 147] width 465 height 254
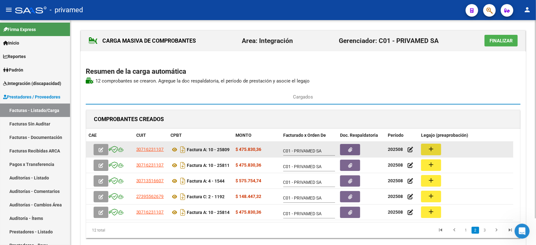
click at [428, 148] on mat-icon "add" at bounding box center [431, 149] width 8 height 8
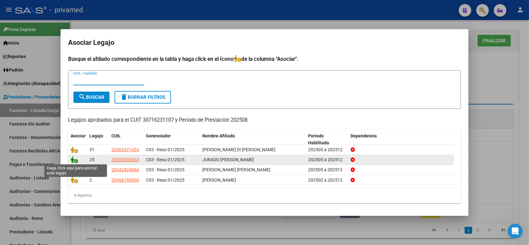
click at [71, 162] on icon at bounding box center [75, 159] width 8 height 7
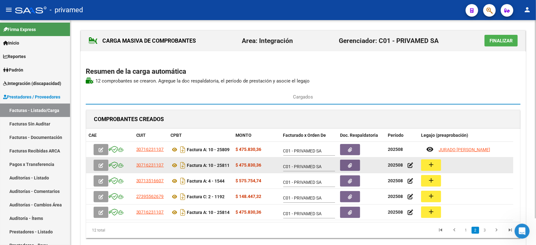
click at [428, 166] on mat-icon "add" at bounding box center [431, 165] width 8 height 8
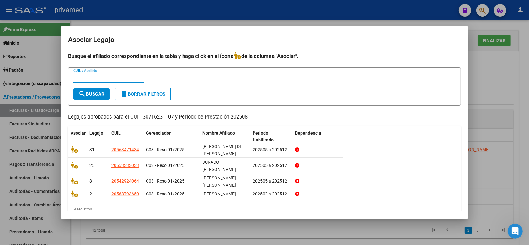
click at [428, 108] on div at bounding box center [264, 122] width 529 height 245
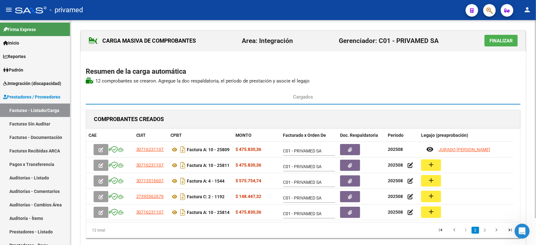
click at [428, 178] on div "CARGA MASIVA DE COMPROBANTES Area: Integración Gerenciador: C01 - PRIVAMED SA F…" at bounding box center [302, 147] width 465 height 254
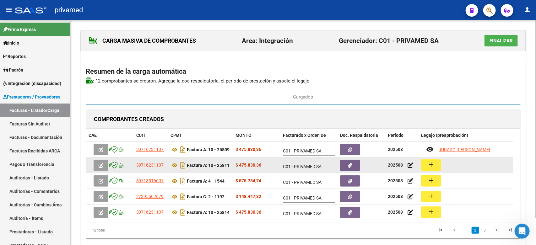
click at [428, 165] on button "add" at bounding box center [431, 165] width 20 height 12
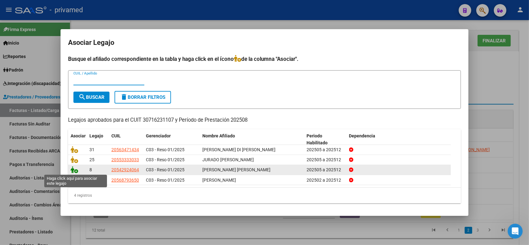
click at [73, 170] on icon at bounding box center [75, 169] width 8 height 7
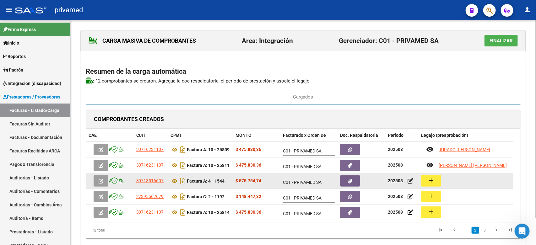
click at [428, 178] on mat-icon "add" at bounding box center [431, 181] width 8 height 8
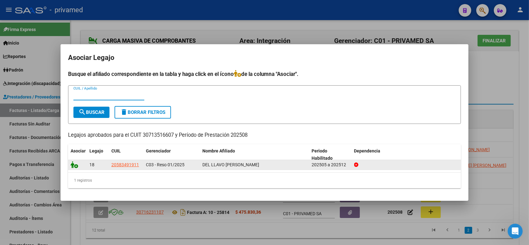
drag, startPoint x: 70, startPoint y: 163, endPoint x: 74, endPoint y: 163, distance: 4.4
click at [72, 163] on datatable-body-cell at bounding box center [77, 165] width 19 height 10
click at [75, 163] on icon at bounding box center [75, 164] width 8 height 7
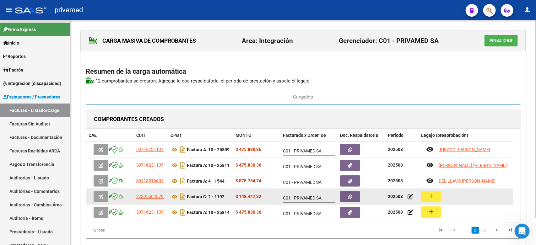
click at [428, 178] on button "add" at bounding box center [431, 197] width 20 height 12
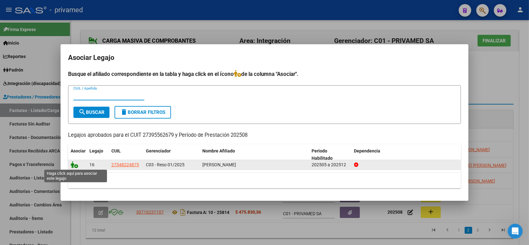
click at [73, 164] on icon at bounding box center [75, 164] width 8 height 7
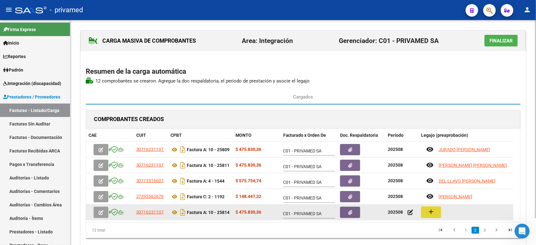
click at [428, 178] on mat-icon "add" at bounding box center [431, 212] width 8 height 8
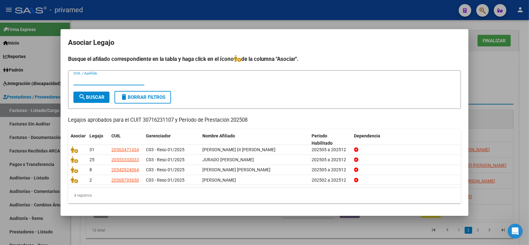
click at [428, 104] on div at bounding box center [264, 122] width 529 height 245
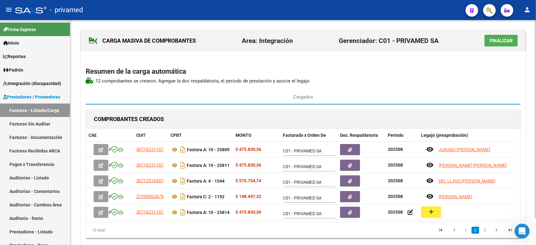
click at [428, 178] on div "CARGA MASIVA DE COMPROBANTES Area: Integración Gerenciador: C01 - PRIVAMED SA F…" at bounding box center [302, 147] width 465 height 254
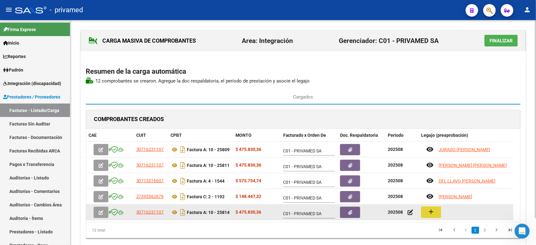
click at [428, 178] on button "add" at bounding box center [431, 212] width 20 height 12
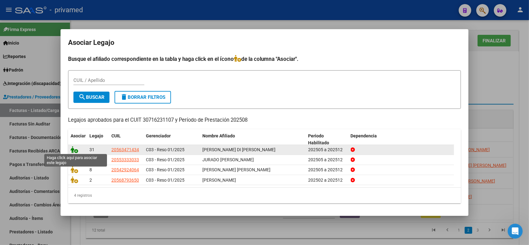
click at [74, 148] on icon at bounding box center [75, 149] width 8 height 7
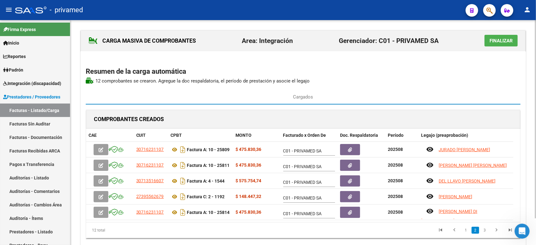
click at [428, 86] on div "CARGA MASIVA DE COMPROBANTES Area: Integración Gerenciador: C01 - PRIVAMED SA F…" at bounding box center [302, 140] width 445 height 221
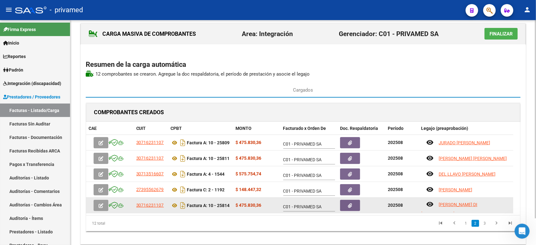
scroll to position [30, 0]
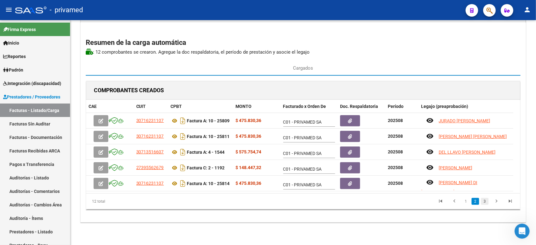
click at [428, 178] on link "3" at bounding box center [485, 201] width 8 height 7
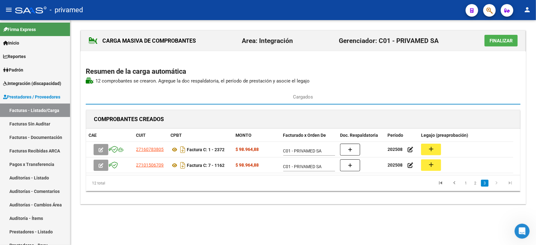
scroll to position [0, 0]
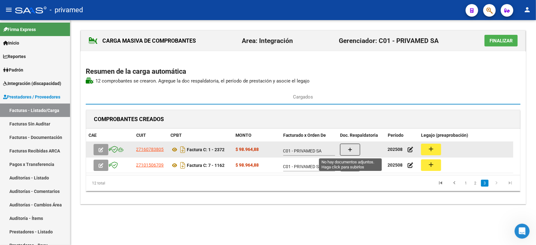
click at [346, 153] on button "button" at bounding box center [350, 150] width 20 height 12
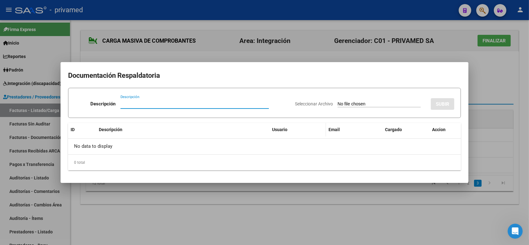
paste input "PLANILLA"
click at [428, 161] on div at bounding box center [264, 122] width 529 height 245
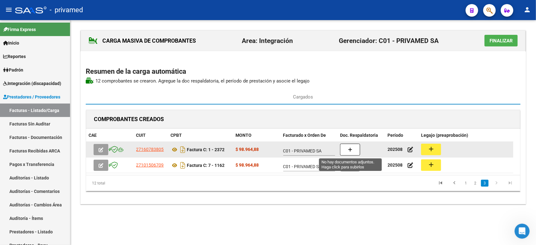
click at [350, 151] on icon "button" at bounding box center [350, 149] width 4 height 5
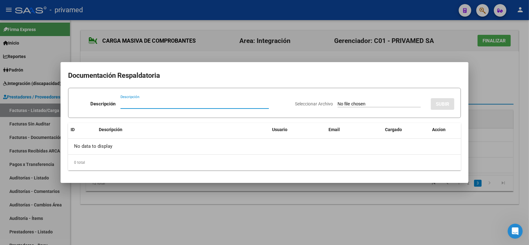
paste input "PLANILLA"
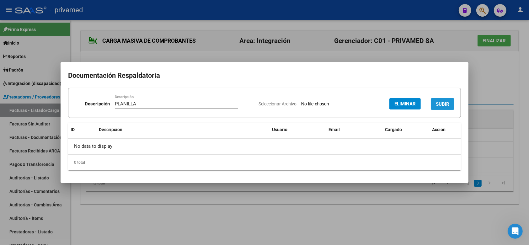
click at [428, 101] on span "SUBIR" at bounding box center [442, 104] width 13 height 6
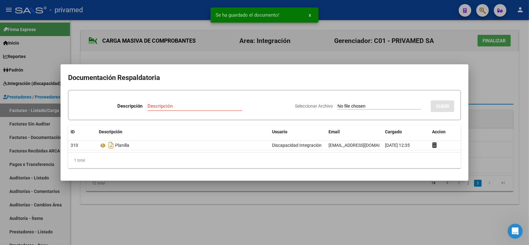
click at [428, 99] on div at bounding box center [264, 122] width 529 height 245
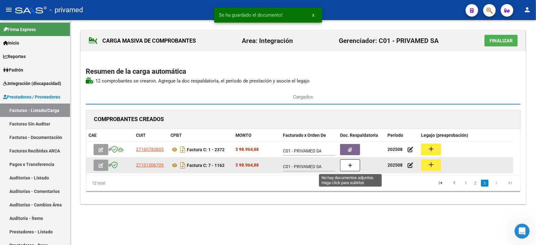
click at [350, 165] on icon "button" at bounding box center [350, 165] width 4 height 5
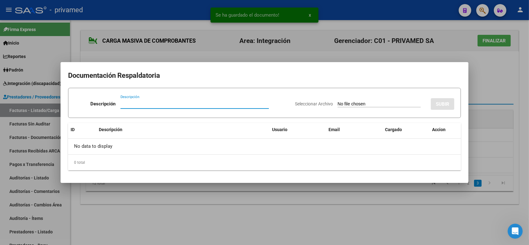
paste input "PLANILLA"
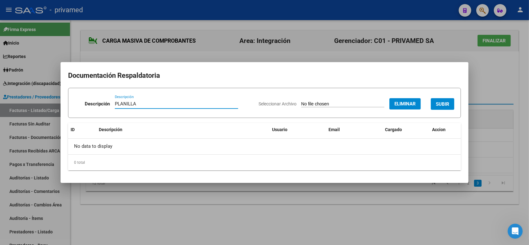
click at [428, 102] on span "SUBIR" at bounding box center [442, 104] width 13 height 6
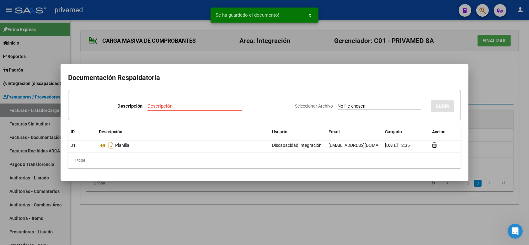
click at [428, 92] on div at bounding box center [264, 122] width 529 height 245
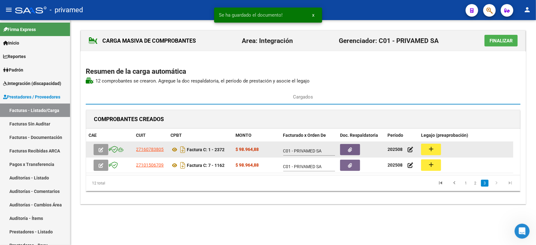
click at [428, 152] on mat-icon "add" at bounding box center [431, 149] width 8 height 8
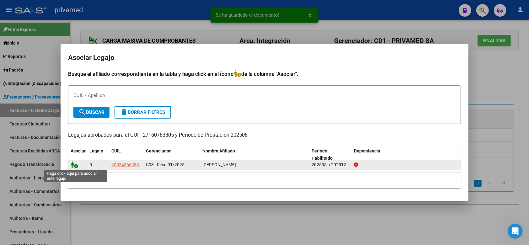
click at [75, 165] on icon at bounding box center [75, 164] width 8 height 7
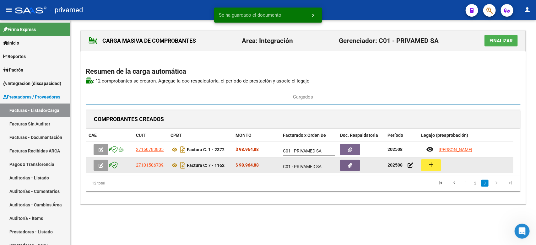
click at [428, 167] on mat-icon "add" at bounding box center [431, 165] width 8 height 8
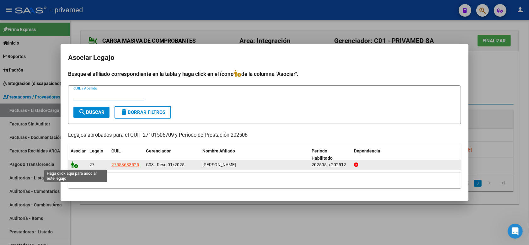
click at [73, 162] on icon at bounding box center [75, 164] width 8 height 7
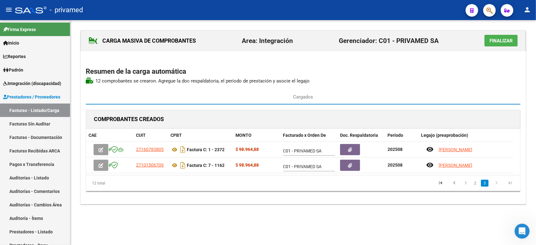
click at [428, 107] on div "CARGA MASIVA DE COMPROBANTES Area: Integración Gerenciador: C01 - PRIVAMED SA F…" at bounding box center [302, 117] width 445 height 174
click at [428, 38] on span "Finalizar" at bounding box center [500, 41] width 23 height 6
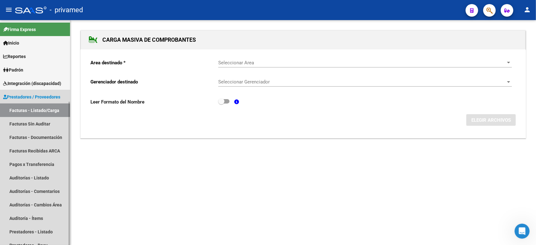
click at [47, 109] on link "Facturas - Listado/Carga" at bounding box center [35, 110] width 70 height 13
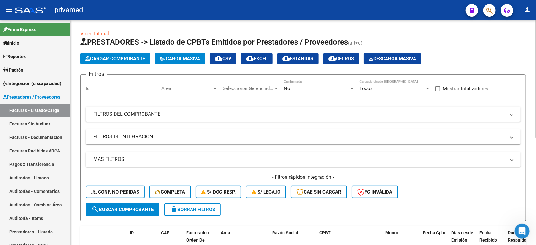
click at [300, 92] on div "No Confirmado" at bounding box center [319, 86] width 71 height 13
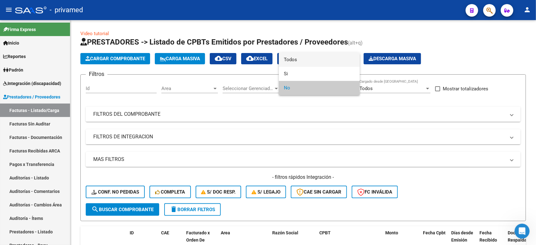
click at [297, 60] on span "Todos" at bounding box center [319, 60] width 71 height 14
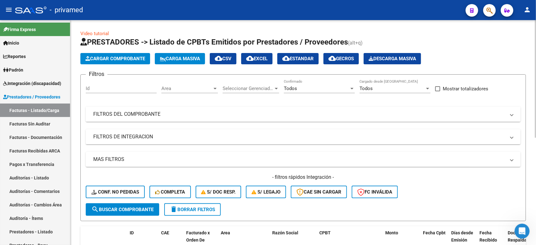
click at [177, 112] on mat-panel-title "FILTROS DEL COMPROBANTE" at bounding box center [299, 114] width 412 height 7
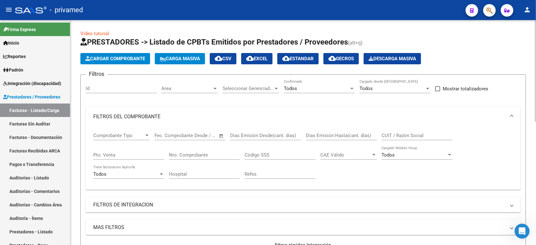
click at [401, 136] on input "CUIT / Razón Social" at bounding box center [416, 136] width 71 height 6
paste input "20407935226"
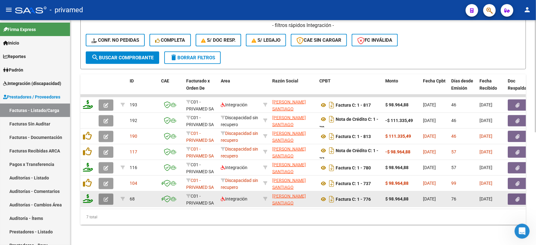
click at [103, 178] on button "button" at bounding box center [106, 199] width 15 height 11
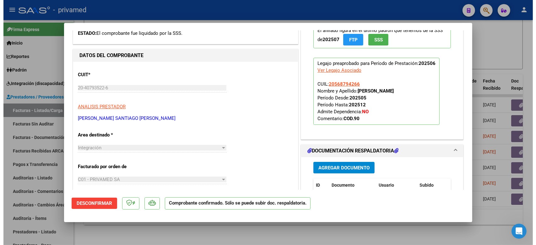
scroll to position [157, 0]
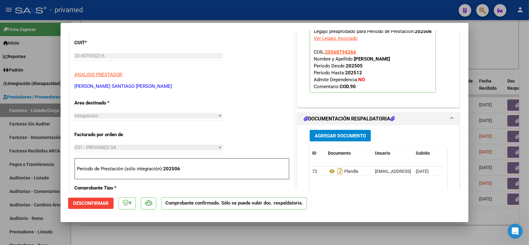
click at [428, 49] on div at bounding box center [264, 122] width 529 height 245
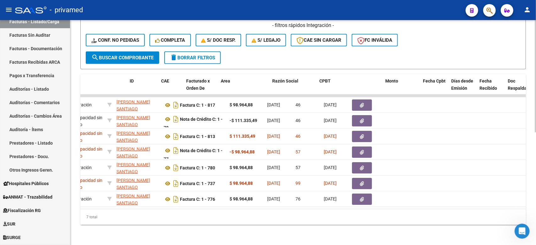
scroll to position [0, 0]
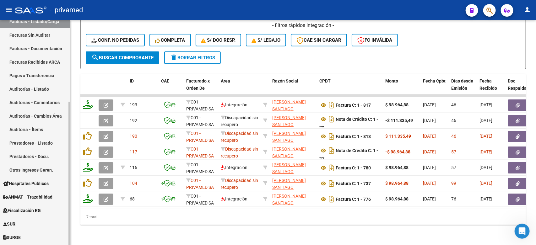
click at [30, 76] on link "Pagos x Transferencia" at bounding box center [35, 75] width 70 height 13
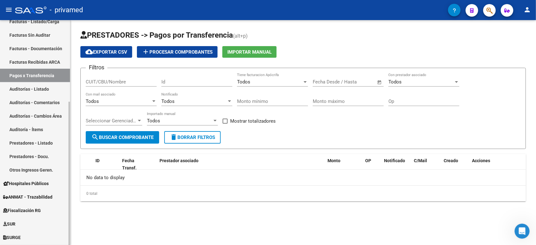
scroll to position [50, 0]
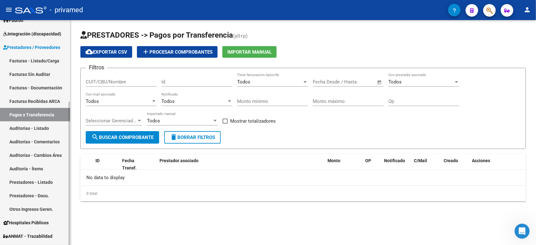
click at [37, 61] on link "Facturas - Listado/Carga" at bounding box center [35, 60] width 70 height 13
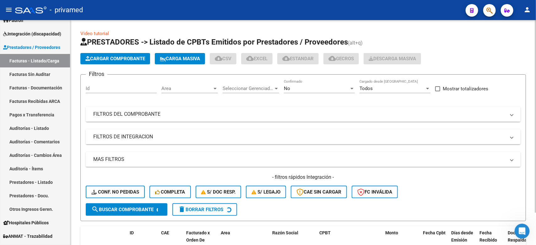
click at [295, 89] on div "No" at bounding box center [316, 89] width 65 height 6
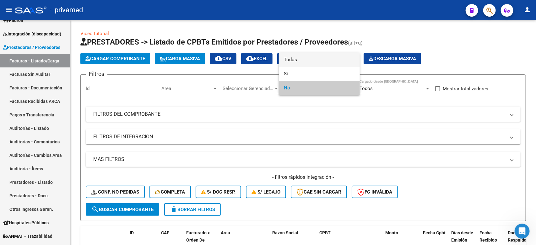
click at [300, 61] on span "Todos" at bounding box center [319, 60] width 71 height 14
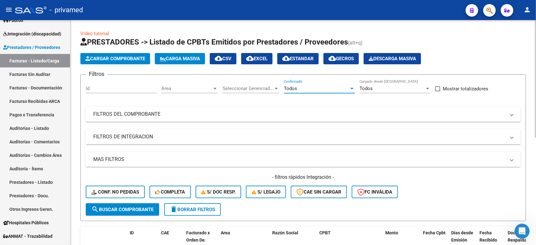
click at [165, 112] on mat-panel-title "FILTROS DEL COMPROBANTE" at bounding box center [299, 114] width 412 height 7
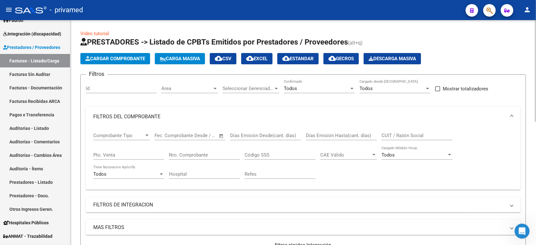
click at [128, 153] on input "Pto. Venta" at bounding box center [128, 155] width 71 height 6
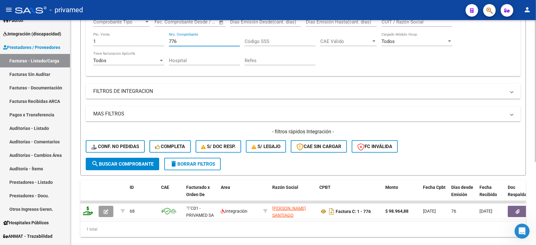
scroll to position [118, 0]
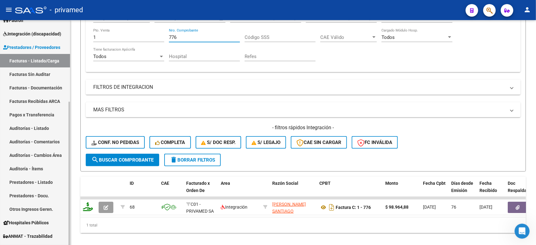
click at [29, 112] on link "Pagos x Transferencia" at bounding box center [35, 114] width 70 height 13
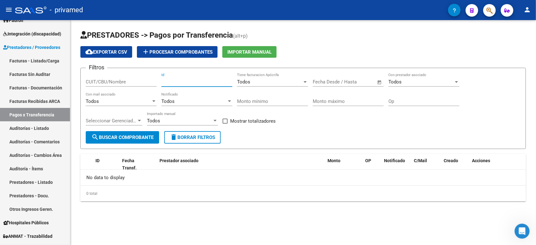
click at [169, 82] on input "Id" at bounding box center [196, 82] width 71 height 6
click at [275, 83] on div "Todos" at bounding box center [269, 82] width 65 height 6
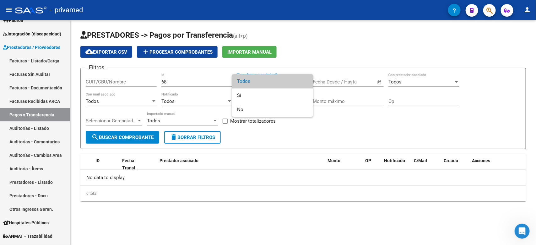
click at [332, 54] on div at bounding box center [268, 122] width 536 height 245
click at [381, 43] on app-list-header "PRESTADORES -> Pagos por Transferencia (alt+p) cloud_download Exportar CSV add …" at bounding box center [302, 89] width 445 height 119
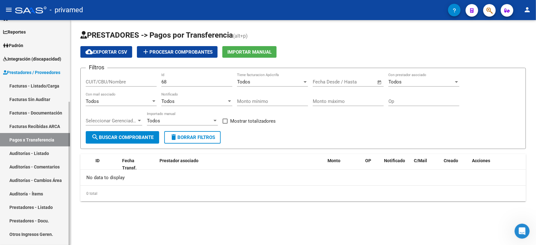
scroll to position [10, 0]
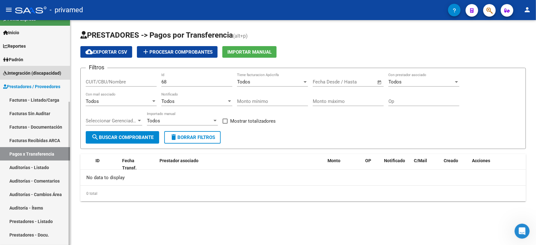
click at [41, 74] on span "Integración (discapacidad)" at bounding box center [32, 73] width 58 height 7
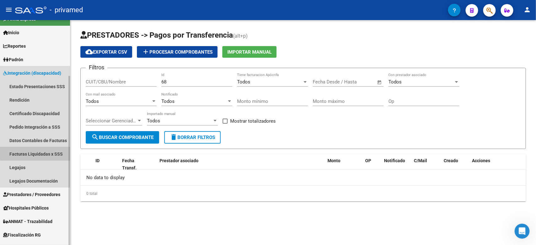
click at [40, 151] on link "Facturas Liquidadas x SSS" at bounding box center [35, 153] width 70 height 13
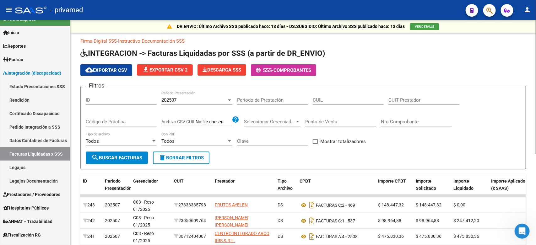
click at [99, 101] on input "ID" at bounding box center [121, 100] width 71 height 6
click at [176, 100] on span "202507" at bounding box center [168, 100] width 15 height 6
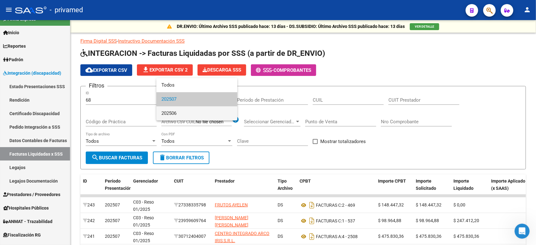
click at [183, 111] on span "202506" at bounding box center [196, 113] width 71 height 14
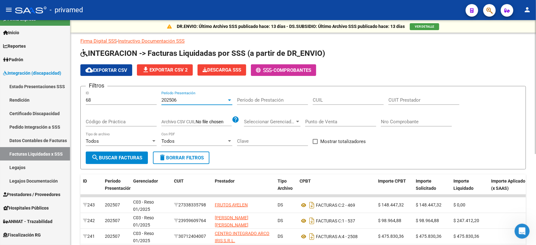
click at [120, 153] on button "search Buscar Facturas" at bounding box center [117, 158] width 62 height 13
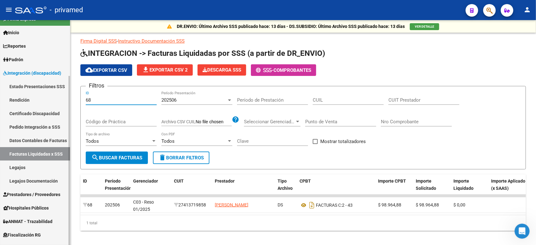
drag, startPoint x: 98, startPoint y: 99, endPoint x: 65, endPoint y: 97, distance: 33.0
click at [65, 97] on mat-sidenav-container "Firma Express Inicio Calendario SSS Instructivos Contacto OS Reportes SUR Exped…" at bounding box center [268, 132] width 536 height 225
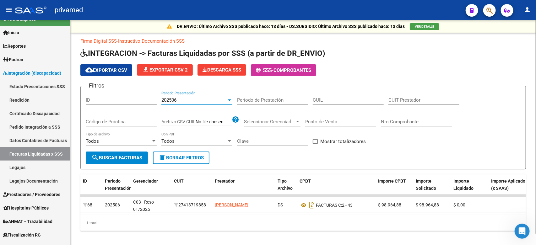
click at [217, 99] on div "202506" at bounding box center [193, 100] width 65 height 6
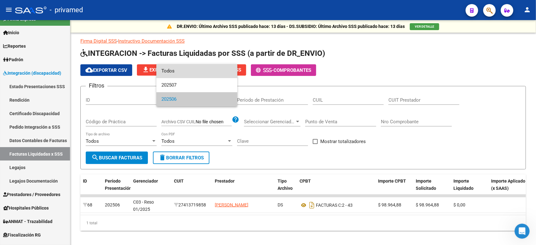
click at [200, 72] on span "Todos" at bounding box center [196, 71] width 71 height 14
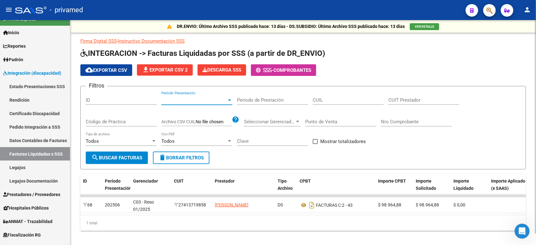
click at [122, 98] on input "ID" at bounding box center [121, 100] width 71 height 6
click at [99, 161] on button "search Buscar Facturas" at bounding box center [117, 158] width 62 height 13
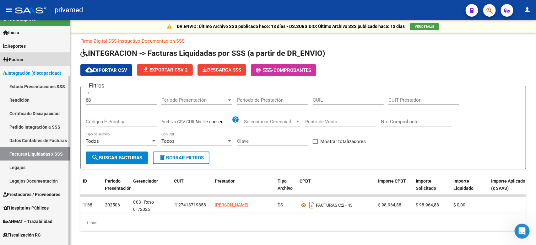
click at [20, 58] on span "Padrón" at bounding box center [13, 59] width 20 height 7
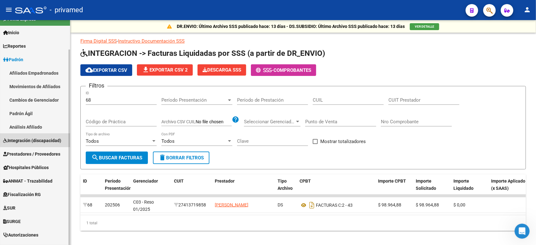
click at [39, 137] on span "Integración (discapacidad)" at bounding box center [32, 140] width 58 height 7
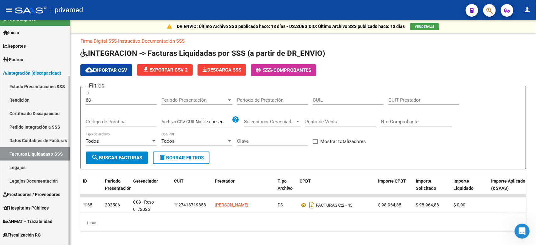
click at [36, 178] on span "Prestadores / Proveedores" at bounding box center [31, 194] width 57 height 7
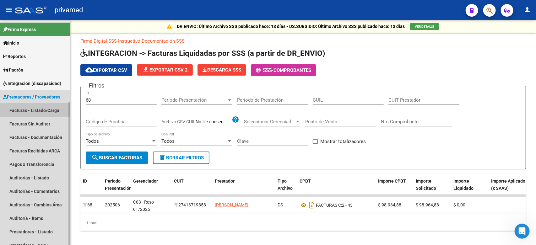
click at [30, 110] on link "Facturas - Listado/Carga" at bounding box center [35, 110] width 70 height 13
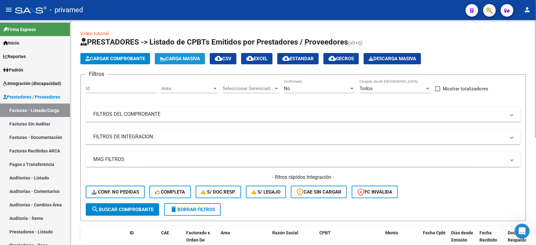
click at [178, 59] on span "Carga Masiva" at bounding box center [180, 59] width 40 height 6
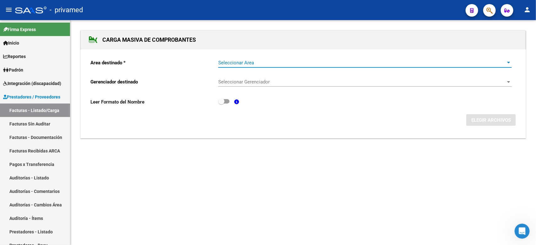
click at [245, 62] on span "Seleccionar Area" at bounding box center [362, 63] width 288 height 6
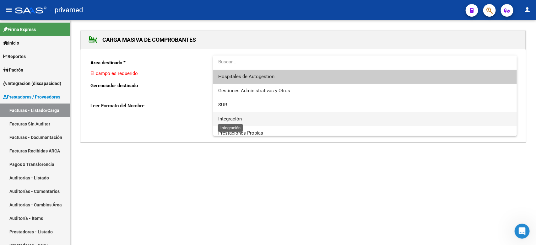
click at [233, 119] on span "Integración" at bounding box center [230, 119] width 24 height 6
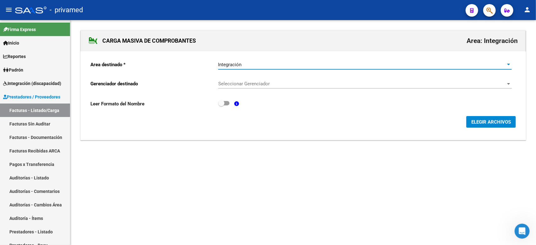
click at [250, 82] on span "Seleccionar Gerenciador" at bounding box center [362, 84] width 288 height 6
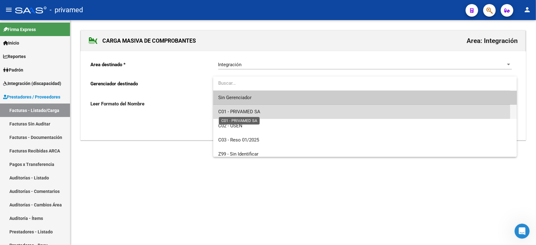
click at [245, 114] on span "C01 - PRIVAMED SA" at bounding box center [239, 112] width 42 height 6
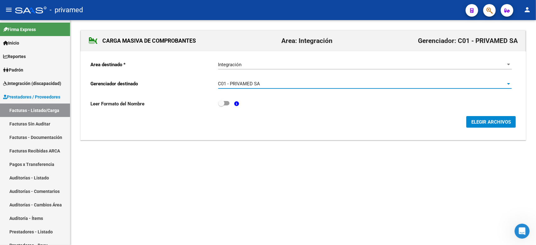
click at [428, 120] on span "ELEGIR ARCHIVOS" at bounding box center [491, 122] width 40 height 6
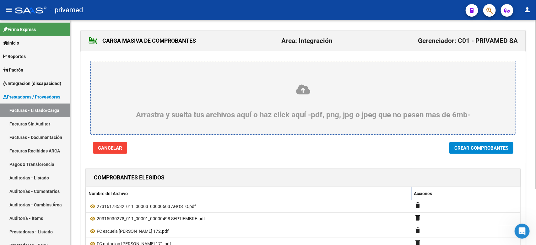
scroll to position [74, 0]
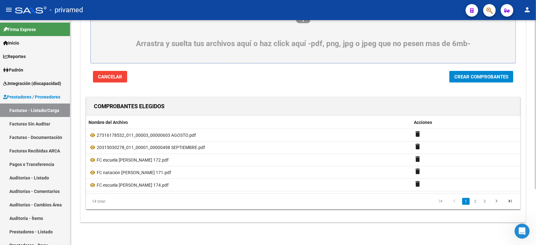
click at [495, 74] on span "Crear Comprobantes" at bounding box center [481, 77] width 54 height 6
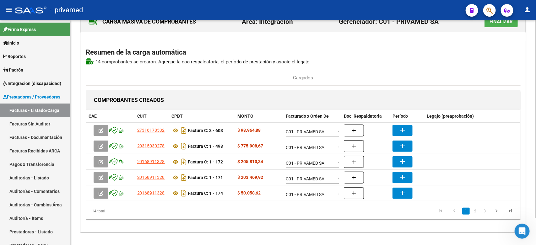
scroll to position [30, 0]
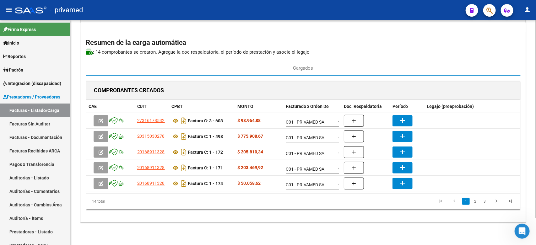
click at [389, 222] on div "CARGA MASIVA DE COMPROBANTES Area: Integración Gerenciador: C01 - PRIVAMED SA F…" at bounding box center [302, 111] width 445 height 221
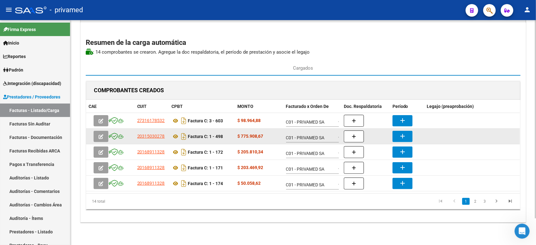
click at [405, 134] on mat-icon "add" at bounding box center [402, 136] width 8 height 8
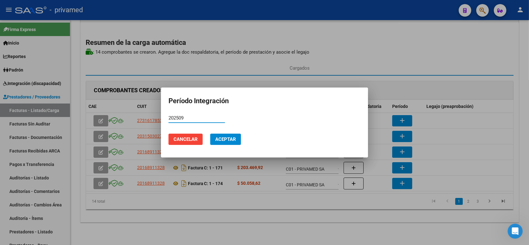
type input "202509"
click at [236, 136] on span "Aceptar" at bounding box center [225, 139] width 21 height 6
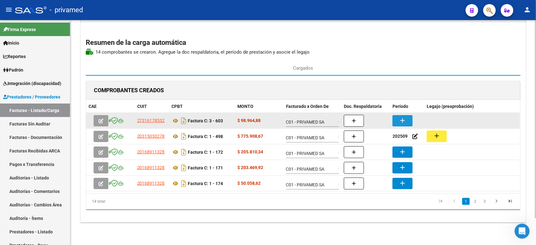
click at [401, 121] on mat-icon "add" at bounding box center [402, 121] width 8 height 8
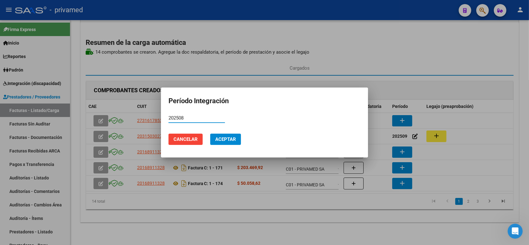
click at [216, 118] on input "202508" at bounding box center [196, 118] width 56 height 6
type input "202508"
click at [230, 138] on span "Aceptar" at bounding box center [225, 139] width 21 height 6
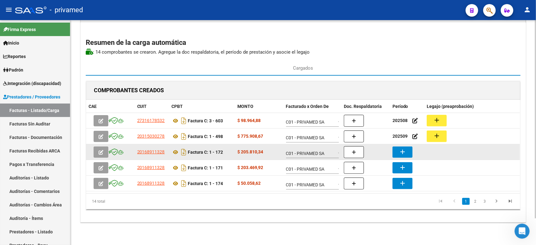
click at [402, 153] on mat-icon "add" at bounding box center [402, 152] width 8 height 8
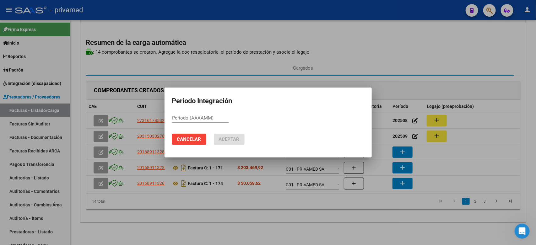
paste input "202508"
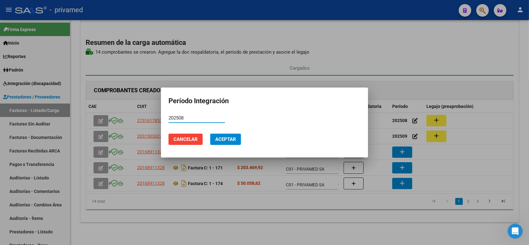
type input "202508"
click at [221, 135] on button "Aceptar" at bounding box center [225, 139] width 31 height 11
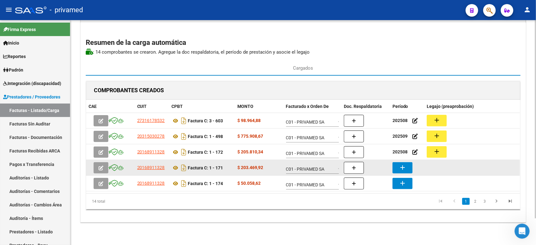
click at [405, 168] on mat-icon "add" at bounding box center [402, 168] width 8 height 8
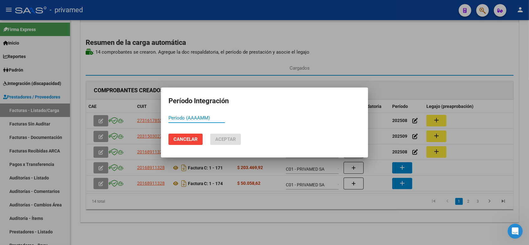
paste input "202508"
type input "202508"
click at [229, 139] on span "Aceptar" at bounding box center [225, 139] width 21 height 6
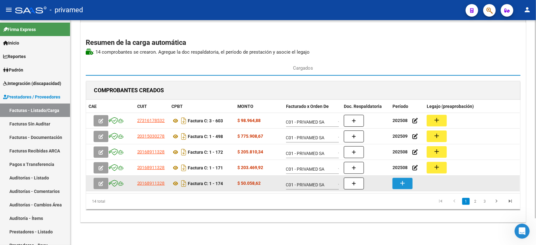
click at [405, 183] on mat-icon "add" at bounding box center [402, 183] width 8 height 8
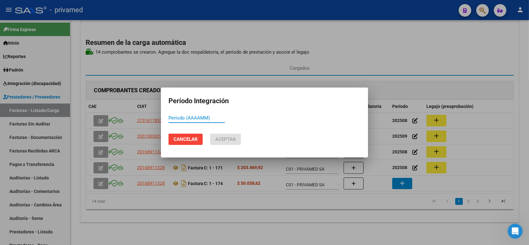
paste input "202508"
type input "202508"
click at [232, 137] on span "Aceptar" at bounding box center [225, 139] width 21 height 6
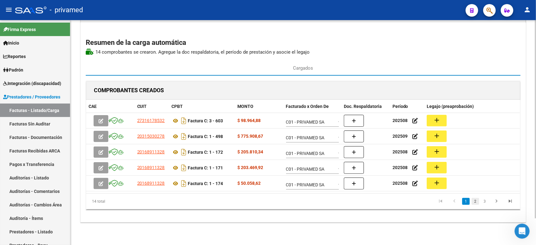
click at [474, 202] on link "2" at bounding box center [475, 201] width 8 height 7
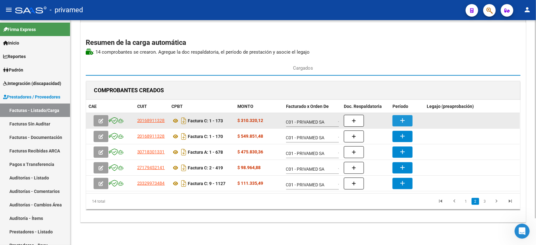
click at [403, 118] on mat-icon "add" at bounding box center [402, 121] width 8 height 8
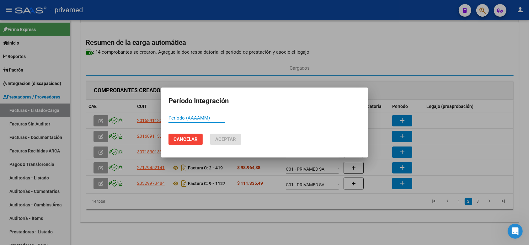
paste input "202508"
type input "202508"
click at [230, 140] on span "Aceptar" at bounding box center [225, 139] width 21 height 6
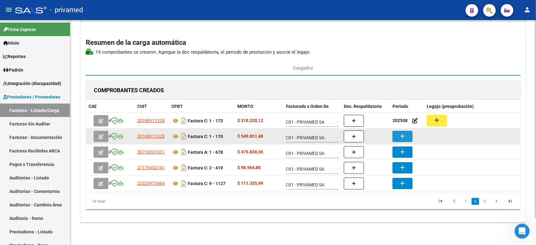
click at [405, 137] on mat-icon "add" at bounding box center [402, 136] width 8 height 8
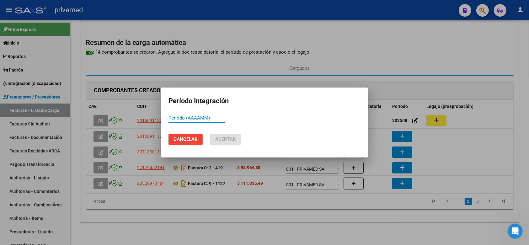
paste input "202508"
type input "202508"
click at [235, 140] on span "Aceptar" at bounding box center [225, 139] width 21 height 6
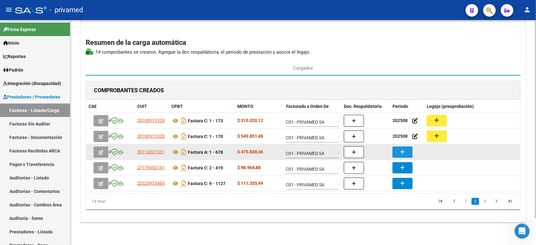
click at [402, 155] on button "add" at bounding box center [402, 152] width 20 height 11
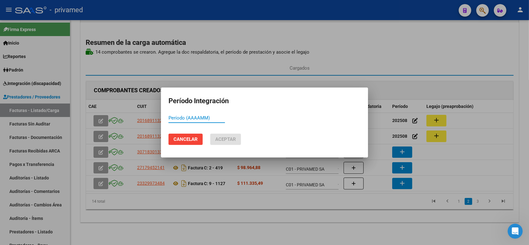
paste input "202508"
type input "202508"
click at [236, 140] on span "Aceptar" at bounding box center [225, 139] width 21 height 6
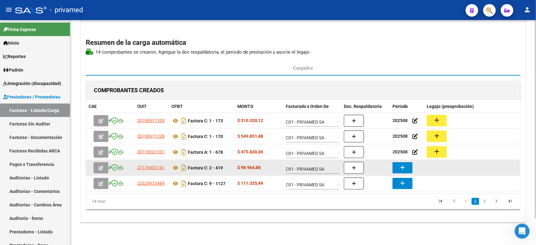
click at [404, 167] on mat-icon "add" at bounding box center [402, 168] width 8 height 8
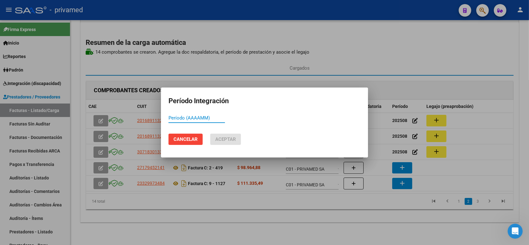
paste input "202508"
type input "202508"
click at [218, 140] on span "Aceptar" at bounding box center [225, 139] width 21 height 6
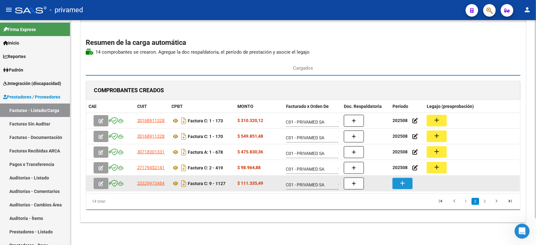
click at [400, 182] on mat-icon "add" at bounding box center [402, 183] width 8 height 8
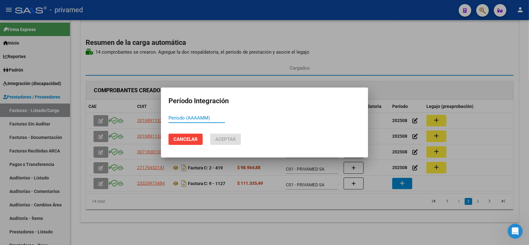
paste input "202508"
type input "202508"
click at [227, 140] on span "Aceptar" at bounding box center [225, 139] width 21 height 6
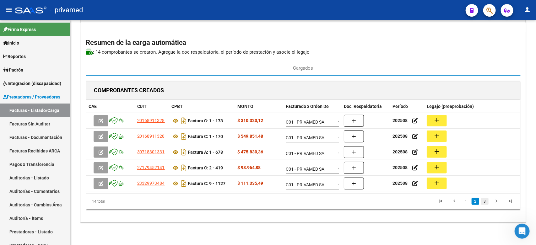
click at [482, 201] on link "3" at bounding box center [485, 201] width 8 height 7
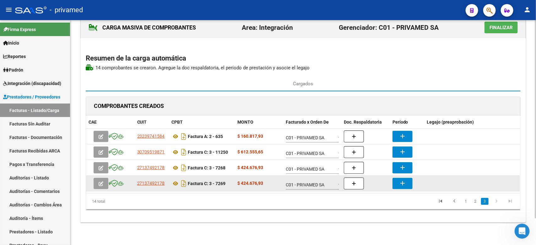
scroll to position [14, 0]
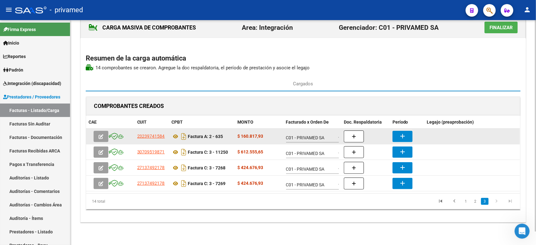
click at [404, 136] on mat-icon "add" at bounding box center [402, 136] width 8 height 8
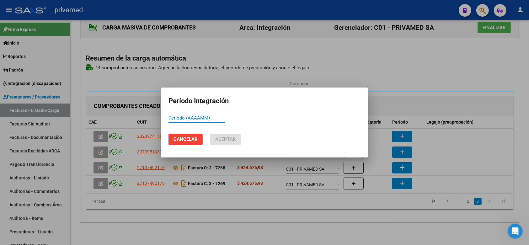
paste input "202508"
type input "202508"
click at [227, 137] on span "Aceptar" at bounding box center [225, 139] width 21 height 6
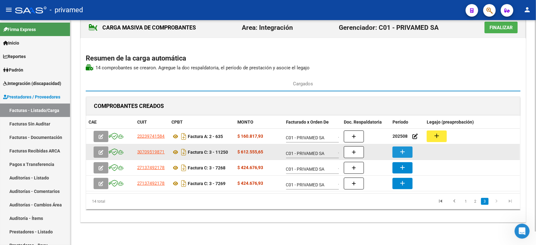
click at [405, 150] on mat-icon "add" at bounding box center [402, 152] width 8 height 8
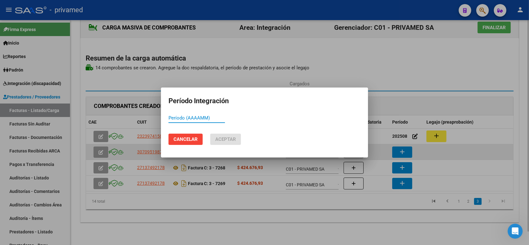
paste input "202508"
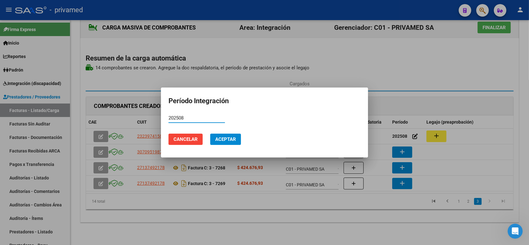
type input "202508"
click at [220, 141] on span "Aceptar" at bounding box center [225, 139] width 21 height 6
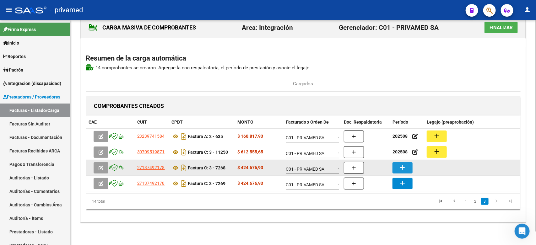
click at [401, 165] on mat-icon "add" at bounding box center [402, 168] width 8 height 8
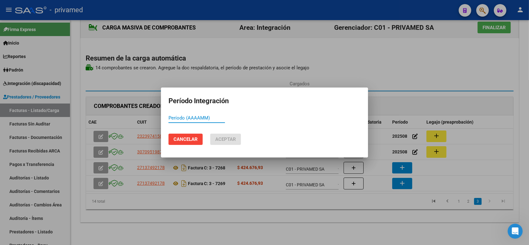
paste input "202508"
type input "202508"
click at [232, 141] on span "Aceptar" at bounding box center [225, 139] width 21 height 6
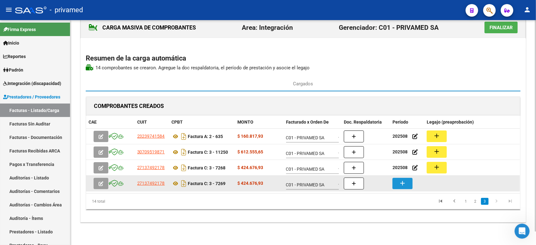
click at [402, 185] on mat-icon "add" at bounding box center [402, 183] width 8 height 8
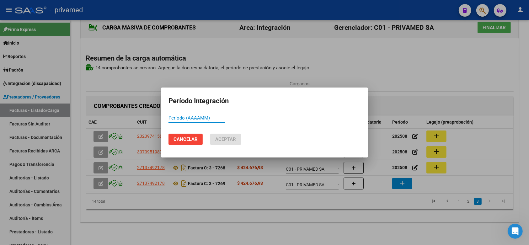
paste input "202508"
type input "202508"
click at [224, 136] on button "Aceptar" at bounding box center [225, 139] width 31 height 11
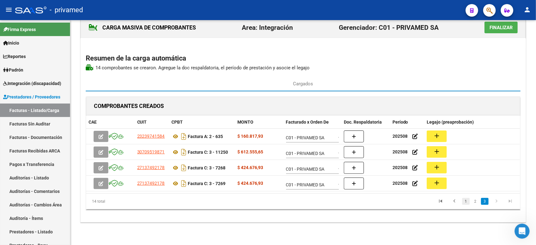
click at [466, 203] on link "1" at bounding box center [466, 201] width 8 height 7
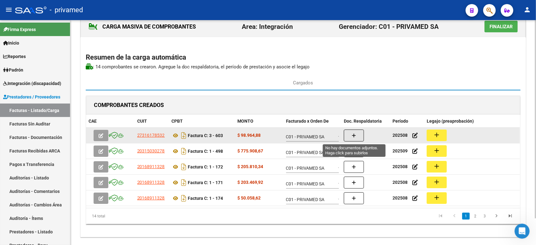
click at [356, 135] on button "button" at bounding box center [354, 136] width 20 height 12
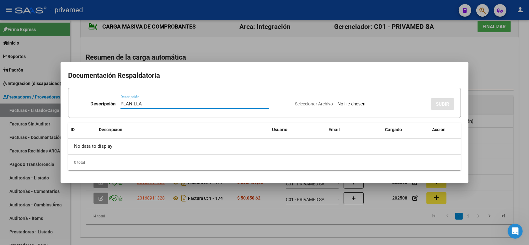
click at [186, 105] on input "PLANILLA" at bounding box center [194, 104] width 148 height 6
type input "PLANILLA"
type input "C:\fakepath\Cazajous Asist Agosto 603.pdf"
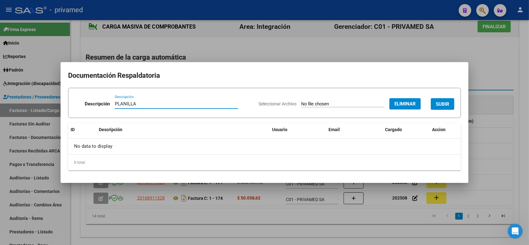
click at [442, 101] on span "SUBIR" at bounding box center [442, 104] width 13 height 6
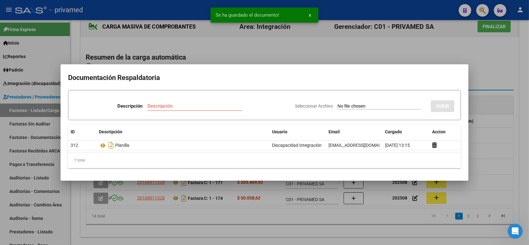
click at [490, 67] on div at bounding box center [264, 122] width 529 height 245
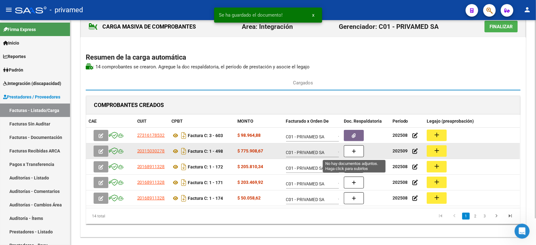
click at [355, 152] on icon "button" at bounding box center [353, 151] width 4 height 5
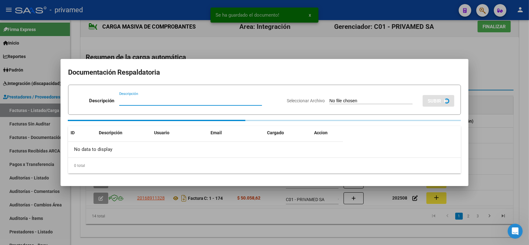
paste input "PLANILLA"
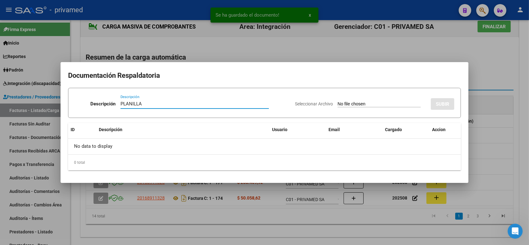
type input "PLANILLA"
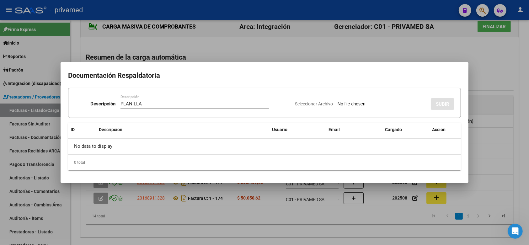
type input "C:\fakepath\PLANILLA 498 SEP.jpg"
click at [444, 102] on span "SUBIR" at bounding box center [442, 104] width 13 height 6
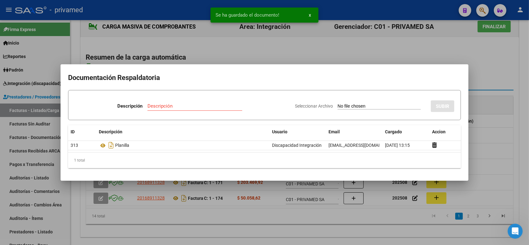
click at [508, 80] on div at bounding box center [264, 122] width 529 height 245
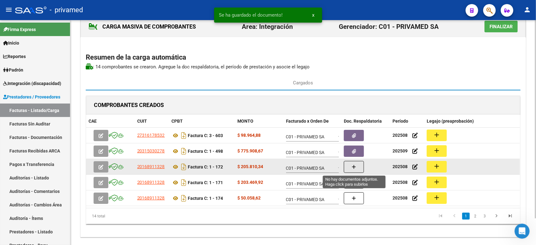
click at [350, 166] on button "button" at bounding box center [354, 167] width 20 height 12
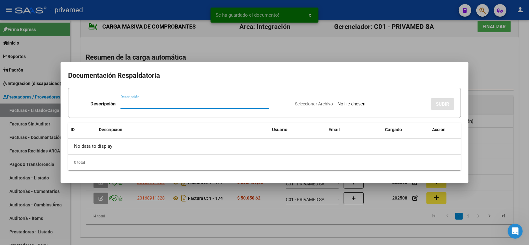
paste input "PLANILLA"
type input "PLANILLA"
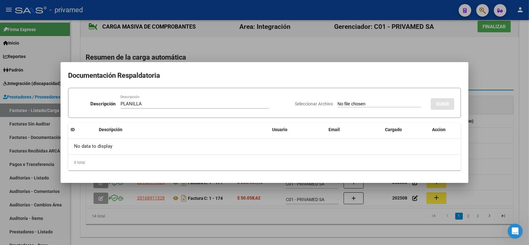
type input "C:\fakepath\escuela Gonzalo 172 AGOSTO PLANILLA.jpeg"
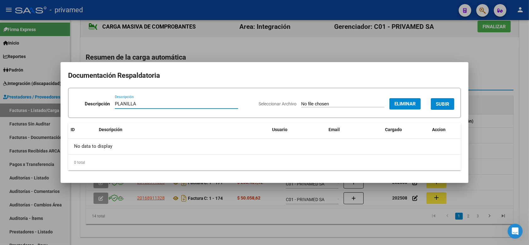
click at [444, 102] on span "SUBIR" at bounding box center [442, 104] width 13 height 6
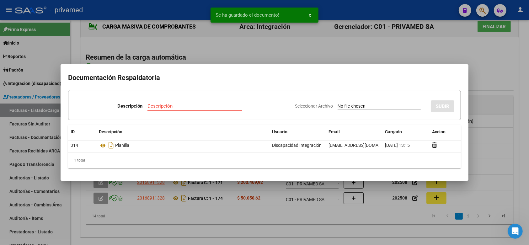
click at [507, 83] on div at bounding box center [264, 122] width 529 height 245
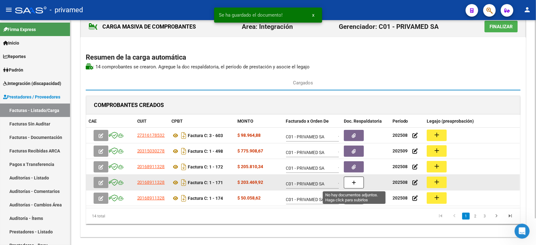
click at [351, 185] on button "button" at bounding box center [354, 183] width 20 height 12
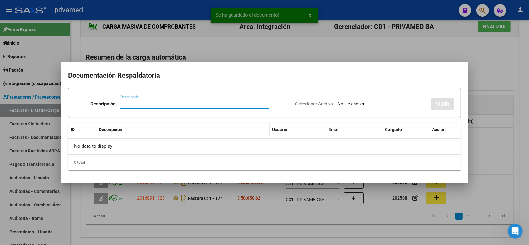
paste input "PLANILLA"
type input "PLANILLA"
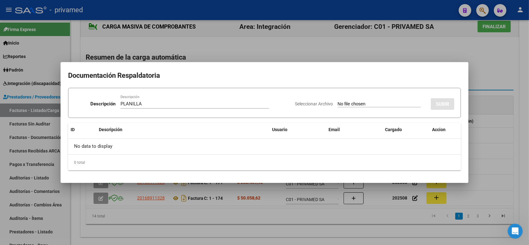
type input "C:\fakepath\kinesiologia en el agua Gonzalo 171 PLANILLA AGOST.jpeg"
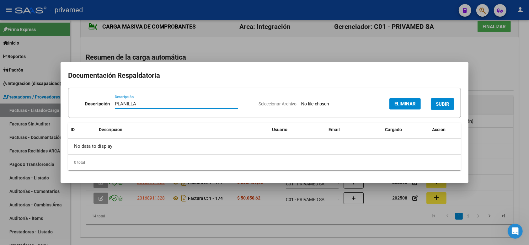
click at [445, 103] on span "SUBIR" at bounding box center [442, 104] width 13 height 6
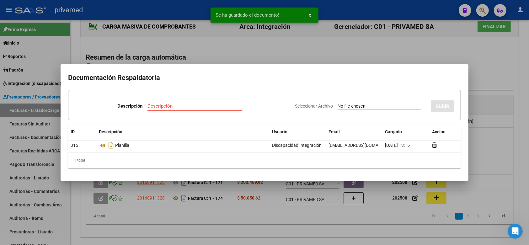
click at [511, 90] on div at bounding box center [264, 122] width 529 height 245
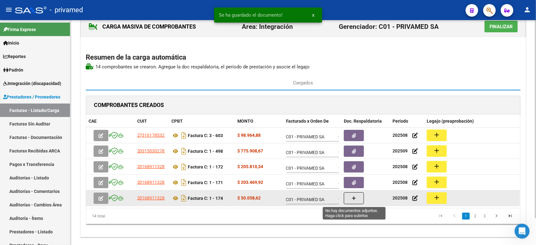
click at [358, 200] on button "button" at bounding box center [354, 198] width 20 height 12
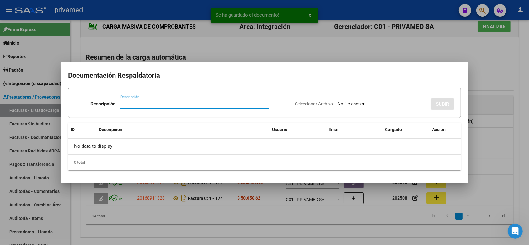
paste input "PLANILLA"
type input "PLANILLA"
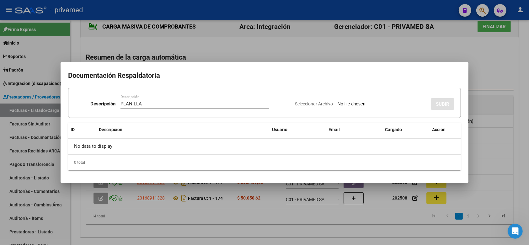
type input "C:\fakepath\escuela Sofia 174 AGOSTO PLANILLA.jpeg"
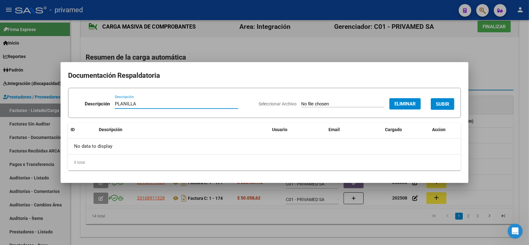
click at [441, 102] on span "SUBIR" at bounding box center [442, 104] width 13 height 6
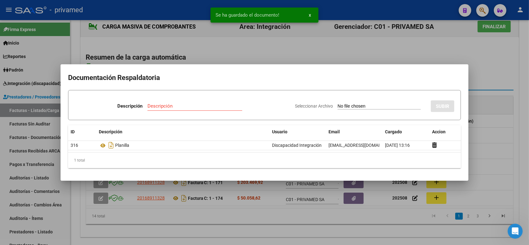
click at [521, 115] on div at bounding box center [264, 122] width 529 height 245
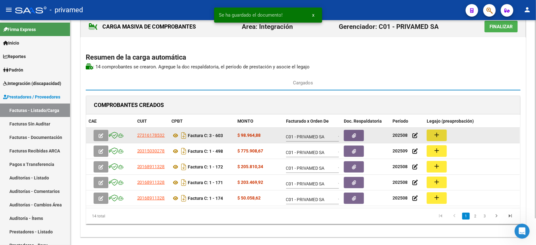
click at [440, 135] on mat-icon "add" at bounding box center [437, 135] width 8 height 8
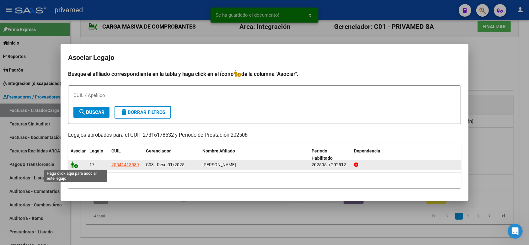
click at [75, 165] on icon at bounding box center [75, 164] width 8 height 7
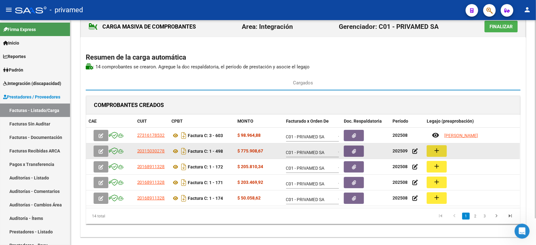
click at [434, 150] on mat-icon "add" at bounding box center [437, 151] width 8 height 8
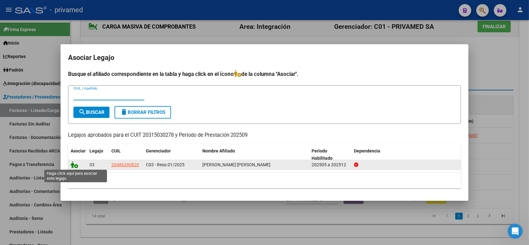
click at [72, 164] on icon at bounding box center [75, 164] width 8 height 7
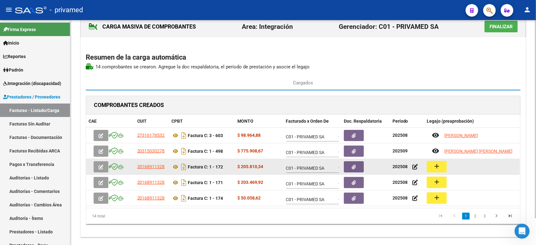
click at [441, 168] on button "add" at bounding box center [436, 167] width 20 height 12
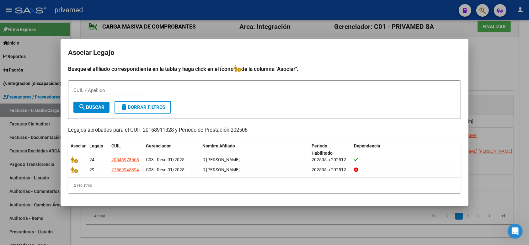
click at [523, 88] on div at bounding box center [264, 122] width 529 height 245
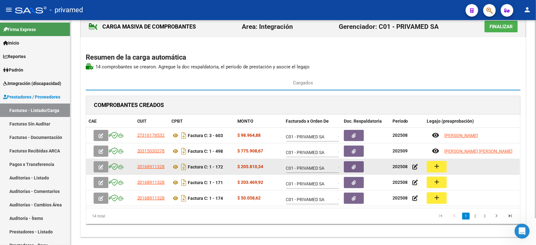
click at [440, 168] on mat-icon "add" at bounding box center [437, 167] width 8 height 8
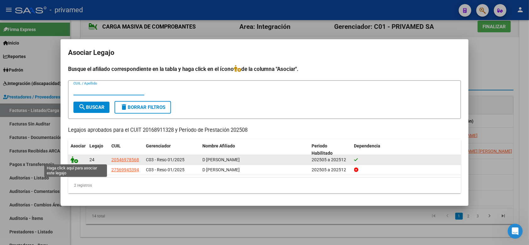
click at [74, 159] on icon at bounding box center [75, 159] width 8 height 7
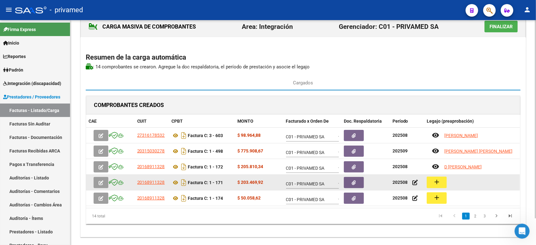
click at [438, 185] on mat-icon "add" at bounding box center [437, 182] width 8 height 8
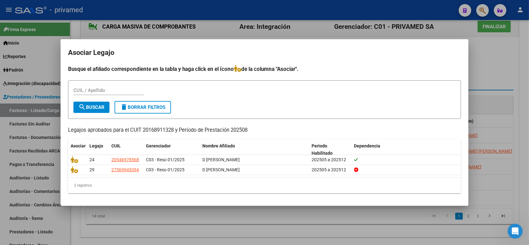
click at [515, 96] on div at bounding box center [264, 122] width 529 height 245
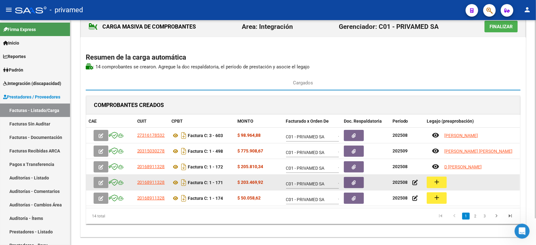
click at [434, 182] on mat-icon "add" at bounding box center [437, 182] width 8 height 8
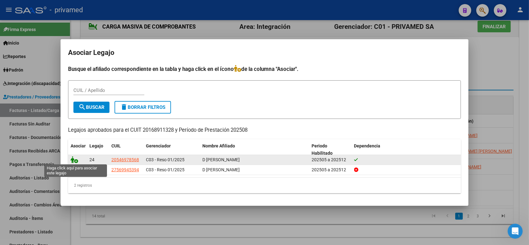
click at [72, 159] on icon at bounding box center [75, 159] width 8 height 7
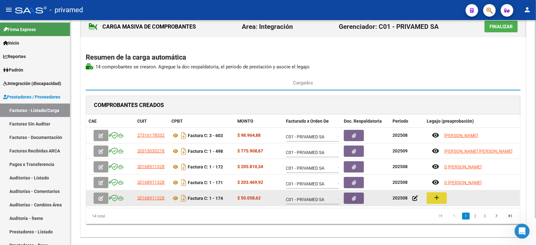
click at [437, 200] on mat-icon "add" at bounding box center [437, 198] width 8 height 8
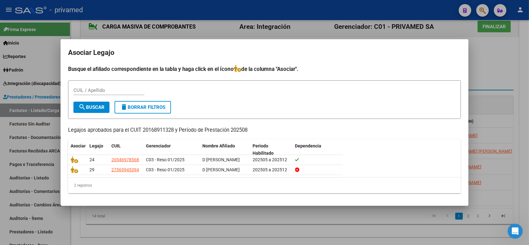
click at [460, 118] on div "Busque el afiliado correspondiente en la tabla y haga click en el ícono de la c…" at bounding box center [264, 129] width 393 height 128
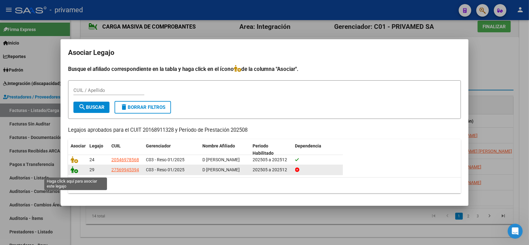
click at [71, 173] on icon at bounding box center [75, 169] width 8 height 7
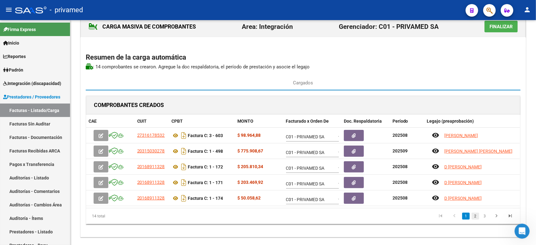
click at [476, 216] on link "2" at bounding box center [475, 216] width 8 height 7
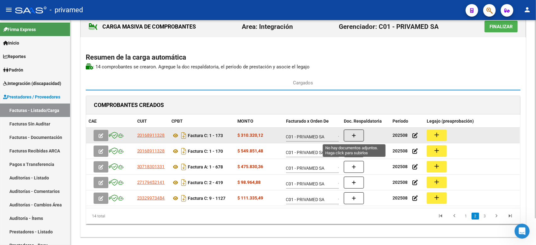
click at [350, 137] on button "button" at bounding box center [354, 136] width 20 height 12
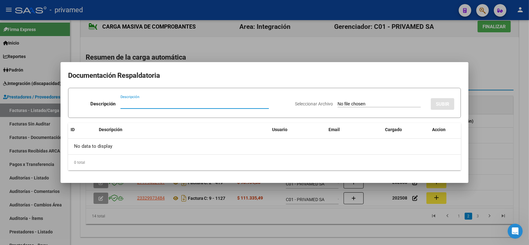
paste input "PLANILLA"
type input "PLANILLA"
type input "C:\fakepath\PLANILLA terapias Sofia 173 AGOSTO.jpeg"
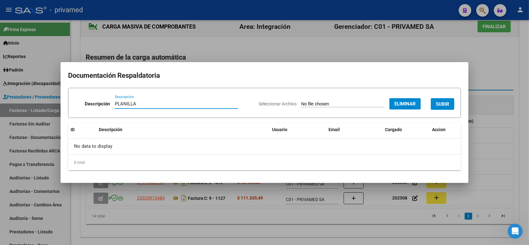
click at [441, 101] on span "SUBIR" at bounding box center [442, 104] width 13 height 6
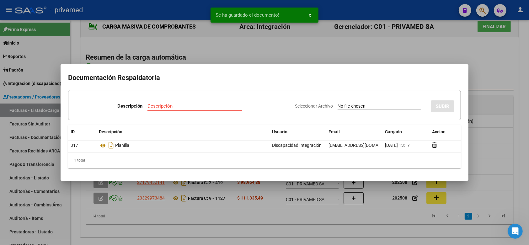
click at [507, 101] on div at bounding box center [264, 122] width 529 height 245
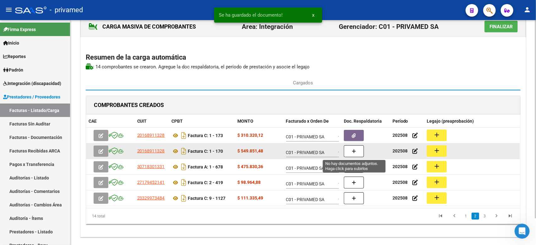
click at [355, 152] on icon "button" at bounding box center [353, 151] width 4 height 5
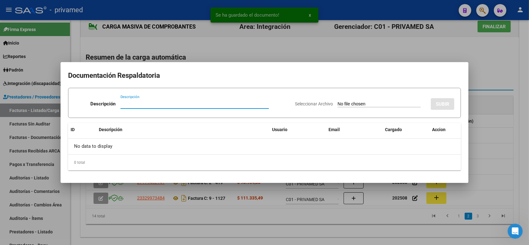
paste input "PLANILLA"
type input "PLANILLA"
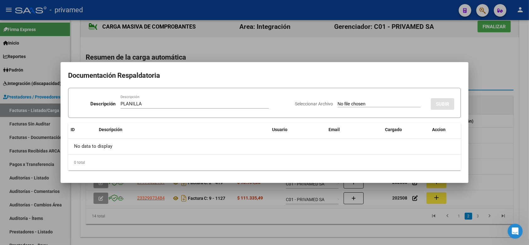
type input "C:\fakepath\PLANILLA ASIST terapias Gonzalo 170.jpeg"
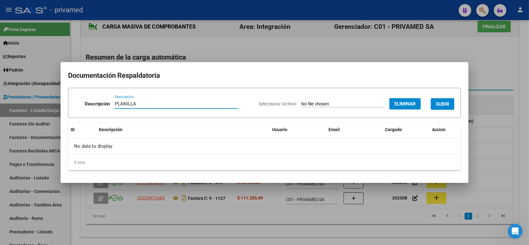
click at [445, 102] on span "SUBIR" at bounding box center [442, 104] width 13 height 6
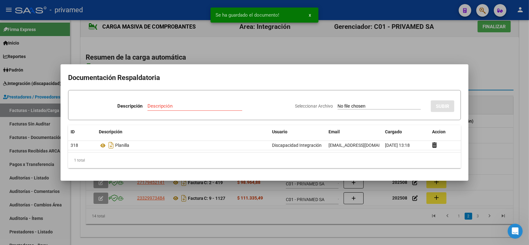
click at [510, 89] on div at bounding box center [264, 122] width 529 height 245
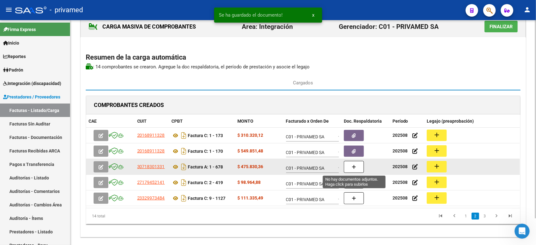
click at [354, 167] on icon "button" at bounding box center [353, 167] width 4 height 5
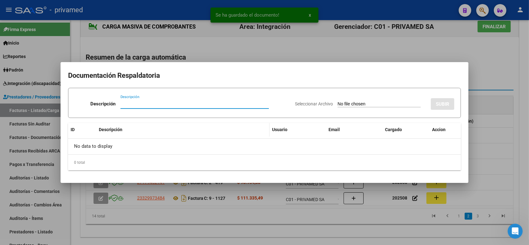
paste input "PLANILLA"
type input "PLANILLA"
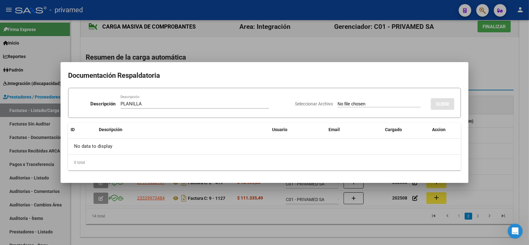
type input "C:\fakepath\PLANILLA DE ASISTENCIA AGOSTO PONCE LUZ 678.pdf"
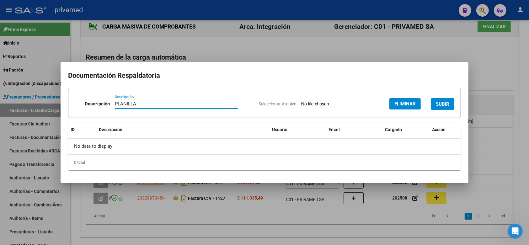
click at [444, 106] on span "SUBIR" at bounding box center [442, 104] width 13 height 6
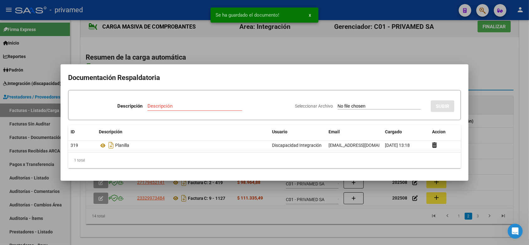
click at [510, 87] on div at bounding box center [264, 122] width 529 height 245
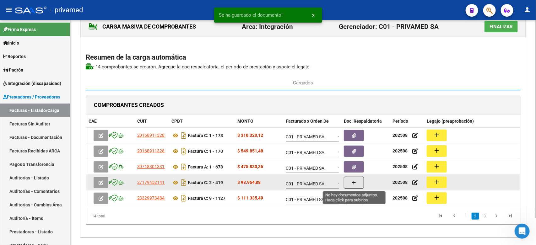
click at [360, 187] on button "button" at bounding box center [354, 183] width 20 height 12
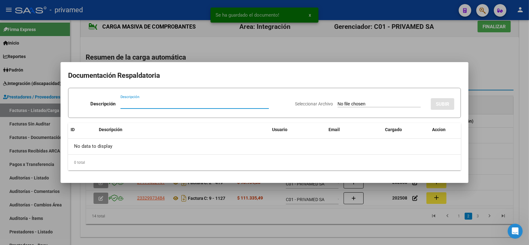
paste input "PLANILLA"
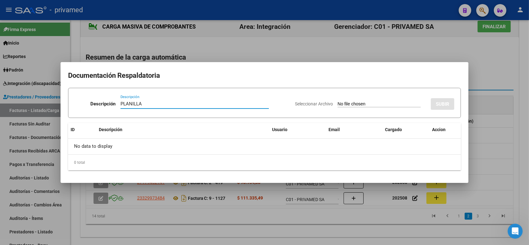
type input "PLANILLA"
type input "C:\fakepath\Planilla Bastian Díaz AGOSTO 419.pdf"
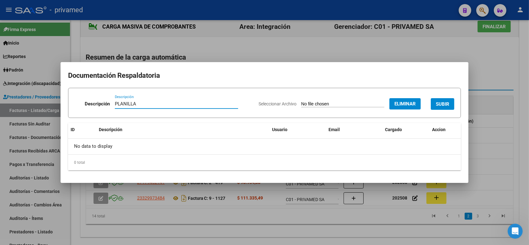
click at [443, 101] on span "SUBIR" at bounding box center [442, 104] width 13 height 6
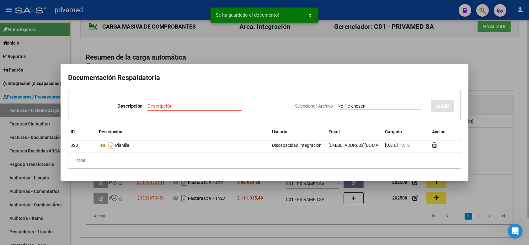
click at [514, 85] on div at bounding box center [264, 122] width 529 height 245
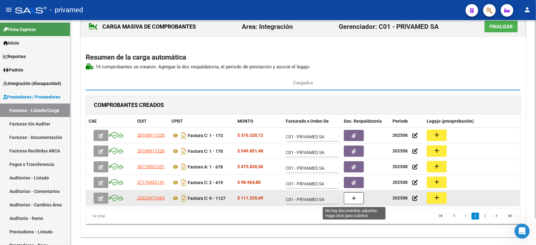
click at [354, 198] on icon "button" at bounding box center [353, 198] width 4 height 5
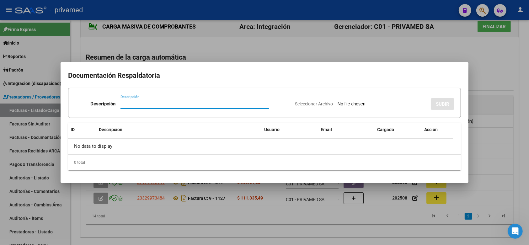
paste input "PLANILLA"
type input "PLANILLA"
type input "C:\fakepath\Luceto pinola planilla agosto 1127.pdf"
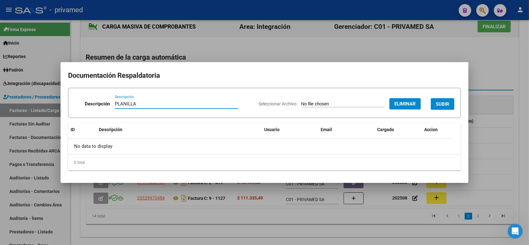
click at [455, 108] on form "Descripción PLANILLA Descripción Seleccionar Archivo Eliminar SUBIR" at bounding box center [264, 103] width 393 height 30
click at [445, 105] on span "SUBIR" at bounding box center [442, 104] width 13 height 6
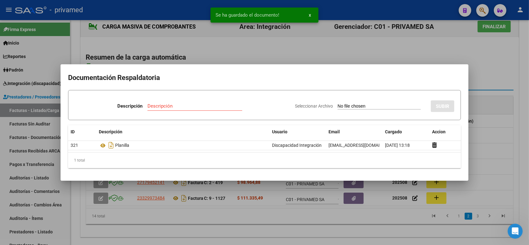
click at [513, 85] on div at bounding box center [264, 122] width 529 height 245
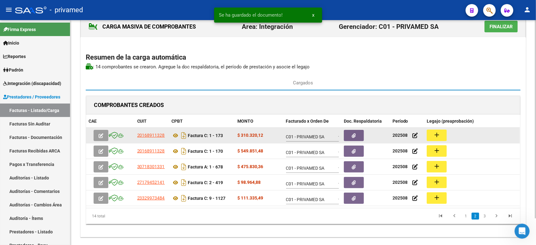
click at [439, 132] on mat-icon "add" at bounding box center [437, 135] width 8 height 8
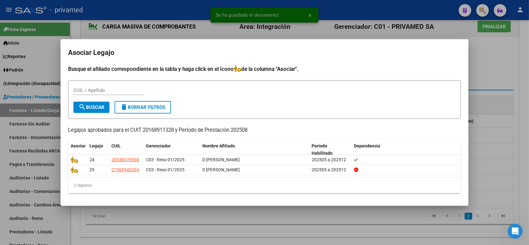
click at [518, 72] on div at bounding box center [264, 122] width 529 height 245
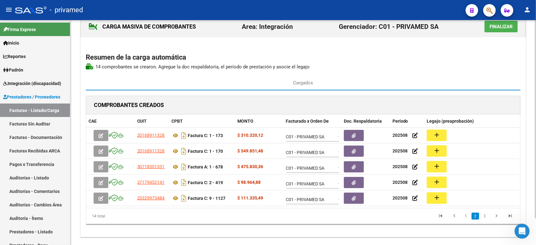
click at [516, 94] on div "COMPROBANTES CREADOS CAE CUIT CPBT MONTO Facturado x Orden De Doc. Respaldatori…" at bounding box center [303, 161] width 434 height 141
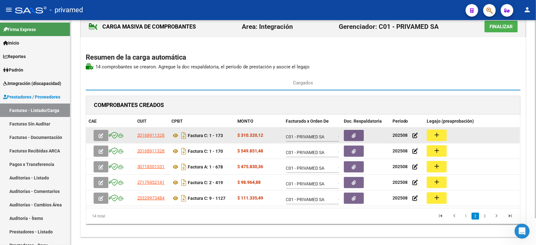
click at [433, 138] on mat-icon "add" at bounding box center [437, 135] width 8 height 8
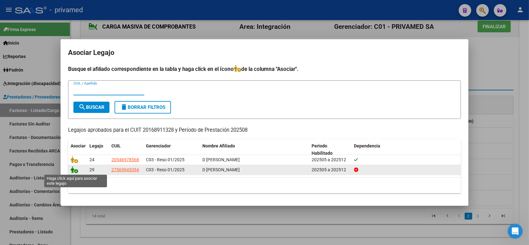
click at [72, 171] on icon at bounding box center [75, 169] width 8 height 7
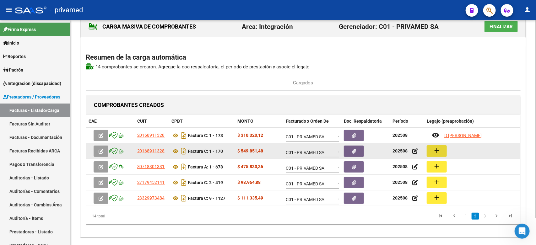
click at [437, 150] on mat-icon "add" at bounding box center [437, 151] width 8 height 8
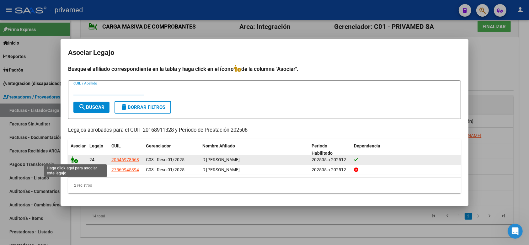
click at [74, 161] on icon at bounding box center [75, 159] width 8 height 7
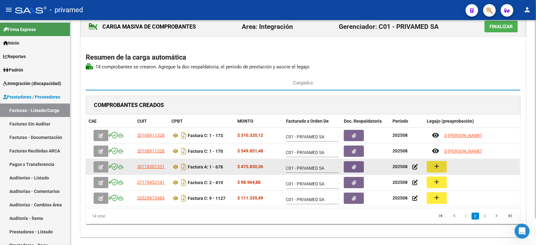
click at [437, 169] on mat-icon "add" at bounding box center [437, 167] width 8 height 8
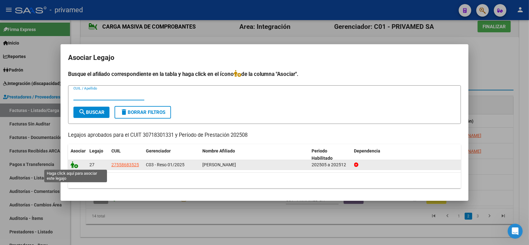
click at [71, 163] on icon at bounding box center [75, 164] width 8 height 7
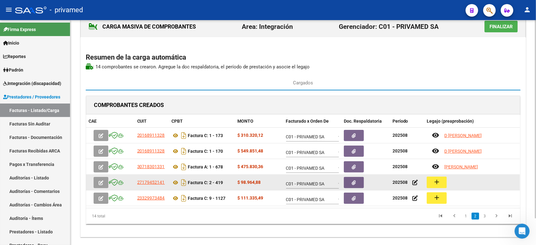
click at [435, 186] on button "add" at bounding box center [436, 183] width 20 height 12
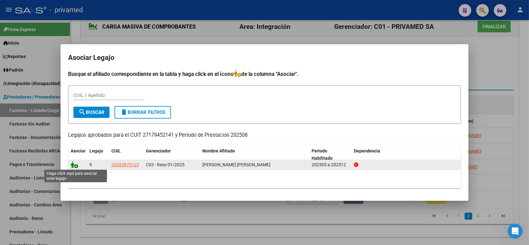
click at [72, 166] on icon at bounding box center [75, 164] width 8 height 7
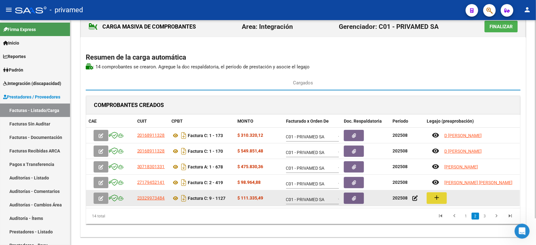
click at [436, 199] on mat-icon "add" at bounding box center [437, 198] width 8 height 8
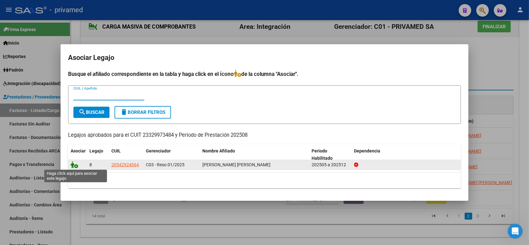
click at [73, 165] on icon at bounding box center [75, 164] width 8 height 7
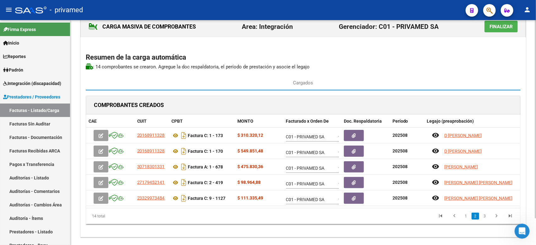
click at [518, 104] on div "COMPROBANTES CREADOS" at bounding box center [303, 105] width 434 height 19
click at [484, 216] on link "3" at bounding box center [485, 216] width 8 height 7
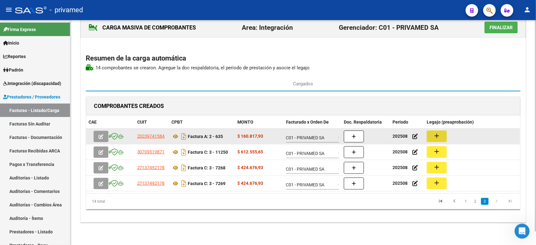
click at [440, 132] on mat-icon "add" at bounding box center [437, 136] width 8 height 8
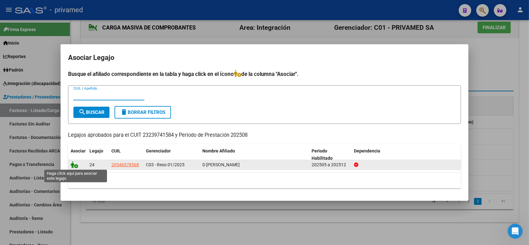
click at [76, 167] on icon at bounding box center [75, 164] width 8 height 7
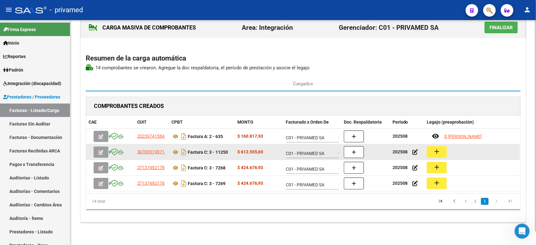
click at [436, 152] on mat-icon "add" at bounding box center [437, 152] width 8 height 8
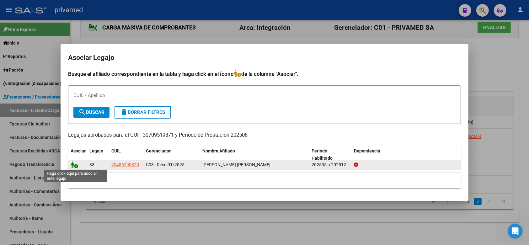
click at [74, 166] on icon at bounding box center [75, 164] width 8 height 7
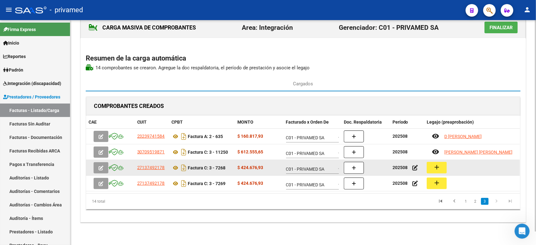
click at [433, 167] on mat-icon "add" at bounding box center [437, 167] width 8 height 8
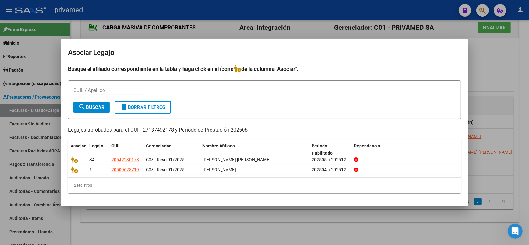
click at [509, 76] on div at bounding box center [264, 122] width 529 height 245
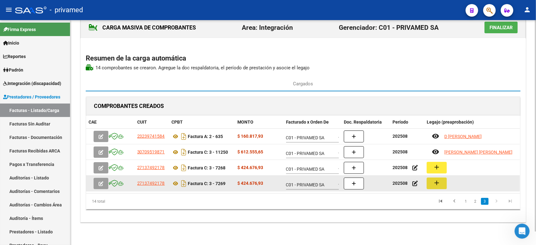
click at [440, 184] on mat-icon "add" at bounding box center [437, 183] width 8 height 8
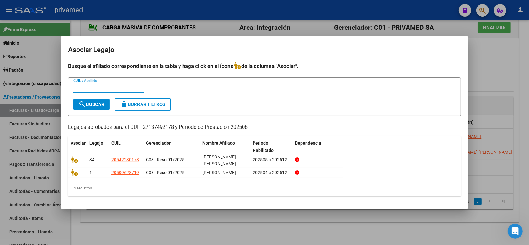
click at [519, 73] on div at bounding box center [264, 122] width 529 height 245
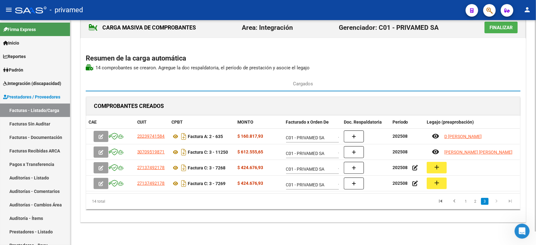
click at [523, 165] on div "CARGA MASIVA DE COMPROBANTES Area: Integración Gerenciador: C01 - PRIVAMED SA F…" at bounding box center [302, 119] width 445 height 205
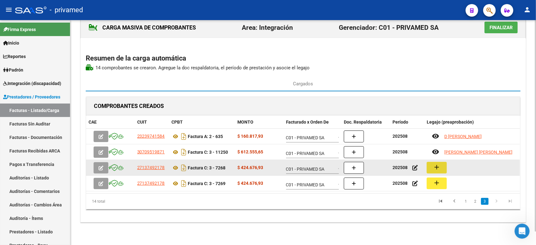
click at [435, 170] on mat-icon "add" at bounding box center [437, 167] width 8 height 8
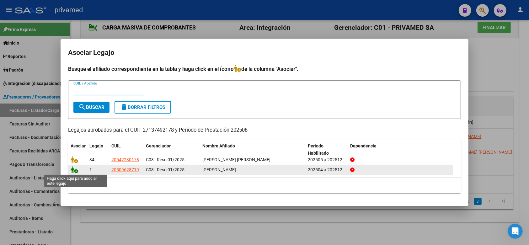
click at [74, 170] on icon at bounding box center [75, 169] width 8 height 7
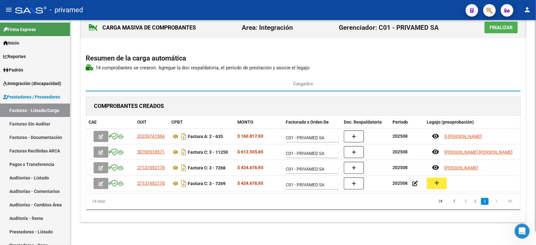
click at [522, 155] on div "CARGA MASIVA DE COMPROBANTES Area: Integración Gerenciador: C01 - PRIVAMED SA F…" at bounding box center [302, 119] width 445 height 205
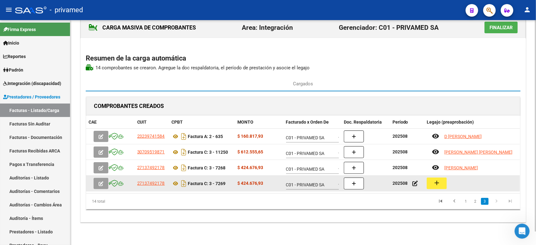
click at [434, 181] on mat-icon "add" at bounding box center [437, 183] width 8 height 8
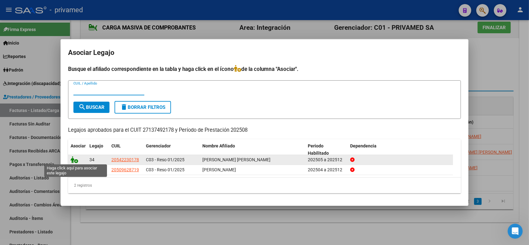
click at [77, 160] on icon at bounding box center [75, 159] width 8 height 7
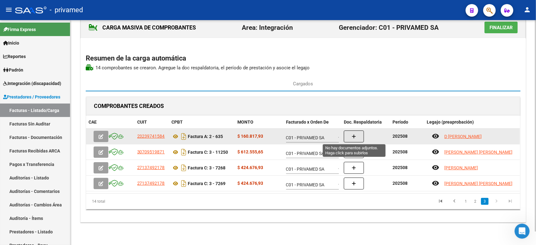
click at [355, 136] on icon "button" at bounding box center [353, 136] width 4 height 5
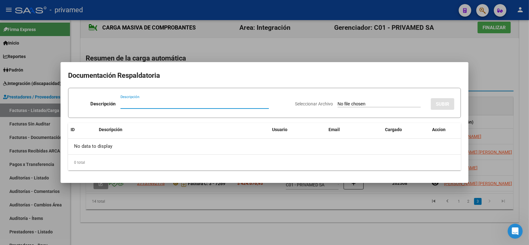
paste input "PLANILLA"
type input "PLANILLA"
click at [517, 81] on div at bounding box center [264, 122] width 529 height 245
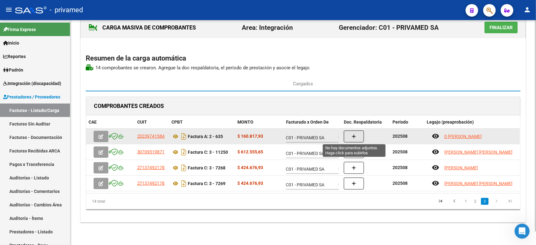
click at [360, 139] on button "button" at bounding box center [354, 137] width 20 height 12
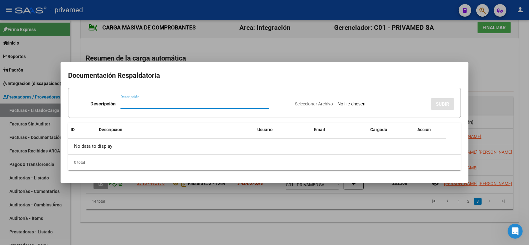
paste input "PLANILLA"
type input "PLANILLA"
click at [430, 76] on h2 "Documentación Respaldatoria" at bounding box center [264, 76] width 393 height 12
click at [487, 80] on div at bounding box center [264, 122] width 529 height 245
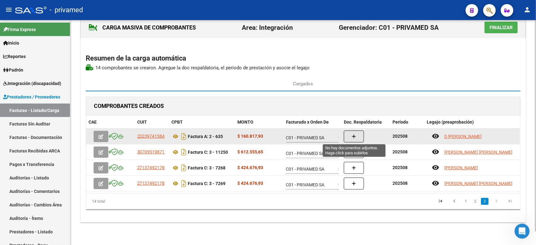
click at [353, 136] on icon "button" at bounding box center [353, 136] width 4 height 5
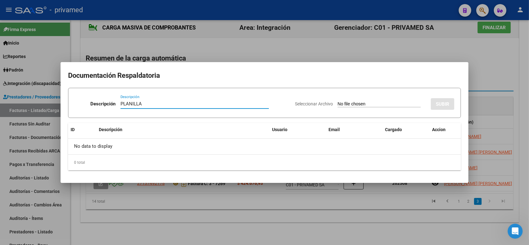
type input "PLANILLA"
type input "C:\fakepath\asistencia Julio Gonzalo 635.pdf"
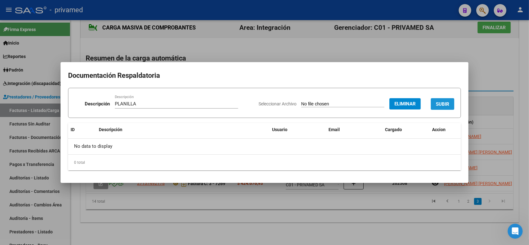
click at [443, 104] on span "SUBIR" at bounding box center [442, 104] width 13 height 6
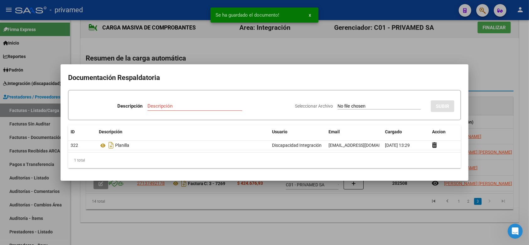
click at [510, 103] on div at bounding box center [264, 122] width 529 height 245
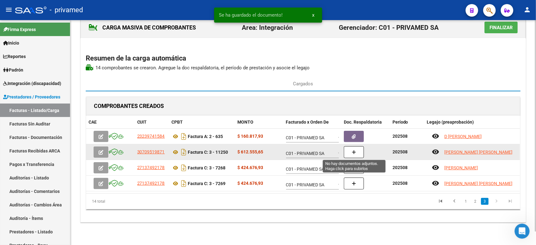
click at [359, 155] on button "button" at bounding box center [354, 152] width 20 height 12
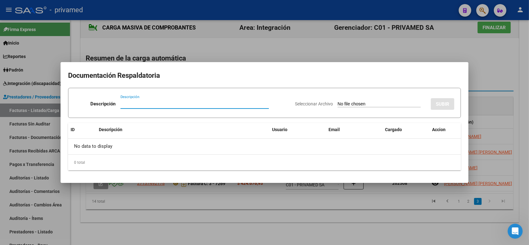
paste input "PLANILLA"
type input "PLANILLA"
type input "C:\fakepath\PLANILLA 11250 AGOSTO.pdf"
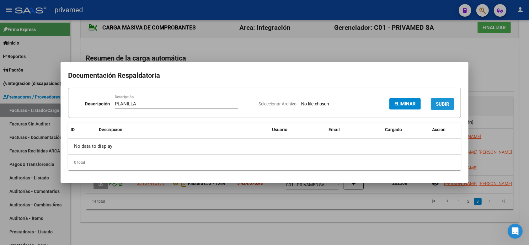
click at [441, 103] on span "SUBIR" at bounding box center [442, 104] width 13 height 6
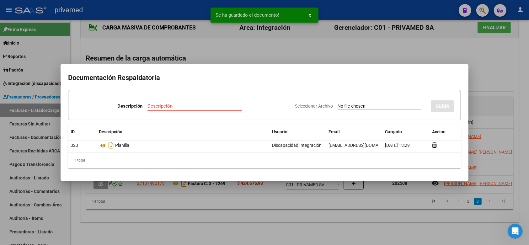
click at [508, 101] on div at bounding box center [264, 122] width 529 height 245
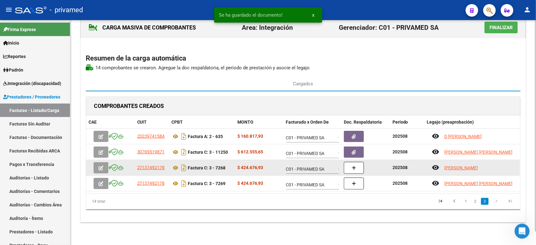
click at [350, 174] on datatable-body-cell at bounding box center [365, 167] width 49 height 15
click at [350, 173] on button "button" at bounding box center [354, 168] width 20 height 12
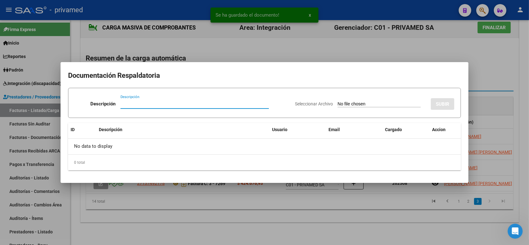
paste input "PLANILLA"
type input "PLANILLA"
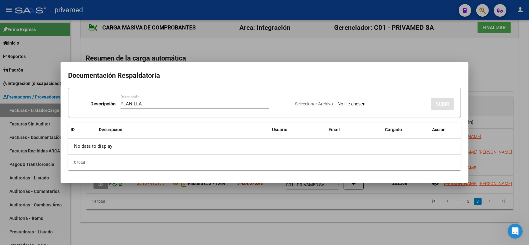
type input "C:\fakepath\ORTIZ- 7268 AGOSTO PLANILLA.pdf"
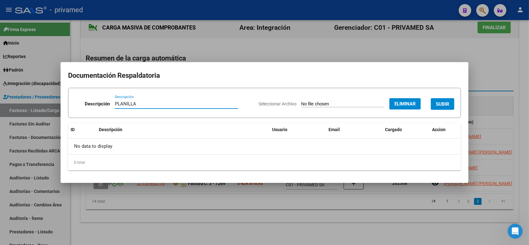
click at [443, 102] on span "SUBIR" at bounding box center [442, 104] width 13 height 6
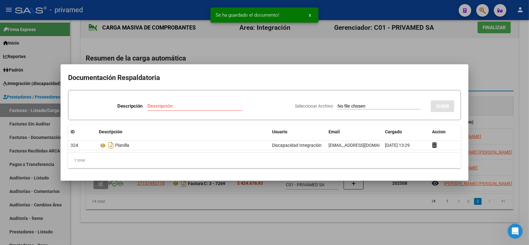
click at [500, 71] on div at bounding box center [264, 122] width 529 height 245
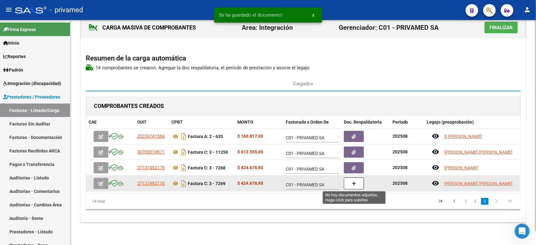
click at [355, 185] on icon "button" at bounding box center [353, 183] width 4 height 5
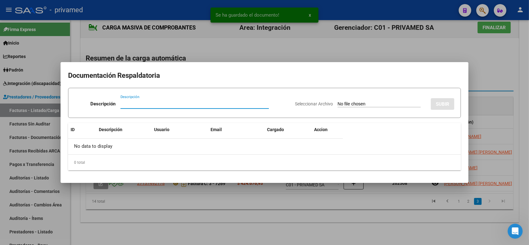
paste input "PLANILLA"
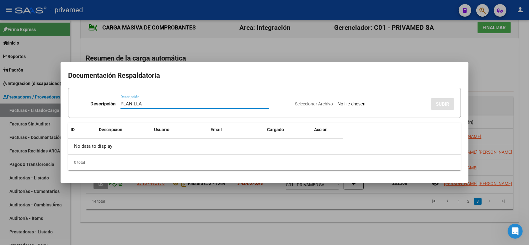
type input "PLANILLA"
type input "C:\fakepath\LOPEZ 7269 AGOSTO PLANILLA.pdf"
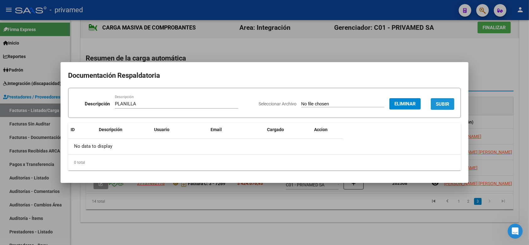
click at [446, 103] on span "SUBIR" at bounding box center [442, 104] width 13 height 6
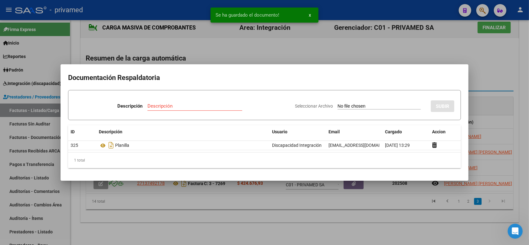
click at [514, 101] on div at bounding box center [264, 122] width 529 height 245
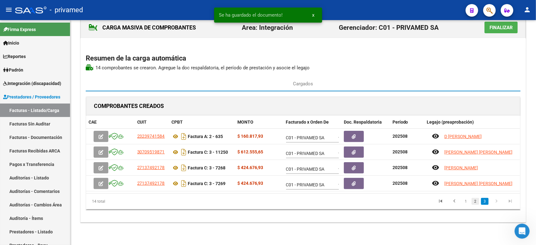
click at [474, 201] on link "2" at bounding box center [475, 201] width 8 height 7
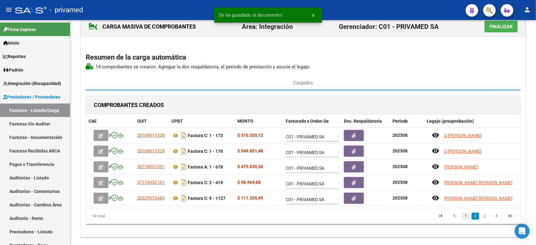
click at [466, 217] on link "1" at bounding box center [466, 216] width 8 height 7
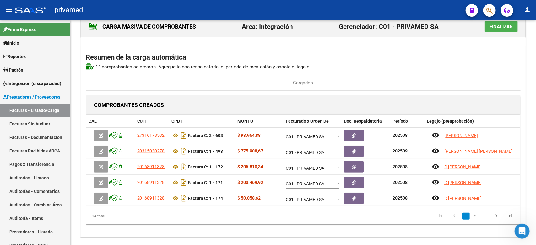
click at [498, 27] on span "Finalizar" at bounding box center [500, 27] width 23 height 6
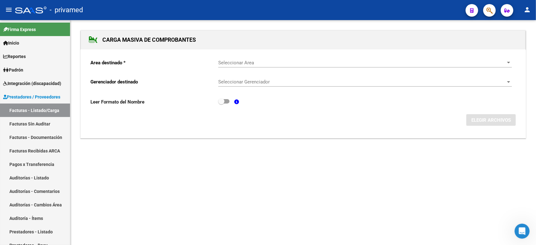
scroll to position [0, 0]
click at [38, 106] on link "Facturas - Listado/Carga" at bounding box center [35, 110] width 70 height 13
